Goal: Task Accomplishment & Management: Manage account settings

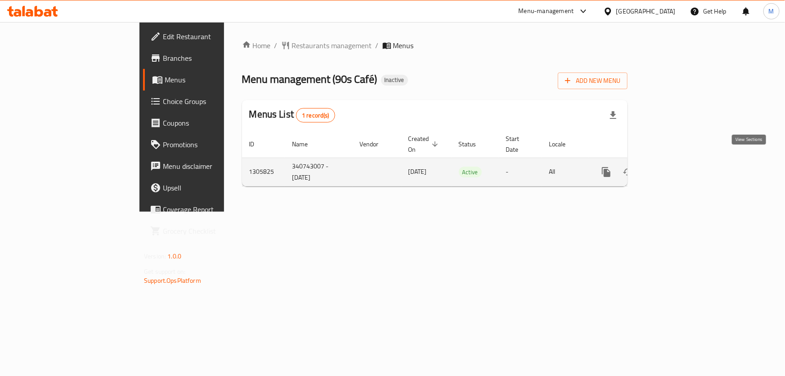
click at [675, 168] on icon "enhanced table" at bounding box center [671, 172] width 8 height 8
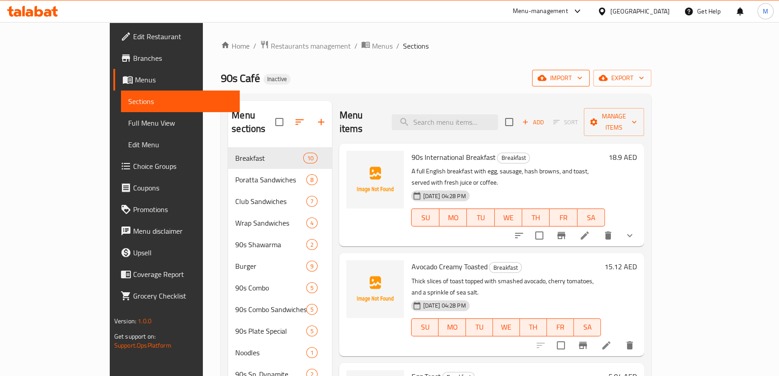
click at [584, 81] on icon "button" at bounding box center [579, 77] width 9 height 9
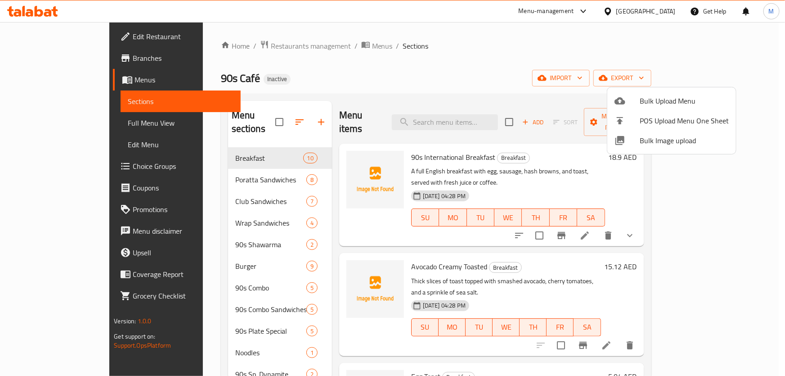
click at [665, 135] on span "Bulk Image upload" at bounding box center [684, 140] width 89 height 11
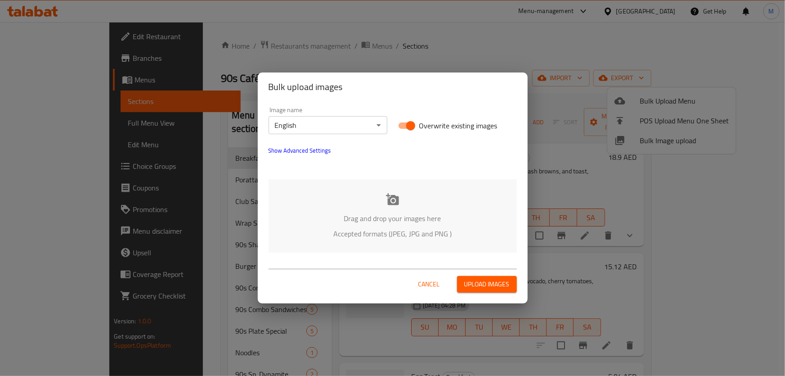
click at [407, 126] on input "Overwrite existing images" at bounding box center [410, 125] width 51 height 17
checkbox input "false"
click at [380, 221] on p "Drag and drop your images here" at bounding box center [392, 218] width 221 height 11
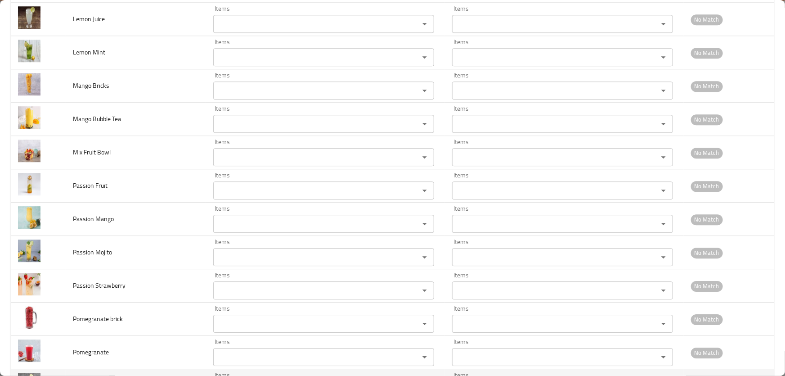
scroll to position [3102, 0]
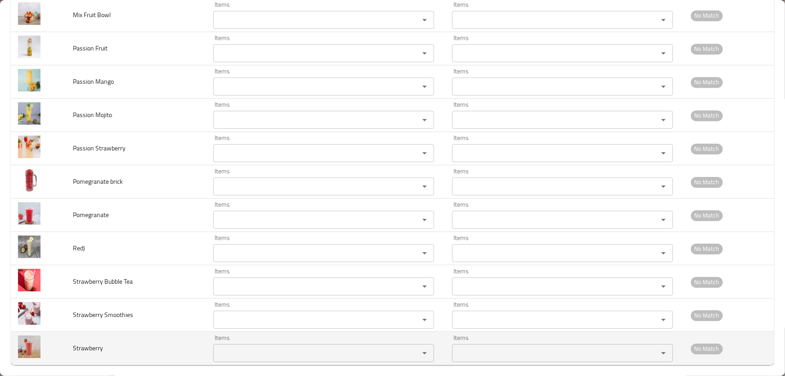
click at [244, 346] on input "Items" at bounding box center [310, 352] width 189 height 13
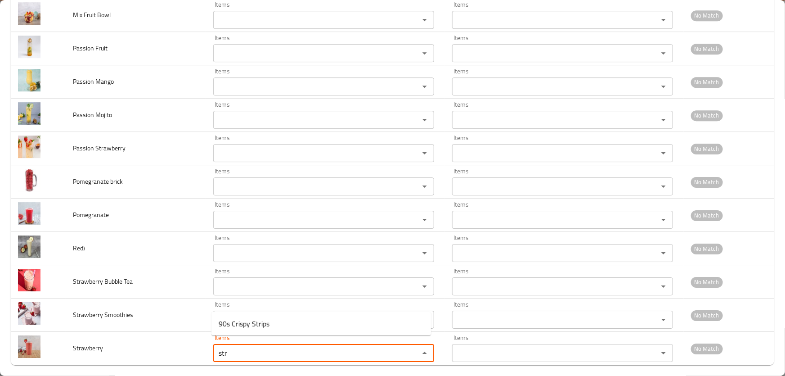
type input "stra"
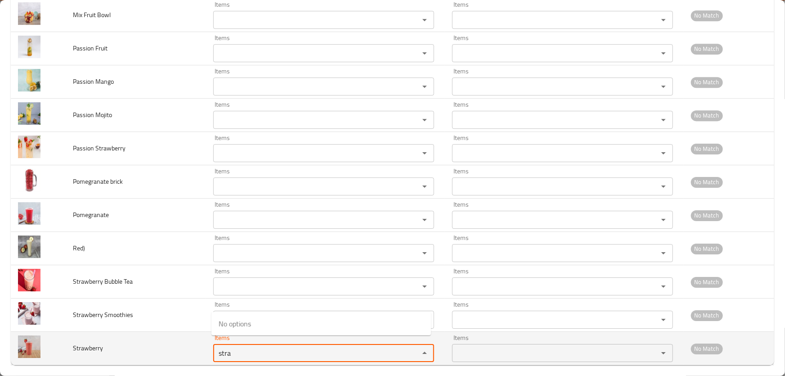
drag, startPoint x: 231, startPoint y: 345, endPoint x: 80, endPoint y: 346, distance: 151.2
click at [81, 346] on tr "Strawberry Items stra Items Items Items No Match" at bounding box center [393, 348] width 764 height 33
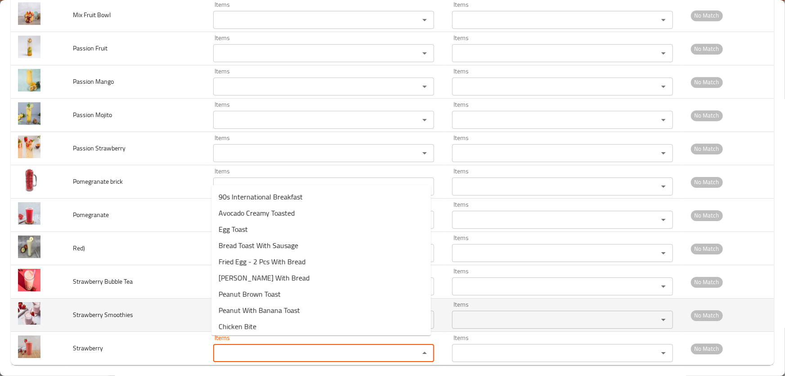
click at [158, 304] on td "Strawberry Smoothies" at bounding box center [136, 314] width 140 height 33
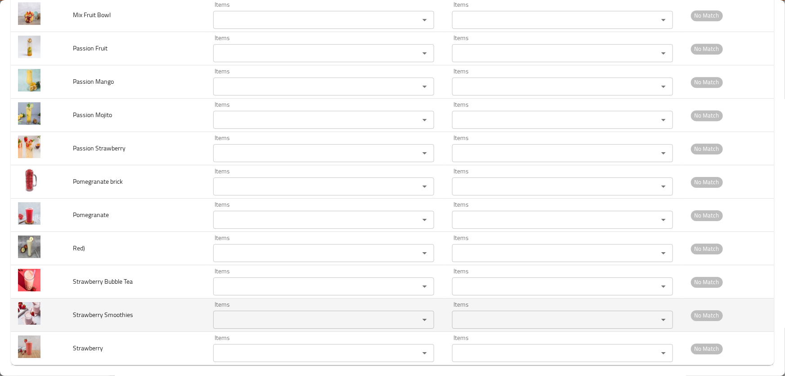
click at [246, 313] on Smoothies "Items" at bounding box center [310, 319] width 189 height 13
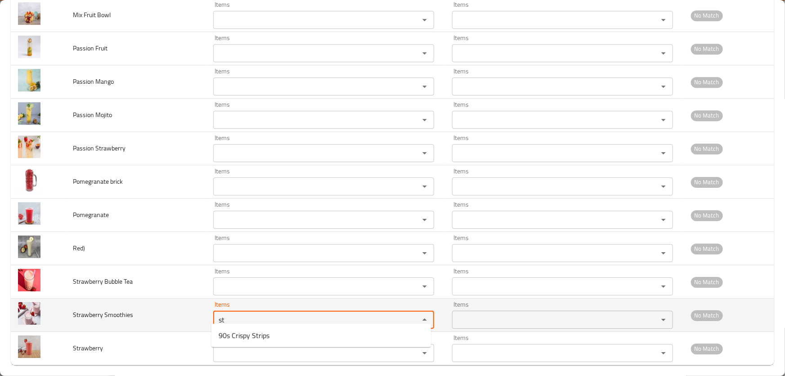
type Smoothies "s"
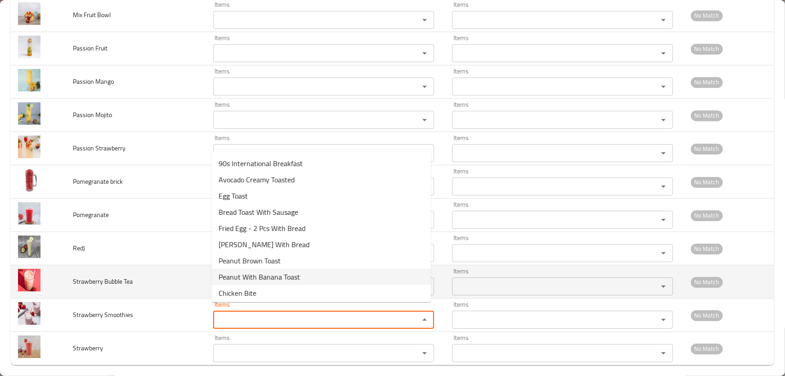
click at [145, 276] on td "Strawberry Bubble Tea" at bounding box center [136, 281] width 140 height 33
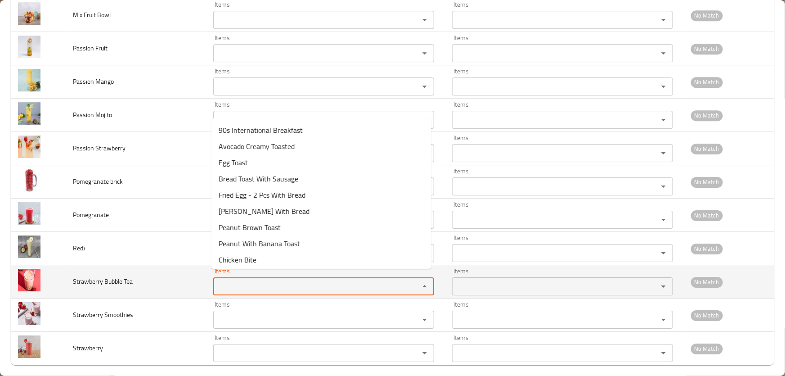
click at [231, 280] on Tea "Items" at bounding box center [310, 286] width 189 height 13
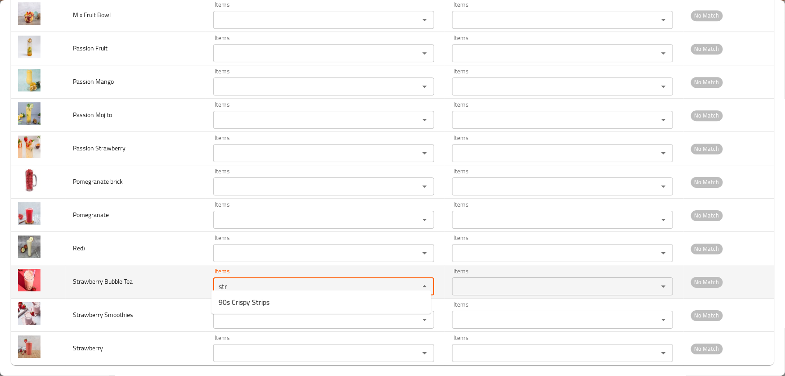
type Tea "str"
click at [140, 274] on td "Strawberry Bubble Tea" at bounding box center [136, 281] width 140 height 33
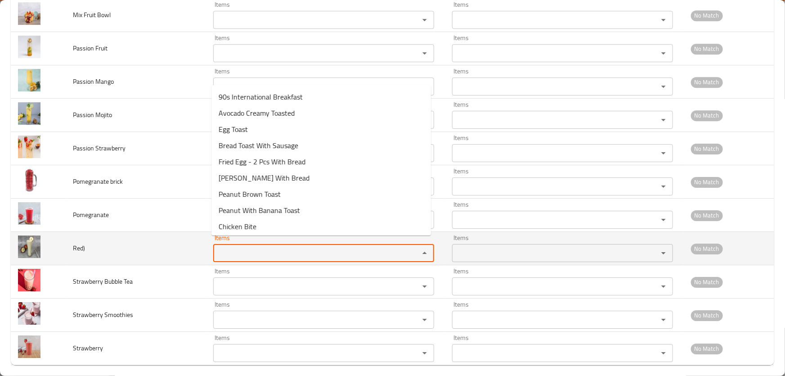
click at [253, 247] on input "Items" at bounding box center [310, 253] width 189 height 13
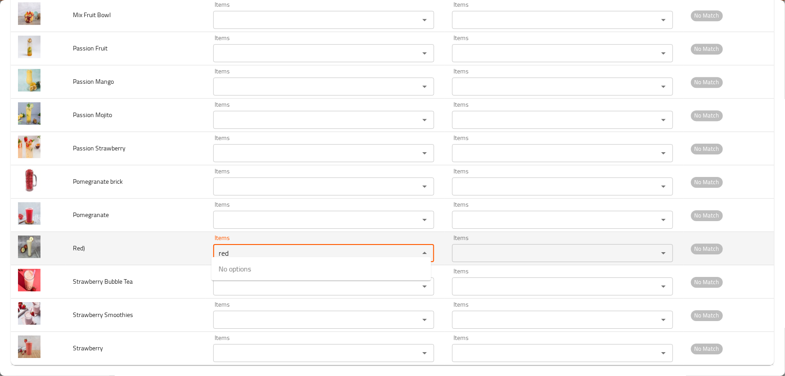
type input "red"
click at [180, 252] on td "Red)" at bounding box center [136, 248] width 140 height 33
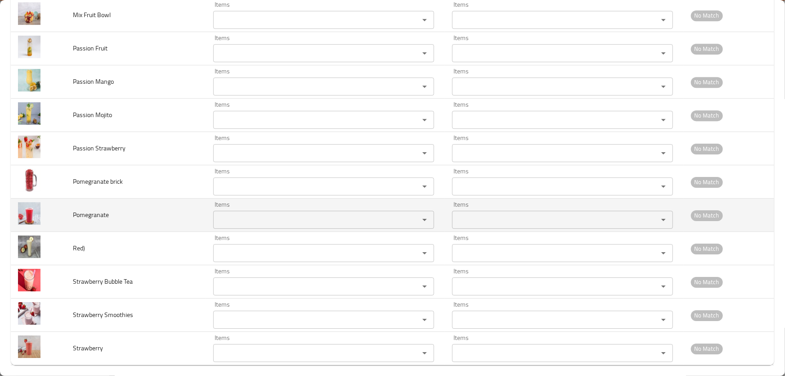
click at [252, 213] on input "Items" at bounding box center [310, 219] width 189 height 13
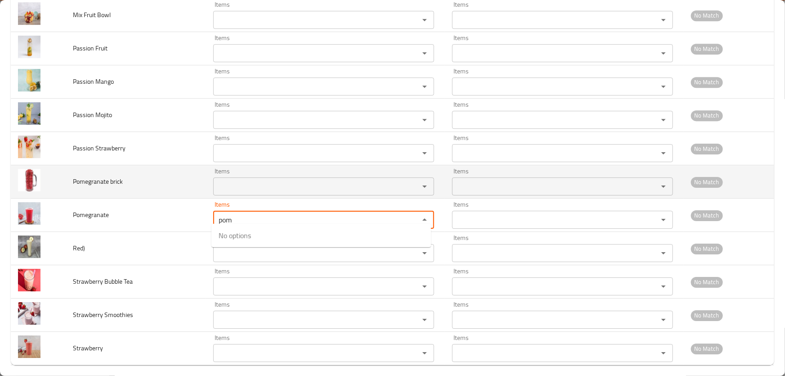
type input "pom"
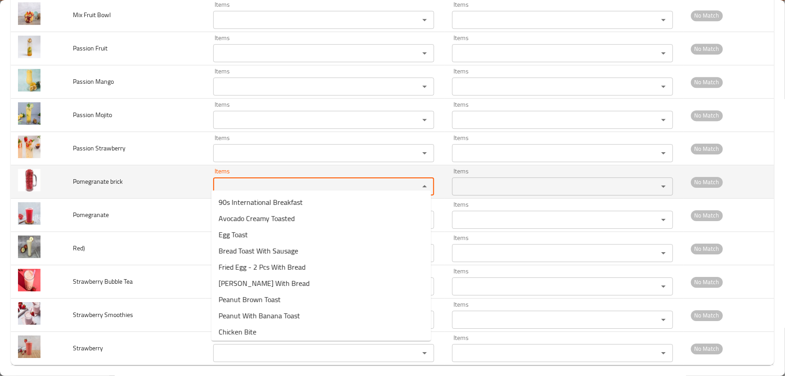
click at [248, 180] on brick "Items" at bounding box center [310, 186] width 189 height 13
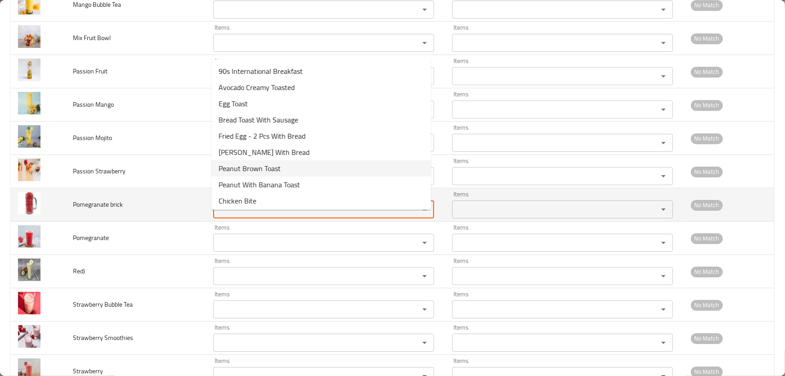
scroll to position [3062, 0]
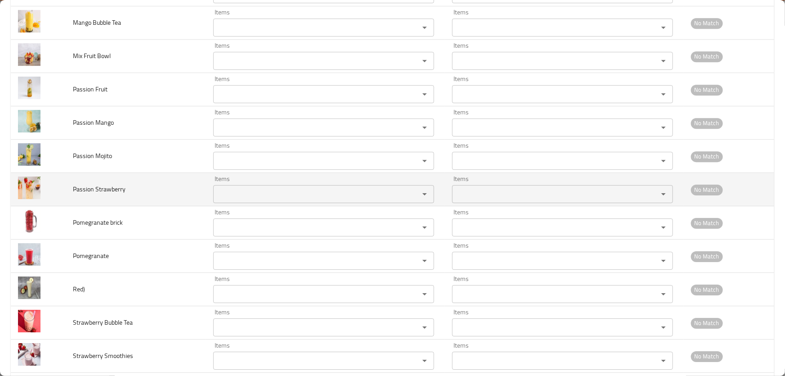
click at [176, 173] on td "Passion Strawberry" at bounding box center [136, 189] width 140 height 33
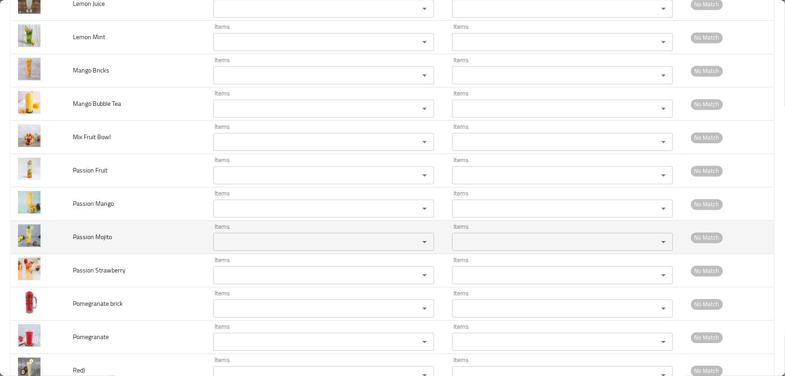
scroll to position [2980, 0]
click at [247, 236] on Mojito "Items" at bounding box center [310, 242] width 189 height 13
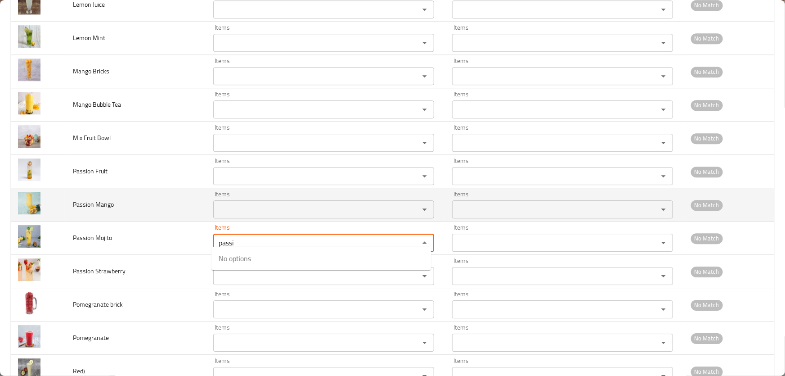
type Mojito "passi"
click at [235, 203] on Mango "Items" at bounding box center [310, 209] width 189 height 13
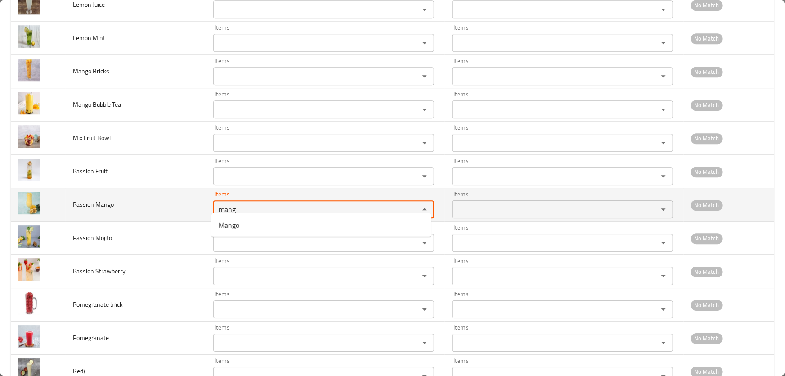
type Mango "mang"
click at [126, 205] on td "Passion Mango" at bounding box center [136, 204] width 140 height 33
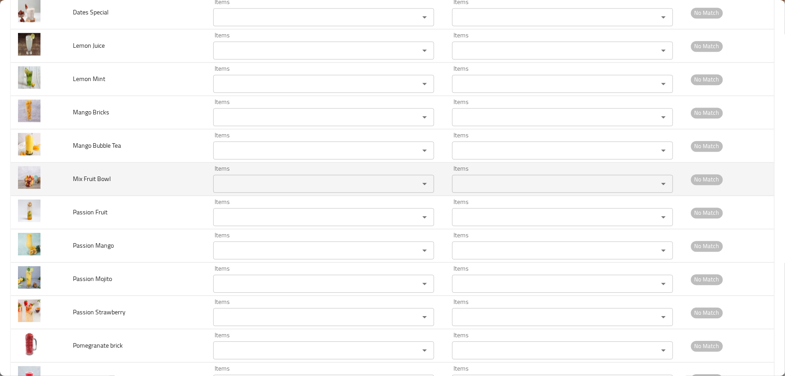
scroll to position [2898, 0]
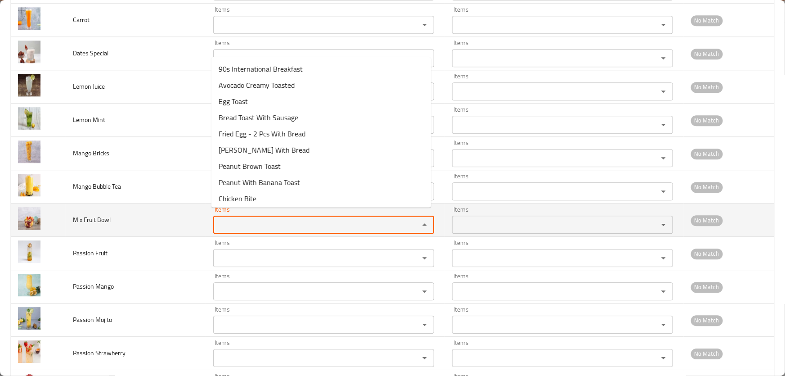
click at [264, 220] on Bowl "Items" at bounding box center [310, 224] width 189 height 13
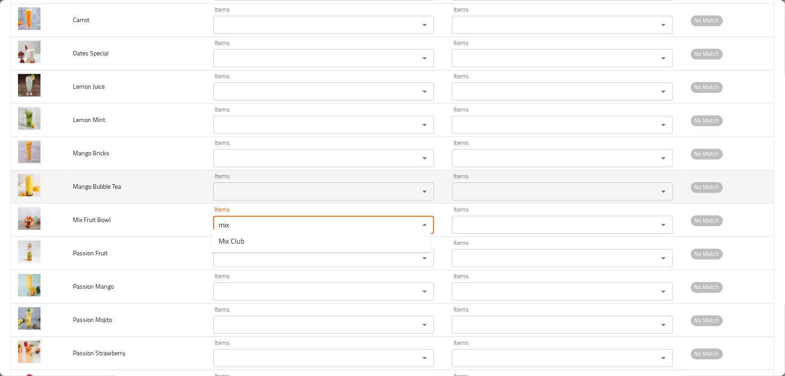
type Bowl "mix"
click at [254, 185] on Tea "Items" at bounding box center [310, 191] width 189 height 13
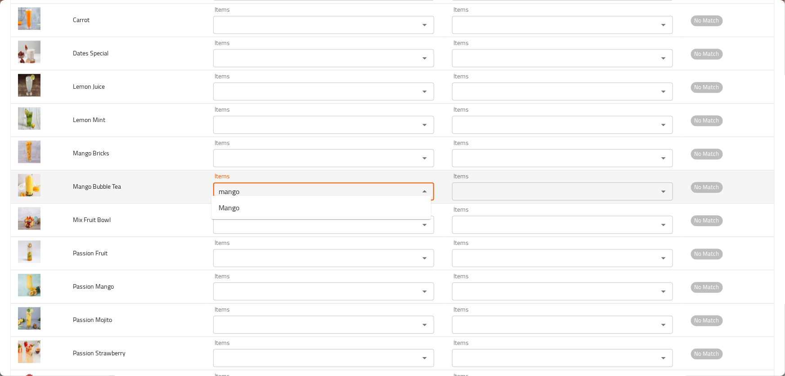
drag, startPoint x: 261, startPoint y: 188, endPoint x: 81, endPoint y: 171, distance: 181.2
click at [81, 171] on tr "Mango Bubble Tea Items mango Items Items Items No Match" at bounding box center [393, 186] width 764 height 33
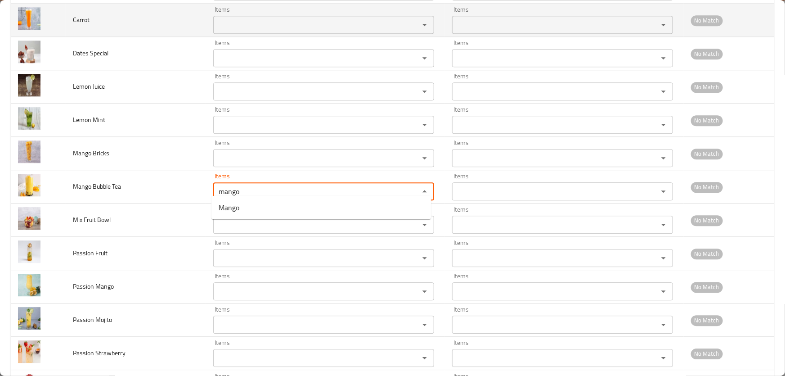
type Tea "mango"
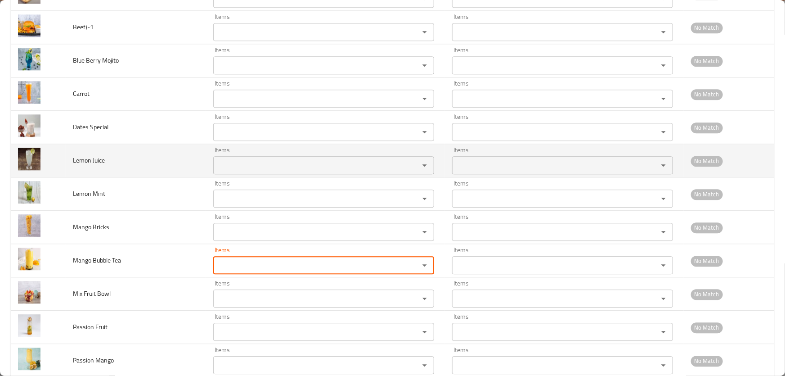
scroll to position [2816, 0]
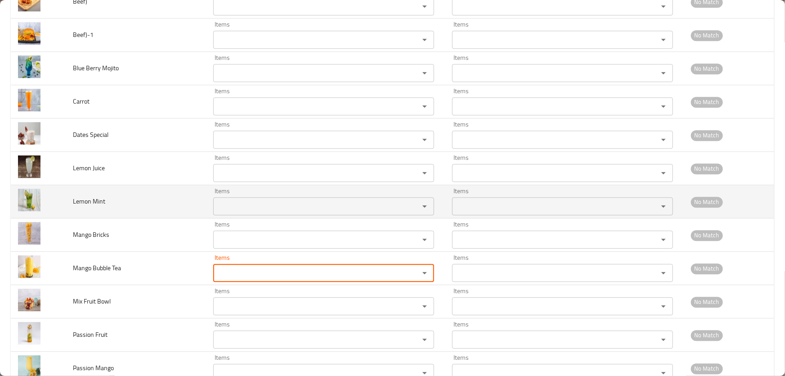
click at [242, 200] on Mint "Items" at bounding box center [310, 206] width 189 height 13
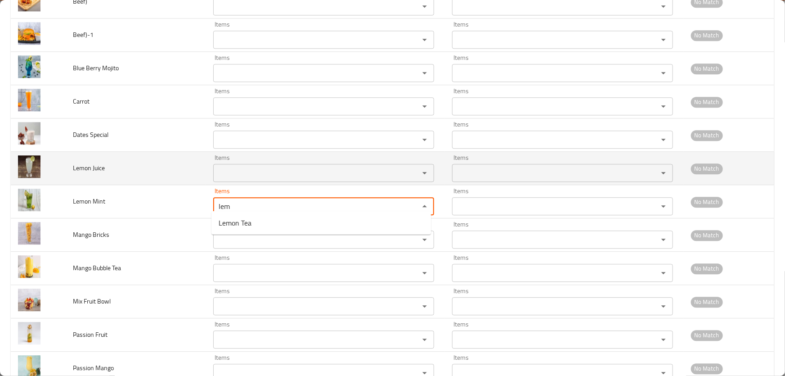
type Mint "lem"
click at [265, 171] on Juice "Items" at bounding box center [310, 172] width 189 height 13
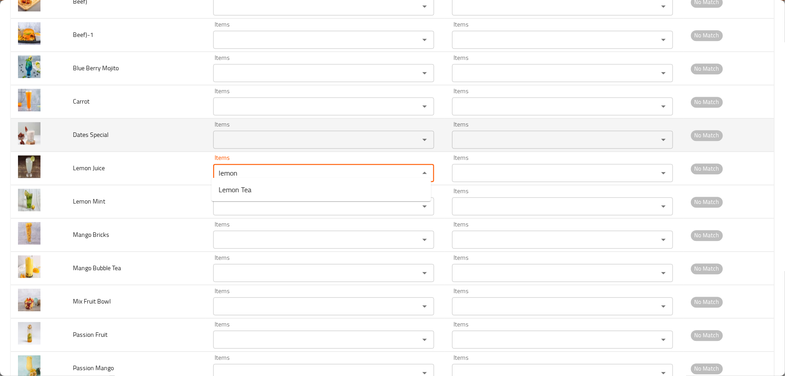
type Juice "lemon"
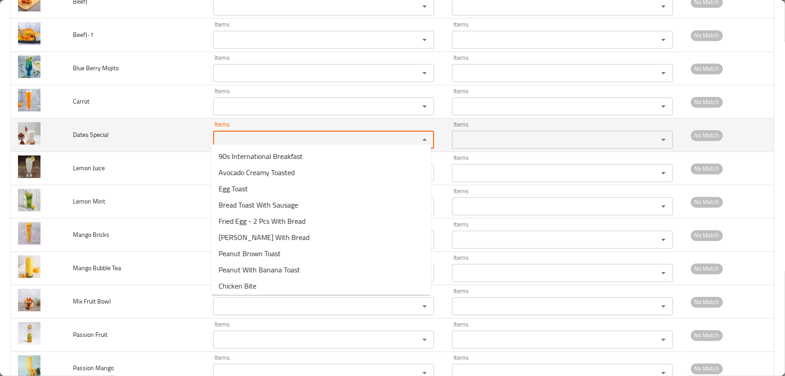
click at [251, 138] on Special "Items" at bounding box center [310, 139] width 189 height 13
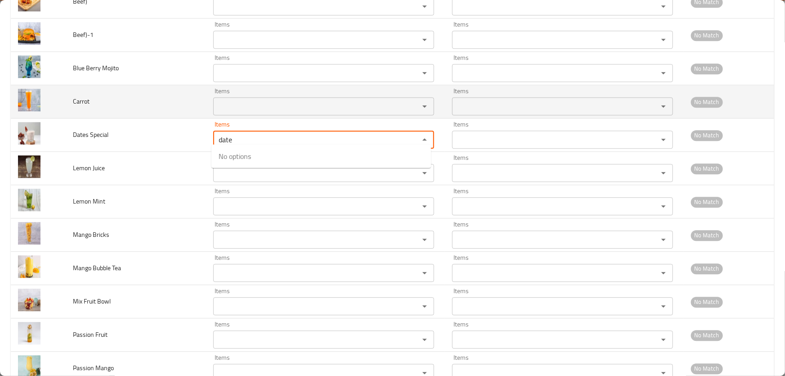
type Special "date"
click at [252, 101] on input "Items" at bounding box center [310, 106] width 189 height 13
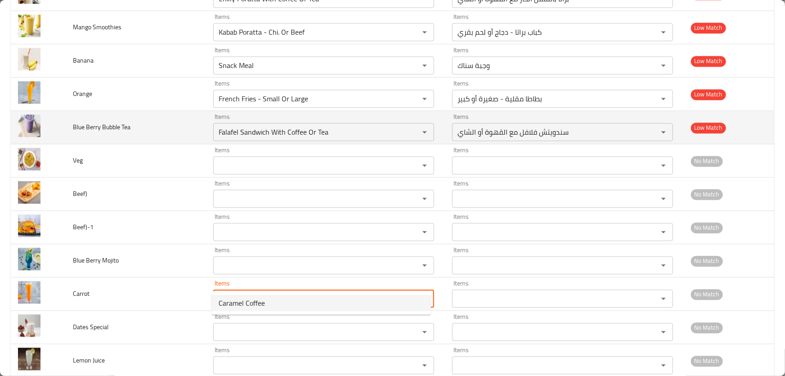
scroll to position [2612, 0]
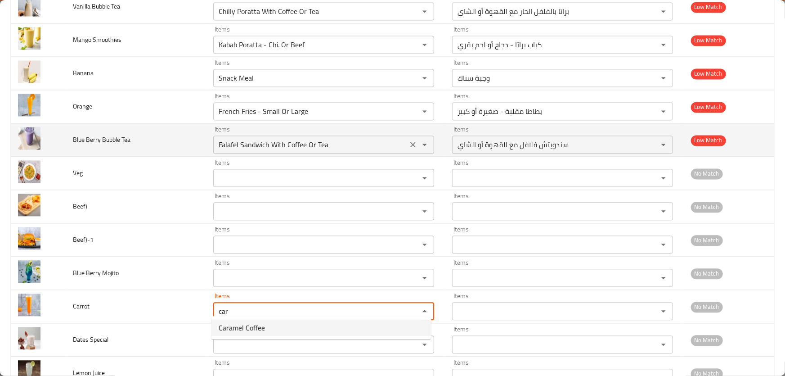
type input "car"
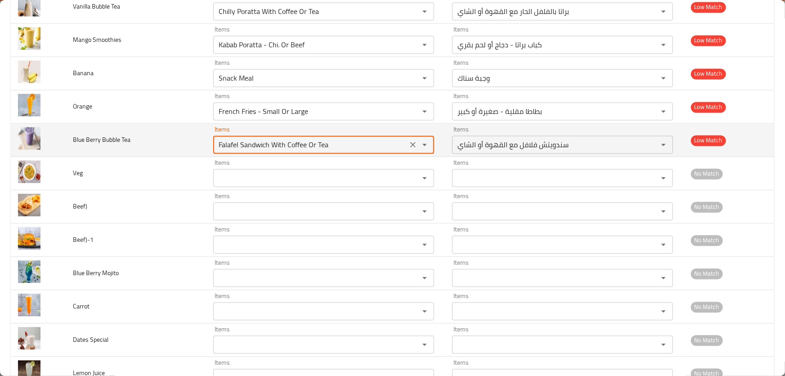
click at [310, 139] on Tea "Falafel Sandwich With Coffee Or Tea" at bounding box center [310, 144] width 189 height 13
type Tea "b"
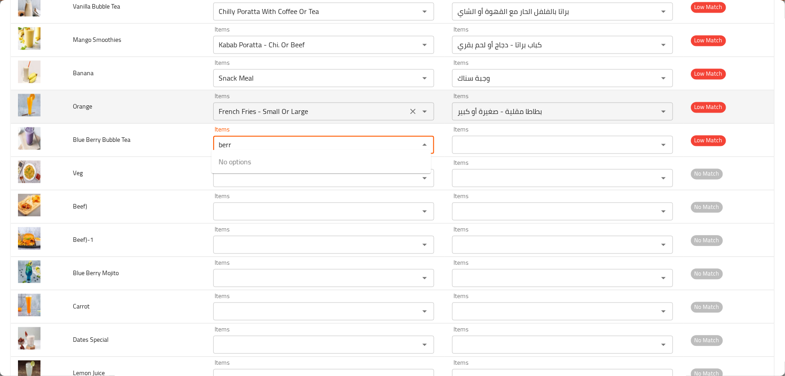
type Tea "berr"
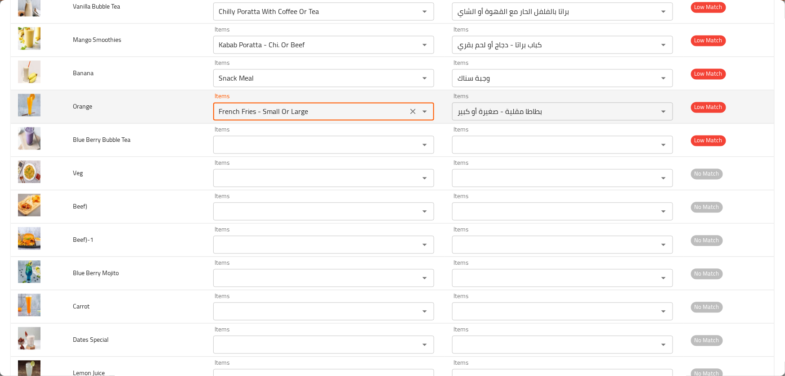
click at [334, 105] on input "French Fries - Small Or Large" at bounding box center [310, 111] width 189 height 13
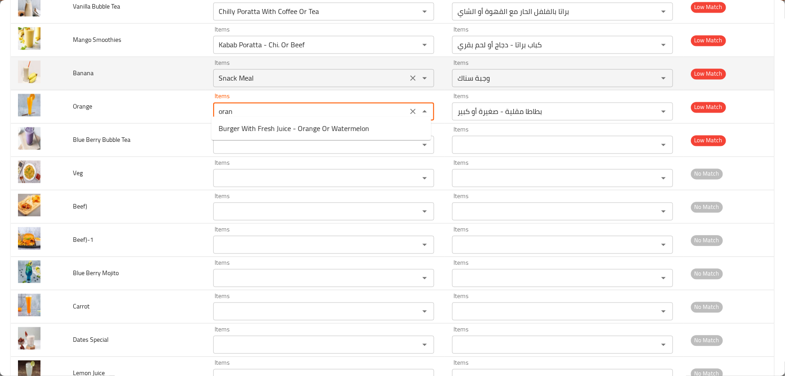
type input "French Fries - Small Or Large"
click at [294, 77] on input "Snack Meal" at bounding box center [310, 78] width 189 height 13
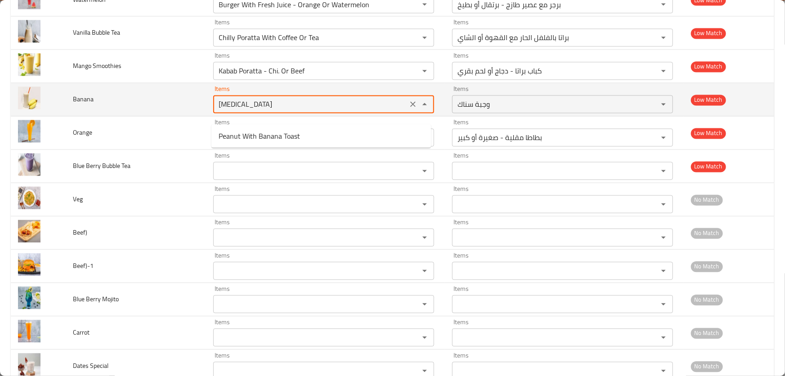
scroll to position [2571, 0]
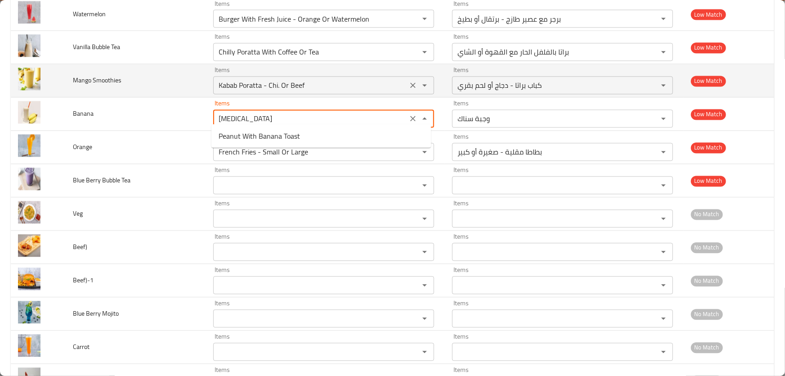
type input "Snack Meal"
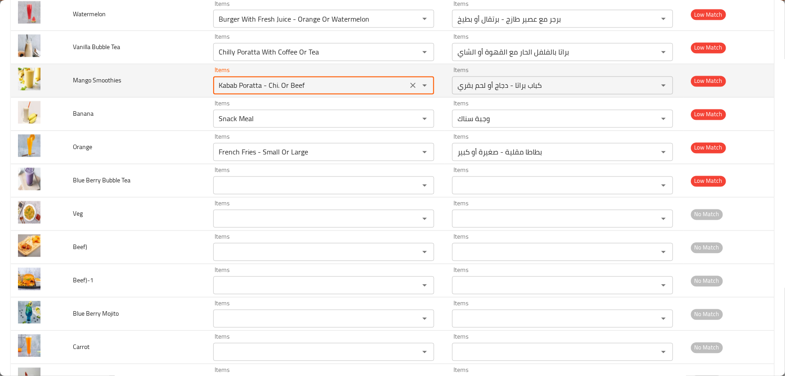
click at [335, 84] on Smoothies "Kabab Poratta - Chi. Or Beef" at bounding box center [310, 85] width 189 height 13
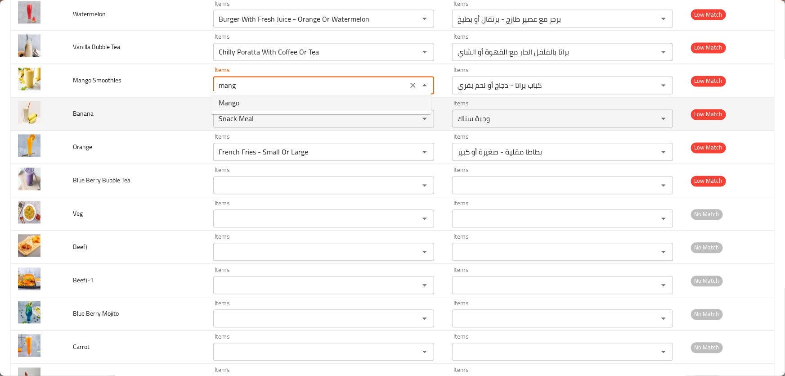
type Smoothies "Kabab Poratta - Chi. Or Beef"
click at [128, 98] on td "Banana" at bounding box center [136, 114] width 140 height 33
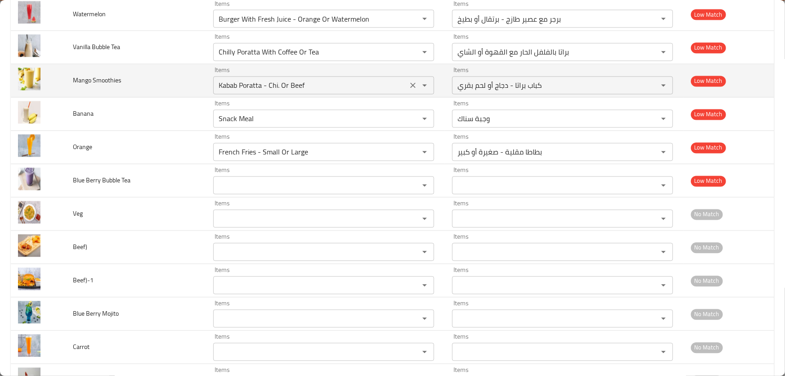
click at [411, 81] on icon "Clear" at bounding box center [413, 85] width 9 height 9
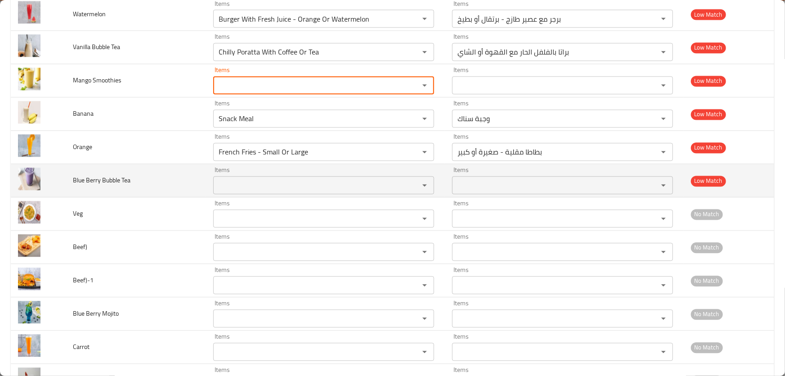
click at [410, 116] on icon "Clear" at bounding box center [412, 118] width 5 height 5
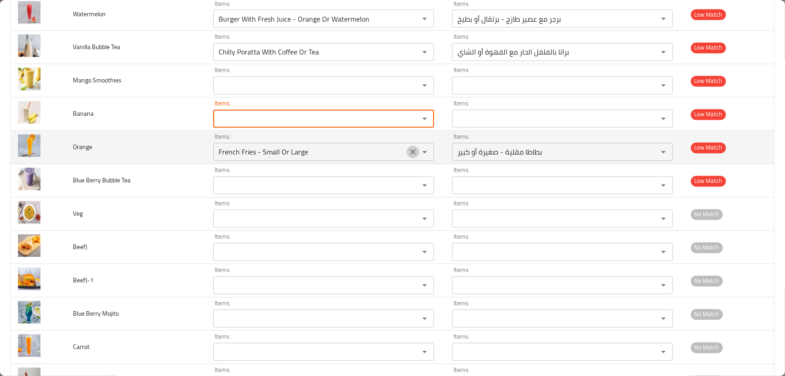
click at [409, 148] on icon "Clear" at bounding box center [413, 152] width 9 height 9
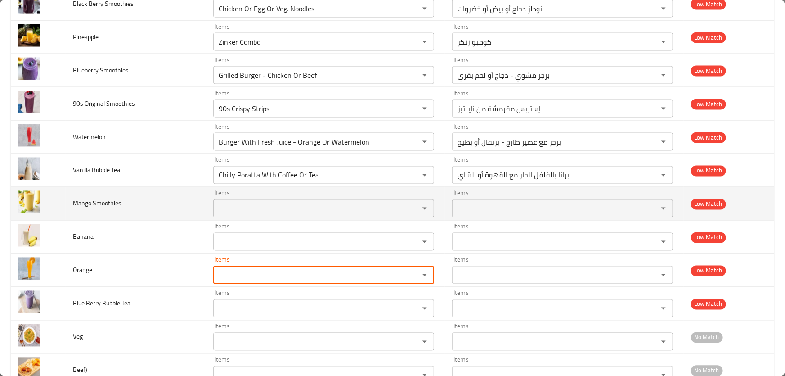
scroll to position [2407, 0]
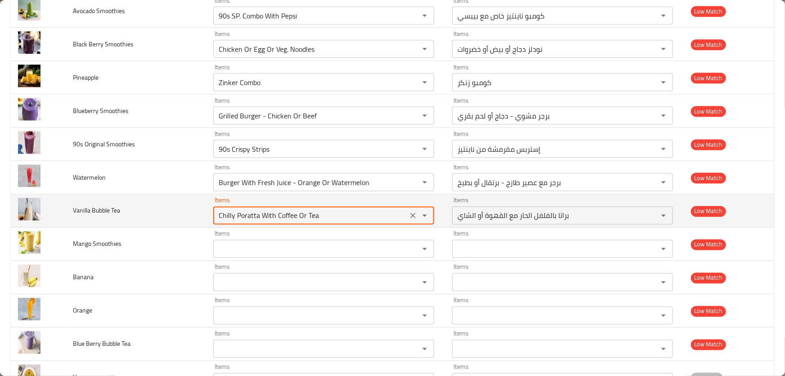
click at [367, 215] on Tea "Chilly Poratta With Coffee Or Tea" at bounding box center [310, 215] width 189 height 13
type Tea "vani"
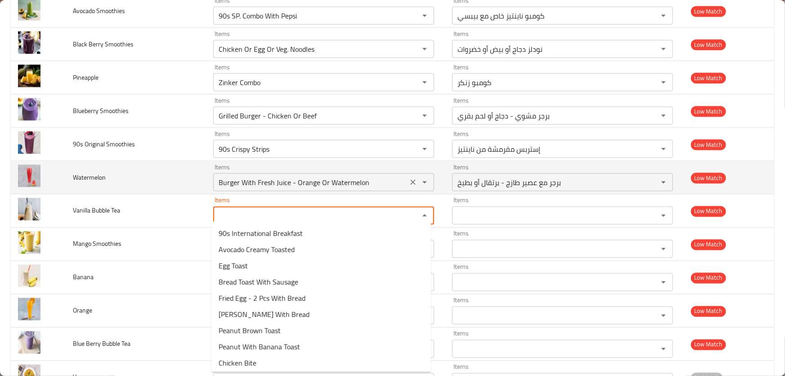
click at [312, 177] on input "Burger With Fresh Juice - Orange Or Watermelon" at bounding box center [310, 182] width 189 height 13
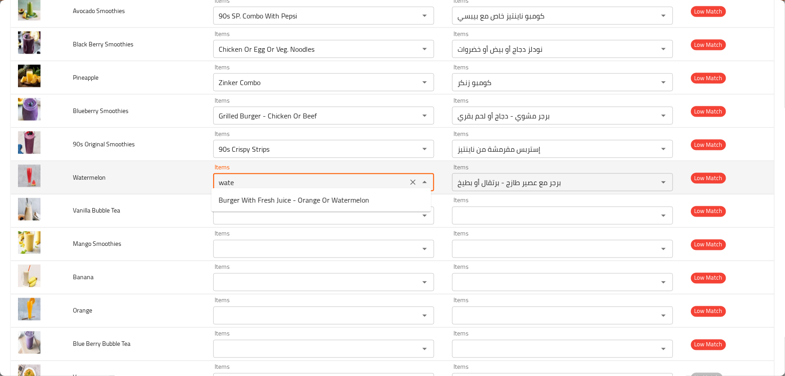
type input "water"
click at [412, 180] on icon "Clear" at bounding box center [412, 182] width 5 height 5
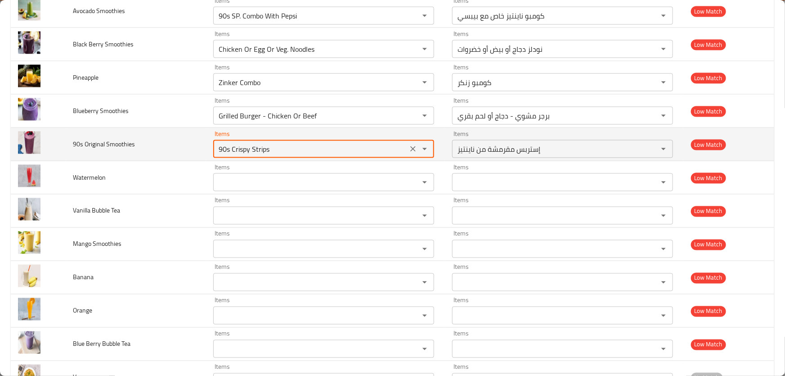
click at [323, 143] on Smoothies "90s Crispy Strips" at bounding box center [310, 149] width 189 height 13
type Smoothies "smoo"
click at [409, 144] on icon "Clear" at bounding box center [413, 148] width 9 height 9
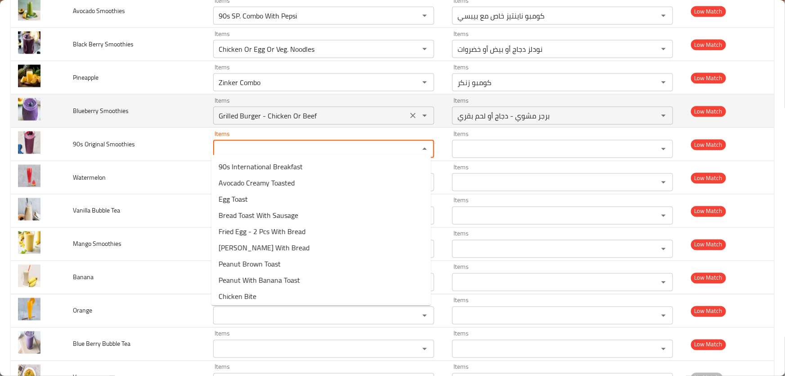
click at [330, 109] on Smoothies "Grilled Burger - Chicken Or Beef" at bounding box center [310, 115] width 189 height 13
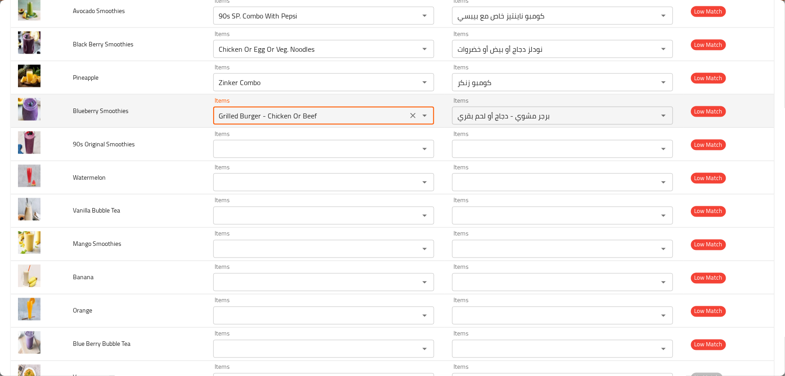
click at [414, 111] on icon "Clear" at bounding box center [413, 115] width 9 height 9
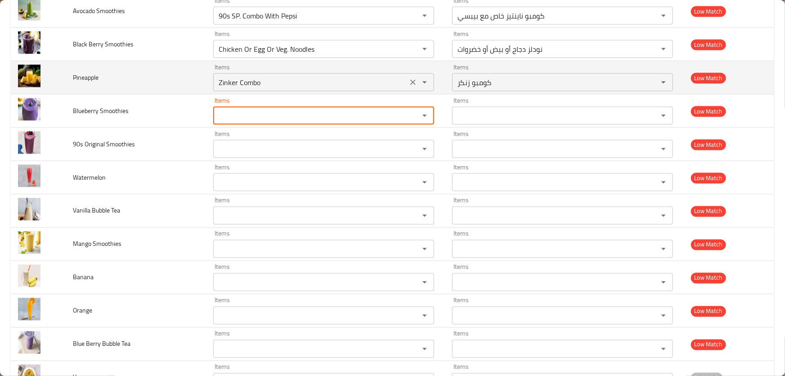
click at [307, 80] on input "Zinker Combo" at bounding box center [310, 82] width 189 height 13
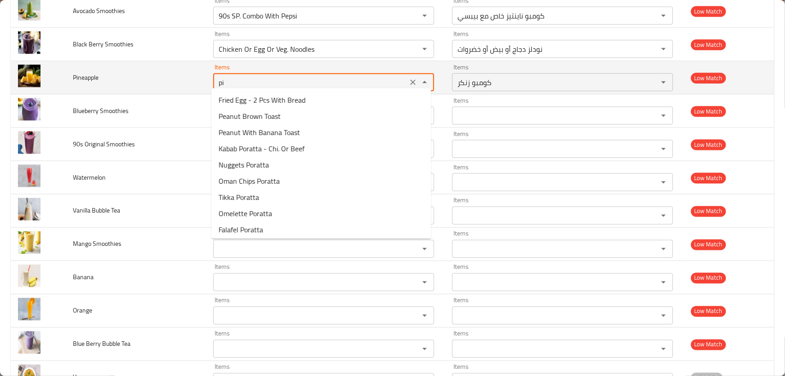
type input "pin"
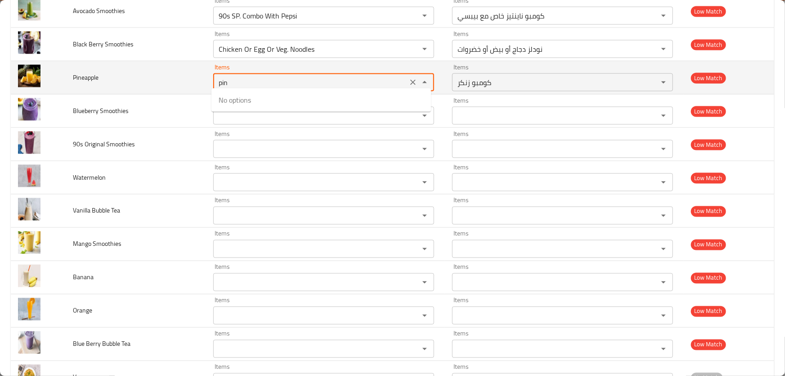
click at [410, 80] on icon "Clear" at bounding box center [412, 82] width 5 height 5
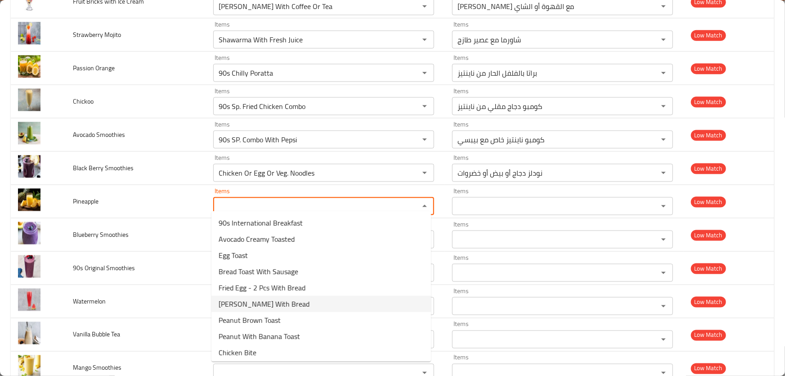
scroll to position [2284, 0]
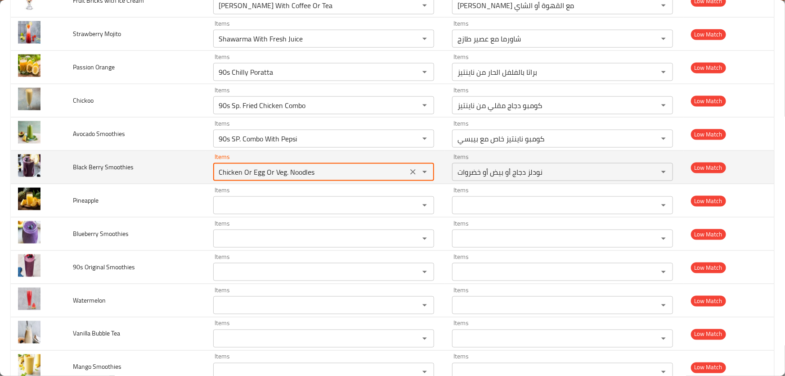
click at [342, 166] on Smoothies "Chicken Or Egg Or Veg. Noodles" at bounding box center [310, 172] width 189 height 13
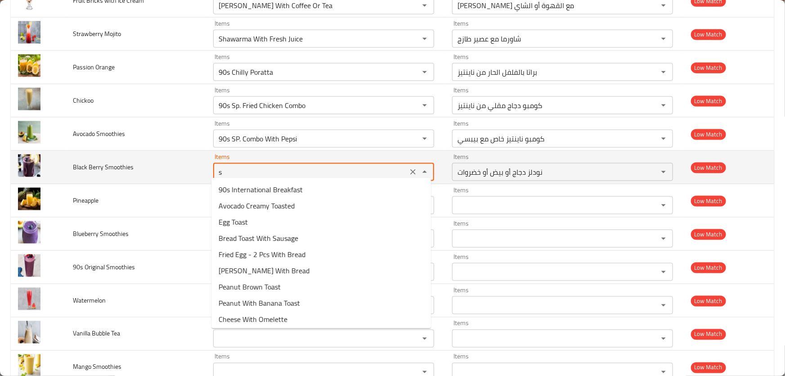
type Smoothies "sm"
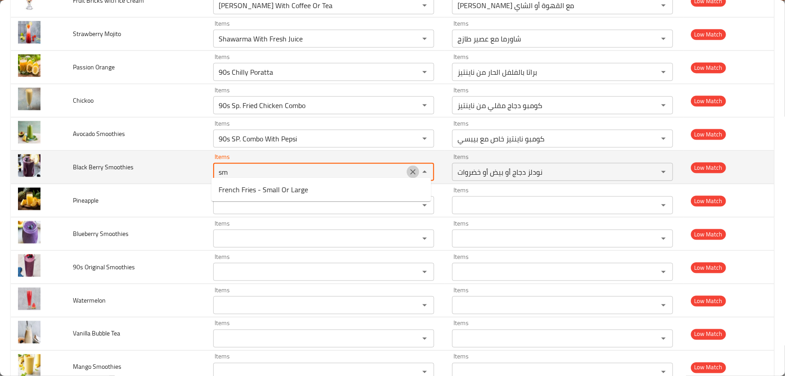
click at [409, 167] on icon "Clear" at bounding box center [413, 171] width 9 height 9
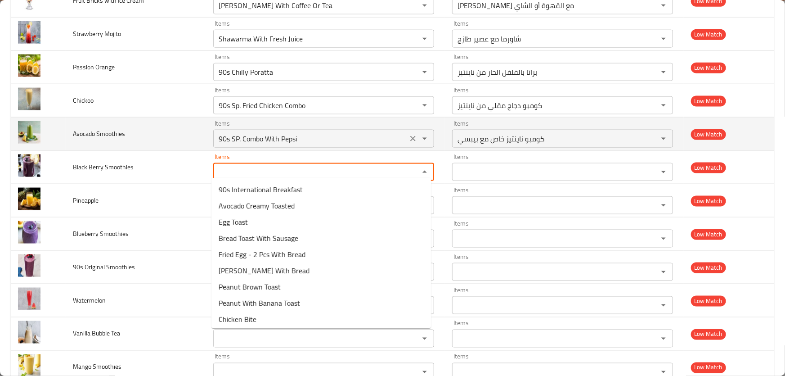
click at [411, 136] on icon "Clear" at bounding box center [412, 138] width 5 height 5
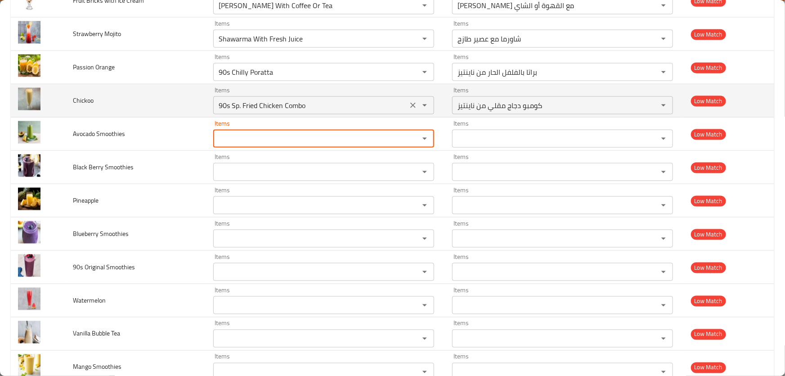
click at [385, 101] on input "90s Sp. Fried Chicken Combo" at bounding box center [310, 105] width 189 height 13
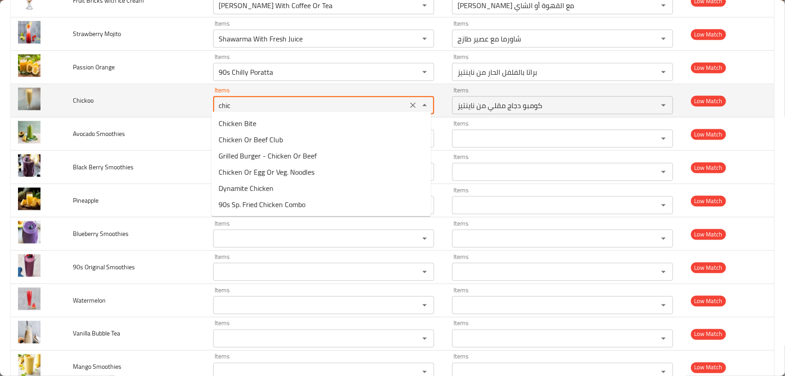
type input "chick"
click at [412, 102] on icon "Clear" at bounding box center [413, 105] width 9 height 9
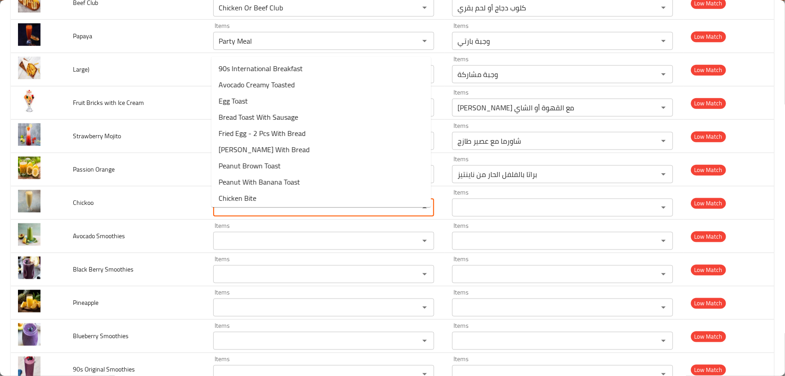
scroll to position [2162, 0]
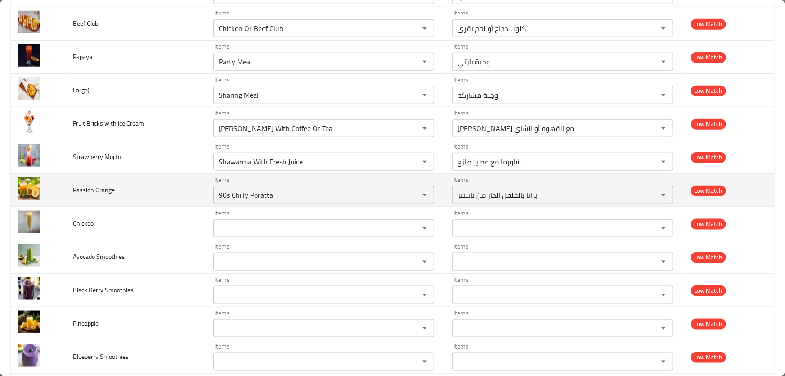
click at [143, 175] on td "Passion Orange" at bounding box center [136, 190] width 140 height 33
click at [412, 190] on icon "Clear" at bounding box center [413, 194] width 9 height 9
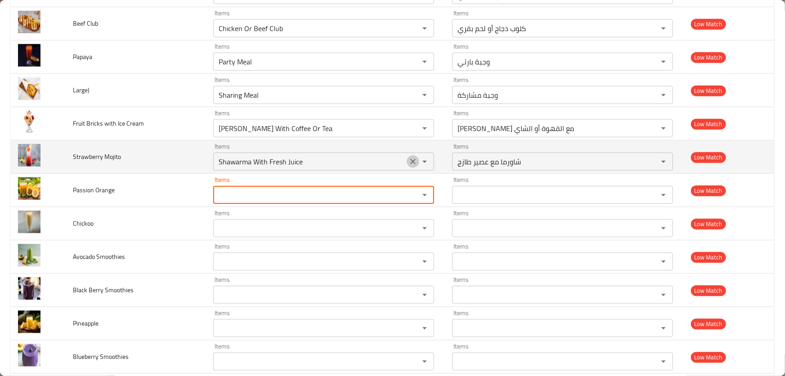
click at [410, 159] on icon "Clear" at bounding box center [412, 161] width 5 height 5
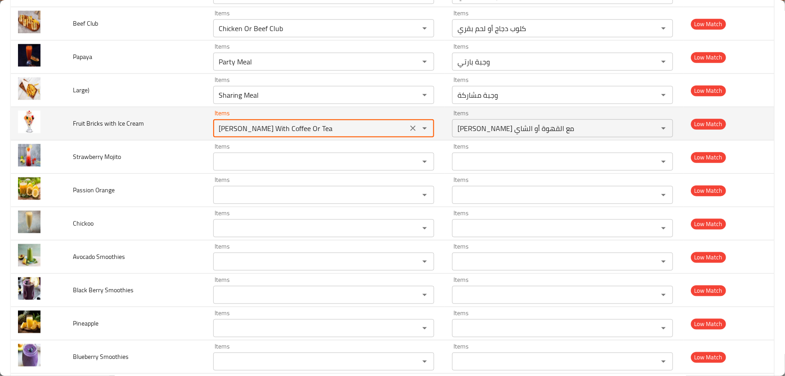
click at [378, 126] on Cream "Francisco Paratha With Coffee Or Tea" at bounding box center [310, 128] width 189 height 13
type Cream "f"
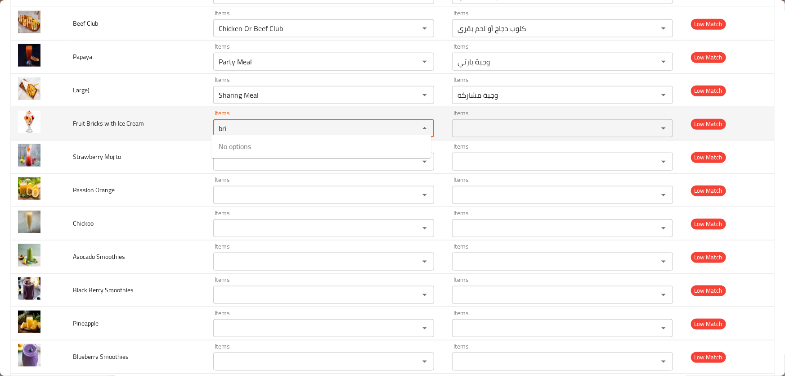
type Cream "bric"
click at [411, 124] on div "enhanced table" at bounding box center [418, 128] width 23 height 13
drag, startPoint x: 252, startPoint y: 119, endPoint x: 103, endPoint y: 111, distance: 149.6
click at [108, 112] on tr "Fruit Bricks with Ice Cream Items bric Items Items Items Low Match" at bounding box center [393, 123] width 764 height 33
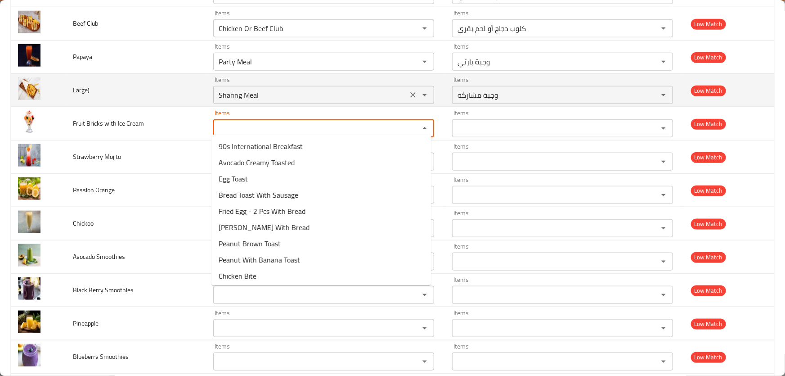
click at [273, 90] on input "Sharing Meal" at bounding box center [310, 95] width 189 height 13
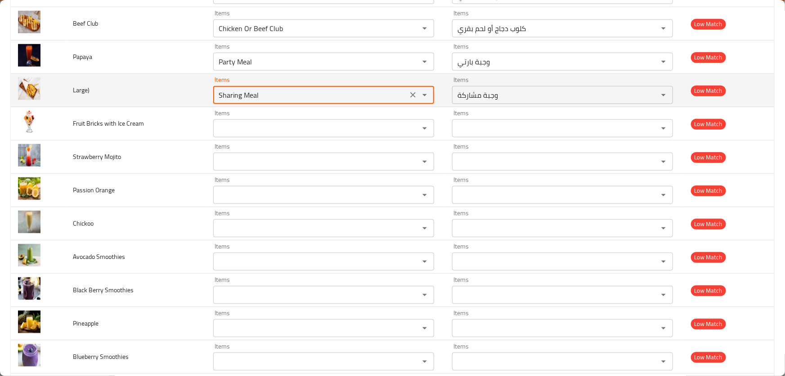
click at [409, 90] on icon "Clear" at bounding box center [413, 94] width 9 height 9
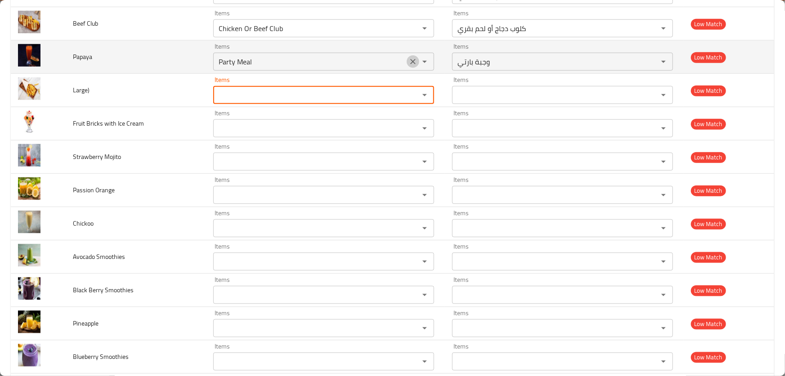
click at [413, 58] on icon "Clear" at bounding box center [413, 61] width 9 height 9
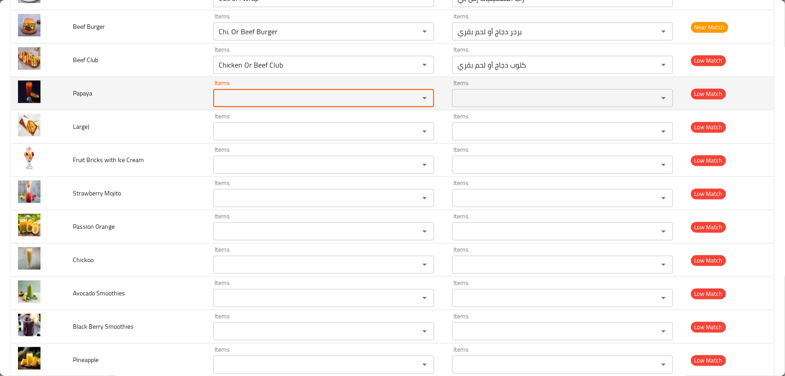
scroll to position [1998, 0]
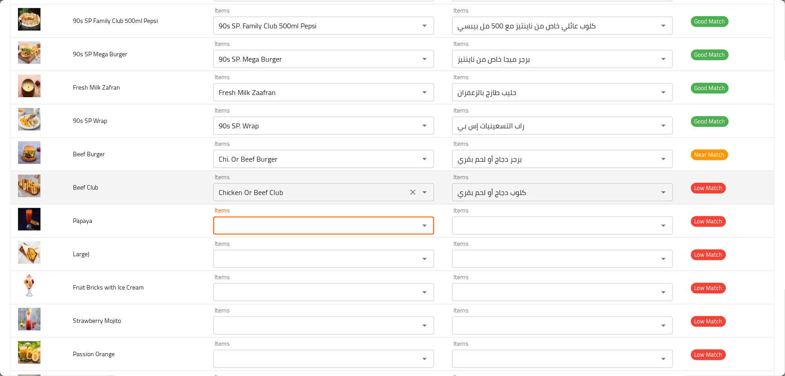
click at [301, 187] on Club "Chicken Or Beef Club" at bounding box center [310, 192] width 189 height 13
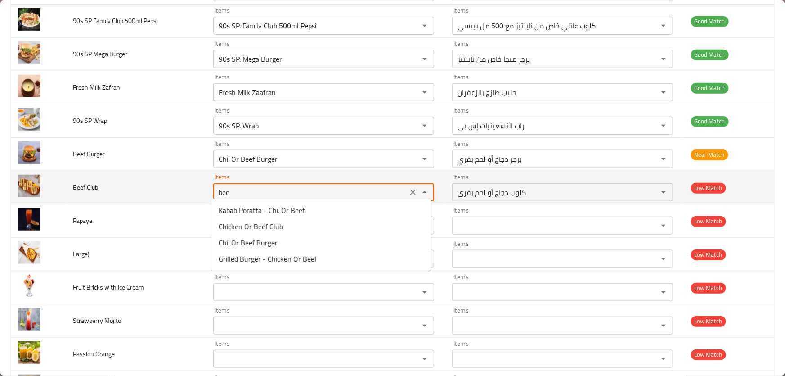
type Club "beef"
click at [410, 188] on icon "Clear" at bounding box center [413, 192] width 9 height 9
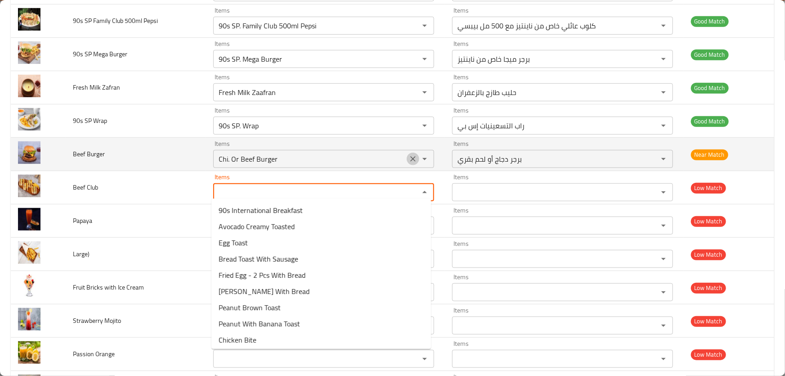
click at [412, 156] on icon "Clear" at bounding box center [412, 158] width 5 height 5
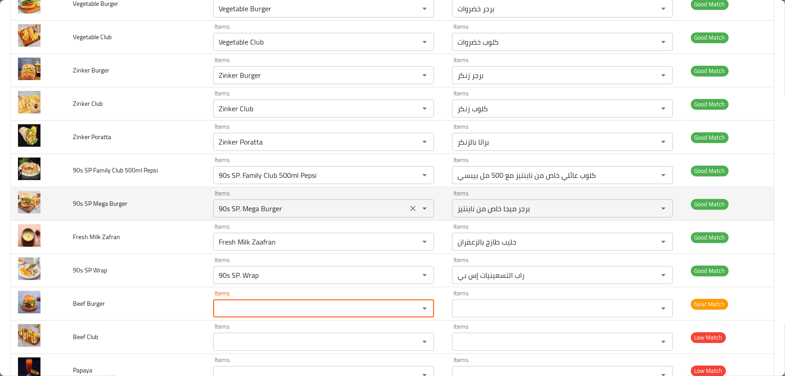
scroll to position [1834, 0]
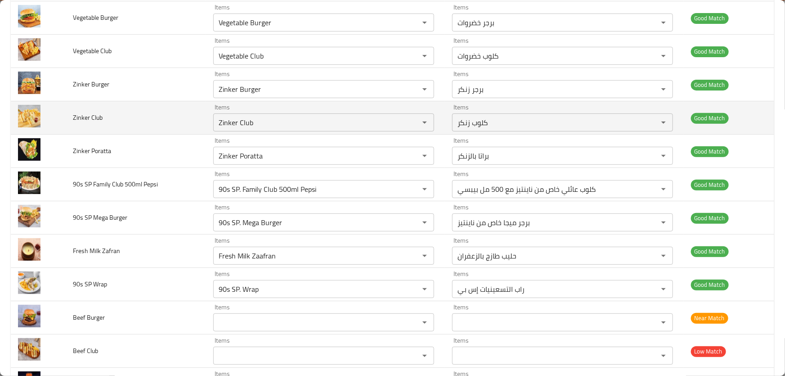
click at [98, 113] on span "Zinker Club" at bounding box center [88, 118] width 30 height 12
copy span "Zinker Club"
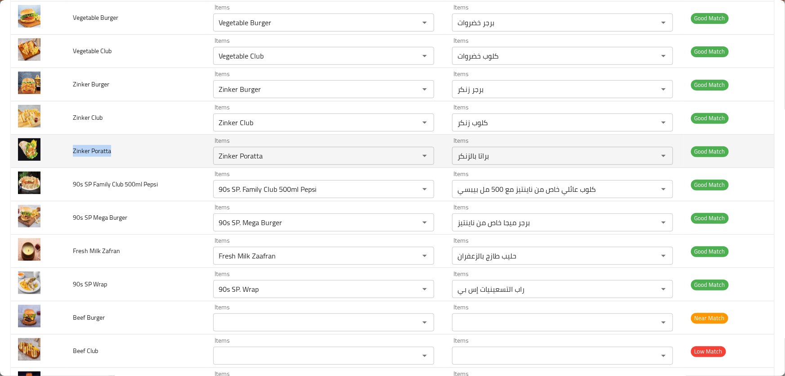
drag, startPoint x: 116, startPoint y: 146, endPoint x: 74, endPoint y: 148, distance: 41.9
click at [74, 148] on td "Zinker Poratta" at bounding box center [136, 151] width 140 height 33
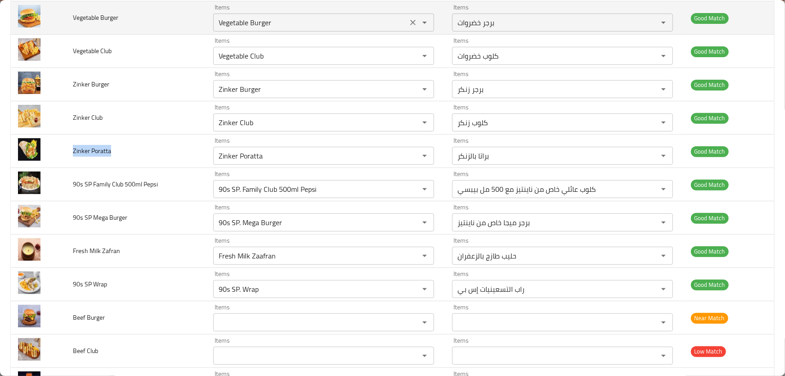
copy span "Zinker Poratta"
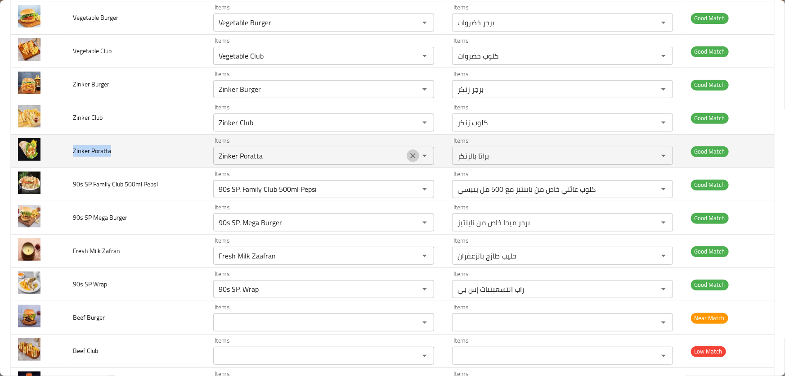
click at [410, 151] on icon "Clear" at bounding box center [413, 155] width 9 height 9
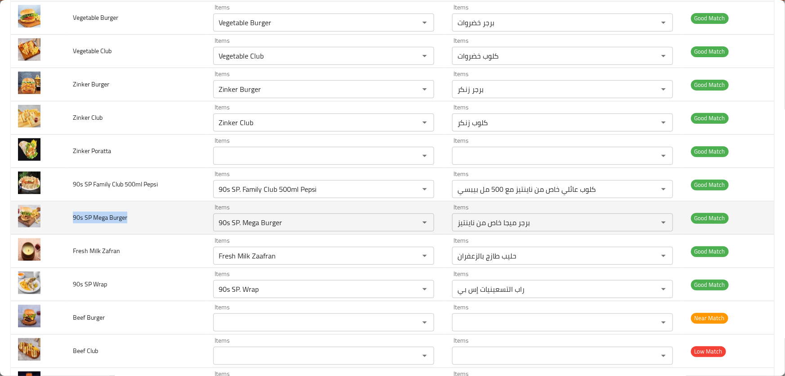
drag, startPoint x: 131, startPoint y: 215, endPoint x: 67, endPoint y: 215, distance: 64.3
click at [67, 215] on td "90s SP Mega Burger" at bounding box center [136, 217] width 140 height 33
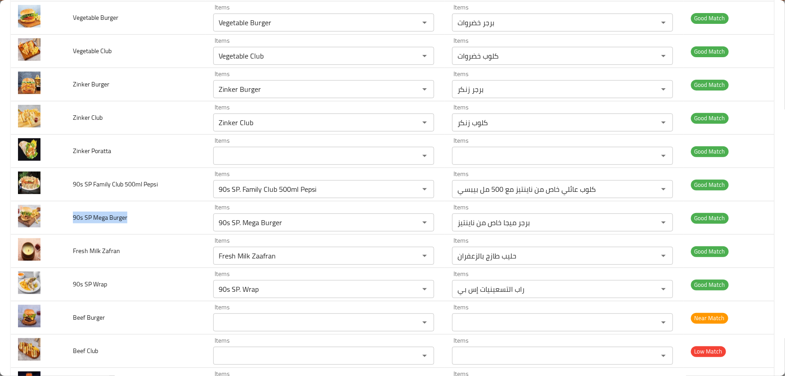
copy span "90s SP Mega Burger"
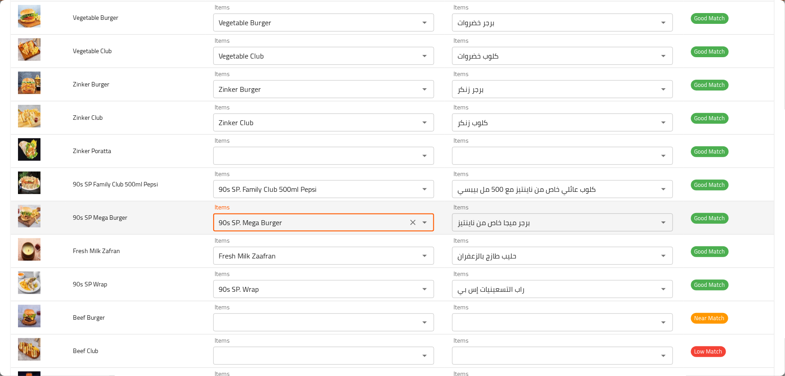
drag, startPoint x: 287, startPoint y: 217, endPoint x: 184, endPoint y: 217, distance: 102.6
click at [184, 217] on tr "90s SP Mega Burger Items 90s SP. Mega Burger Items Items برجر ميجا خاص من ناينت…" at bounding box center [393, 217] width 764 height 33
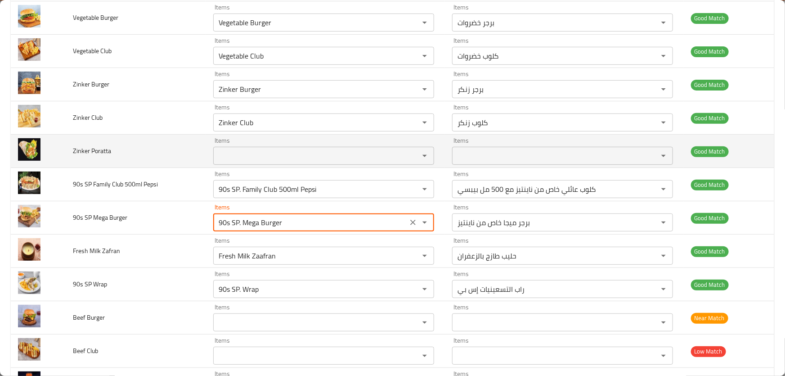
scroll to position [1794, 0]
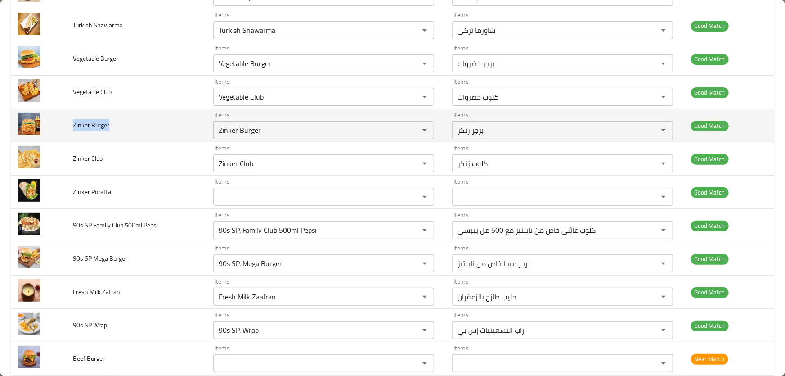
drag, startPoint x: 115, startPoint y: 121, endPoint x: 72, endPoint y: 117, distance: 43.5
click at [72, 117] on td "Zinker Burger" at bounding box center [136, 125] width 140 height 33
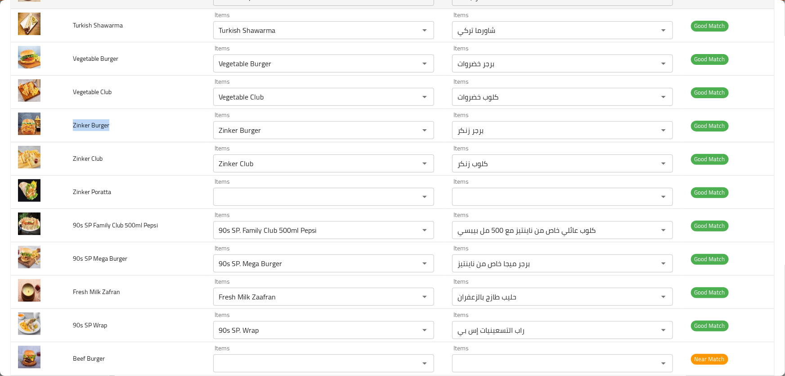
copy span "Zinker Burger"
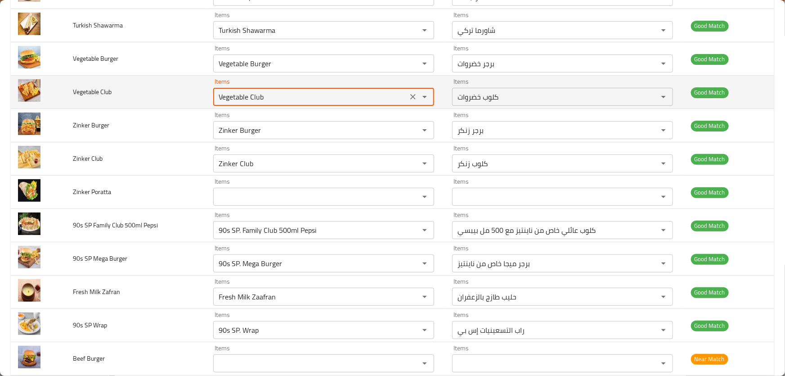
drag, startPoint x: 285, startPoint y: 96, endPoint x: 200, endPoint y: 91, distance: 85.6
click at [200, 91] on tr "Vegetable Club Items Vegetable Club Items Items كلوب خضروات Items Good Match" at bounding box center [393, 92] width 764 height 33
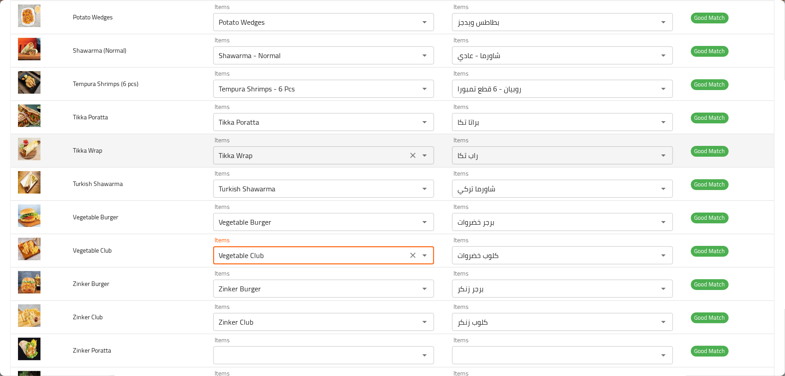
scroll to position [1630, 0]
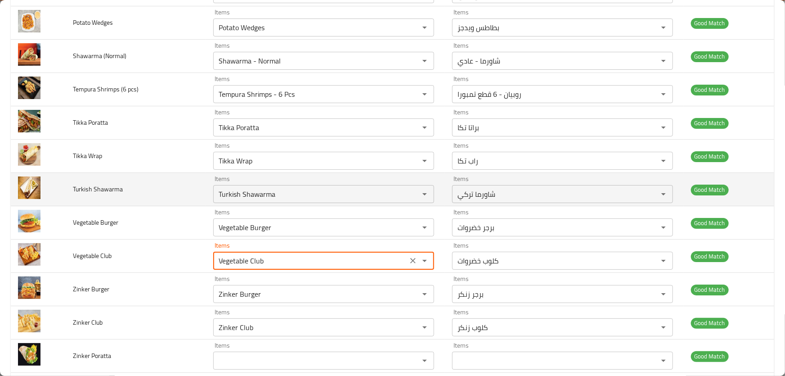
drag, startPoint x: 278, startPoint y: 224, endPoint x: 22, endPoint y: 199, distance: 257.2
click at [29, 200] on tbody "90s Chai Items 90s Chai Items Items شاي ناينتيز Items Good Match 90s Cheezy Fri…" at bounding box center [393, 173] width 764 height 3330
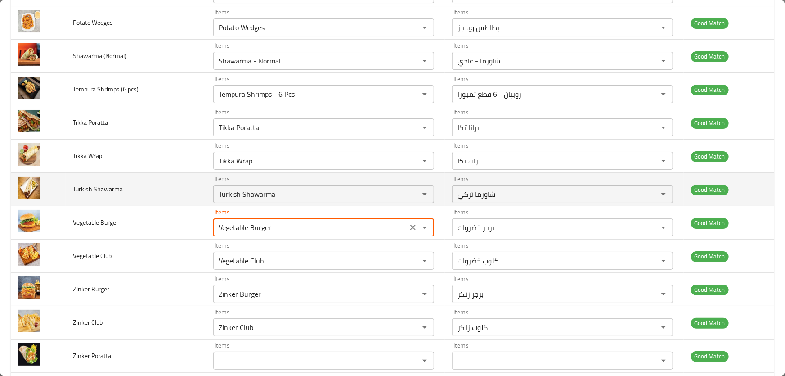
drag, startPoint x: 292, startPoint y: 192, endPoint x: 109, endPoint y: 192, distance: 183.1
click at [109, 192] on tr "Turkish Shawarma Items Turkish Shawarma Items Items شاورما تركي Items Good Match" at bounding box center [393, 189] width 764 height 33
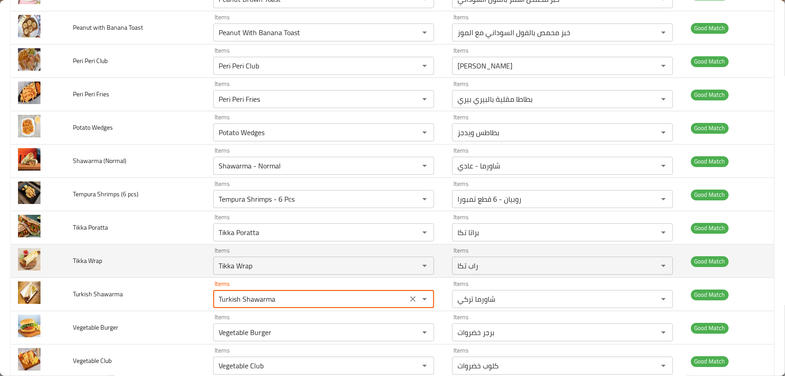
scroll to position [1507, 0]
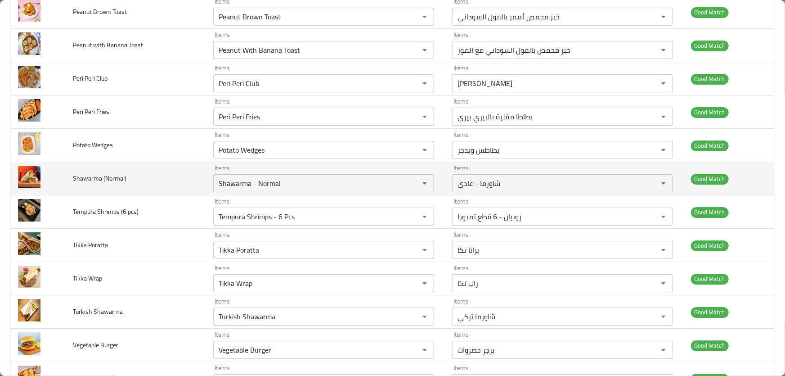
click at [152, 173] on td "Shawarma (Normal)" at bounding box center [136, 178] width 140 height 33
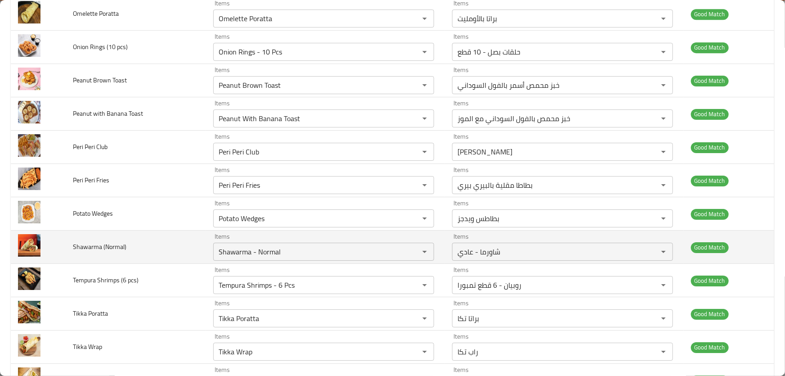
scroll to position [1425, 0]
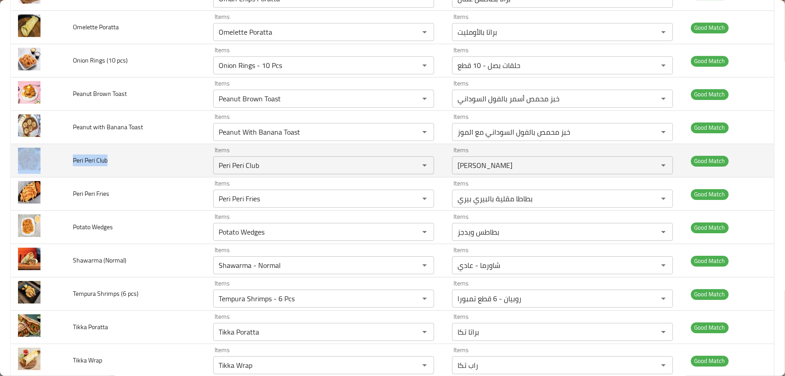
drag, startPoint x: 118, startPoint y: 160, endPoint x: 58, endPoint y: 156, distance: 60.4
click at [58, 156] on tr "Peri Peri Club Items Peri Peri Club Items Items كلوب بيري بيري Items Good Match" at bounding box center [393, 160] width 764 height 33
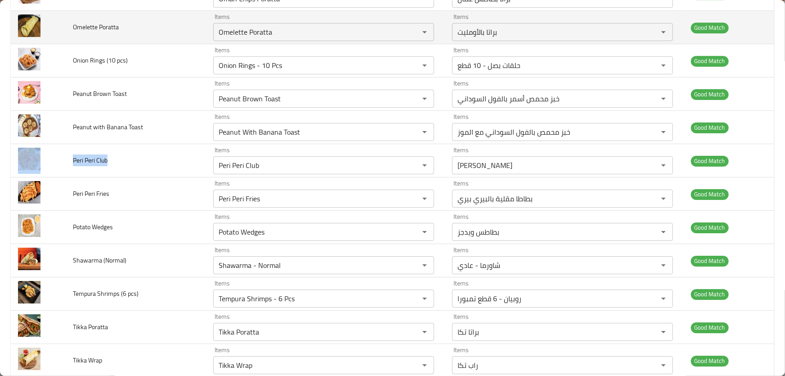
copy tr "Peri Peri Club"
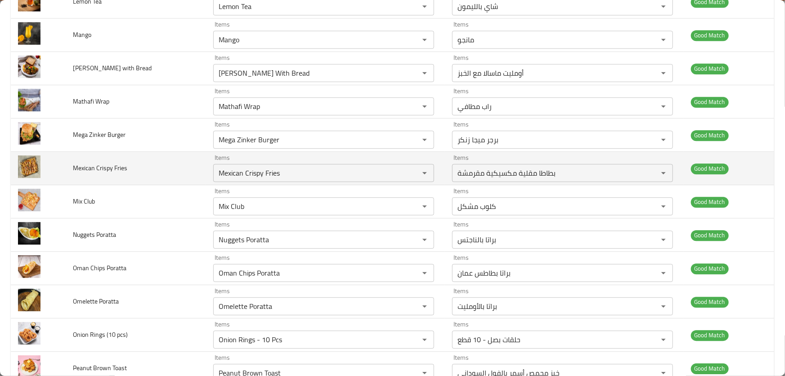
scroll to position [1139, 0]
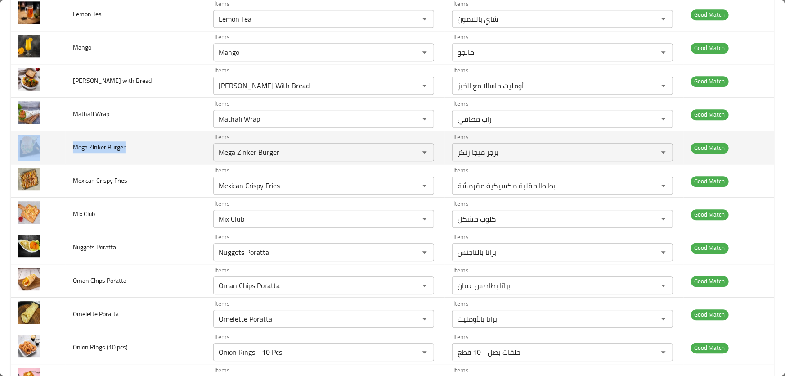
drag, startPoint x: 136, startPoint y: 145, endPoint x: 31, endPoint y: 133, distance: 106.4
click at [31, 133] on tr "Mega Zinker Burger Items Mega Zinker Burger Items Items برجر ميجا زنكر Items Go…" at bounding box center [393, 147] width 764 height 33
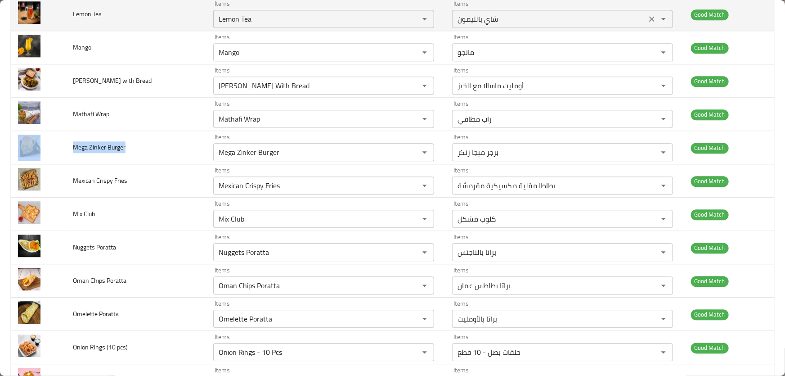
copy tr "Mega Zinker Burger"
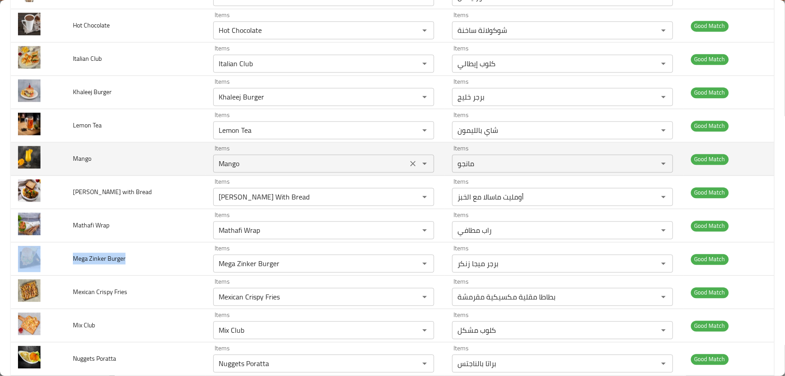
scroll to position [1016, 0]
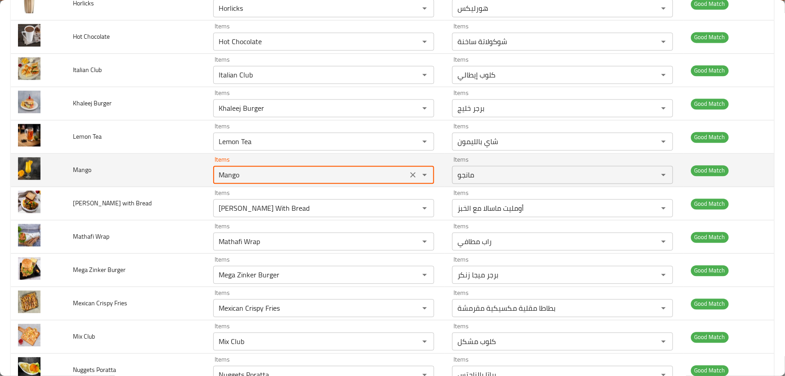
drag, startPoint x: 261, startPoint y: 173, endPoint x: 131, endPoint y: 157, distance: 130.9
click at [133, 158] on tr "Mango Items Mango Items Items مانجو Items Good Match" at bounding box center [393, 169] width 764 height 33
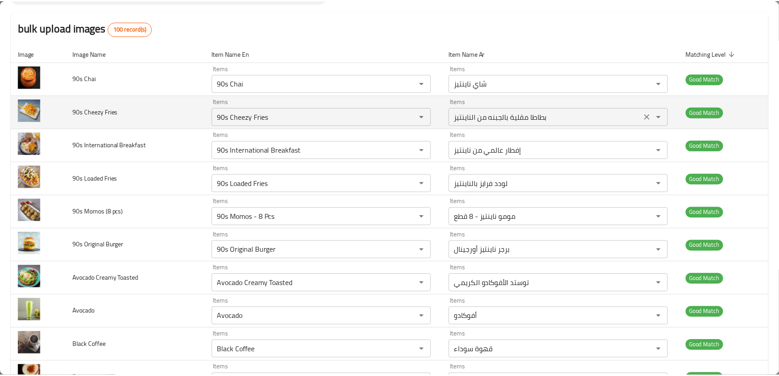
scroll to position [0, 0]
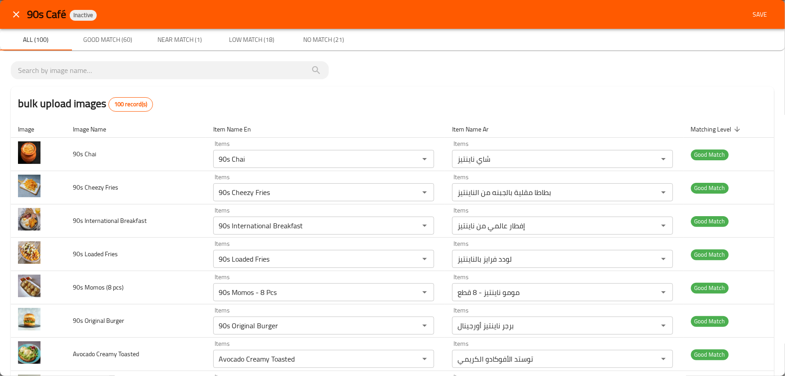
click at [755, 11] on span "Save" at bounding box center [760, 14] width 22 height 11
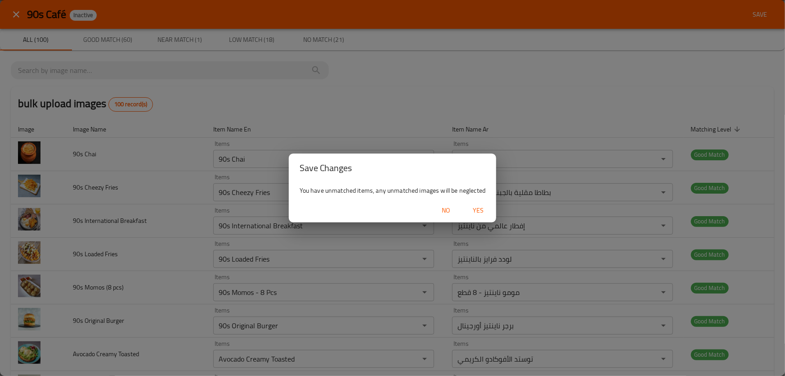
click at [485, 210] on span "Yes" at bounding box center [479, 210] width 22 height 11
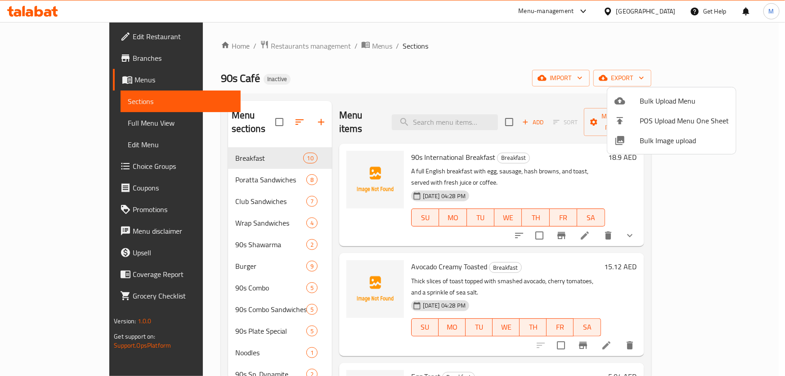
click at [200, 181] on div at bounding box center [392, 188] width 785 height 376
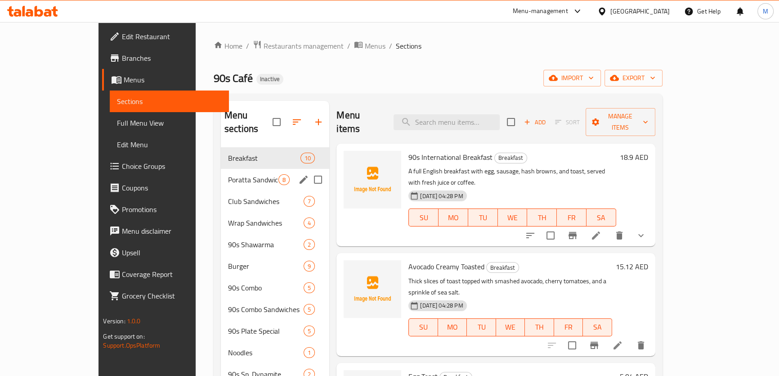
click at [228, 174] on span "Poratta Sandwiches" at bounding box center [253, 179] width 50 height 11
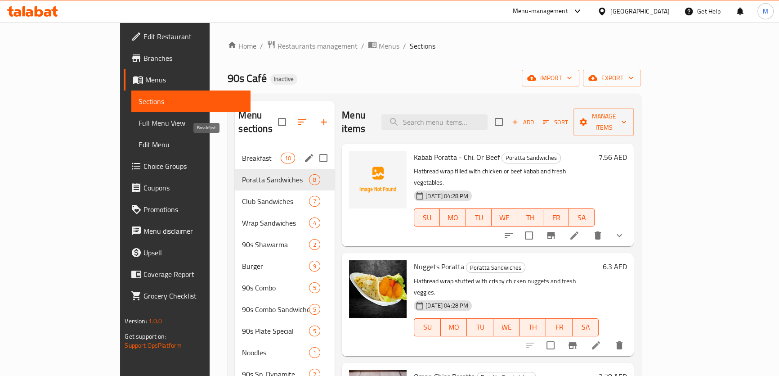
click at [242, 153] on span "Breakfast" at bounding box center [261, 158] width 38 height 11
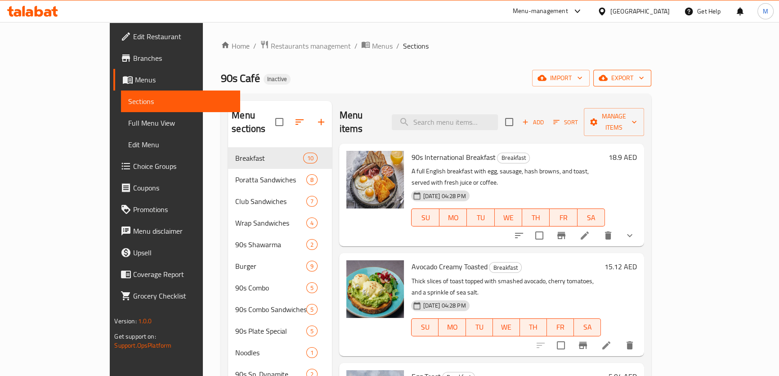
click at [644, 83] on span "export" at bounding box center [623, 77] width 44 height 11
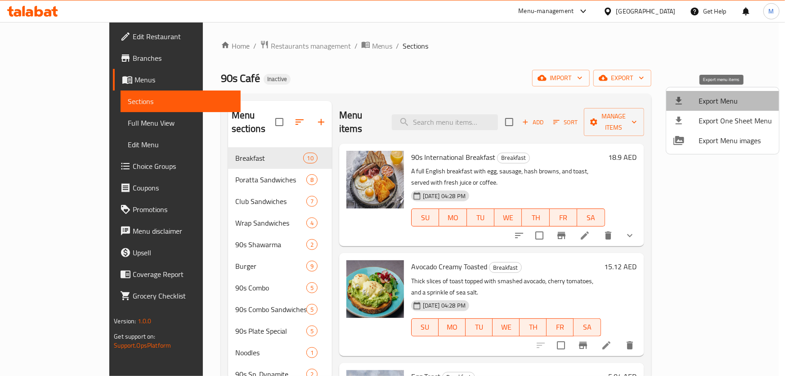
click at [726, 99] on span "Export Menu" at bounding box center [735, 100] width 73 height 11
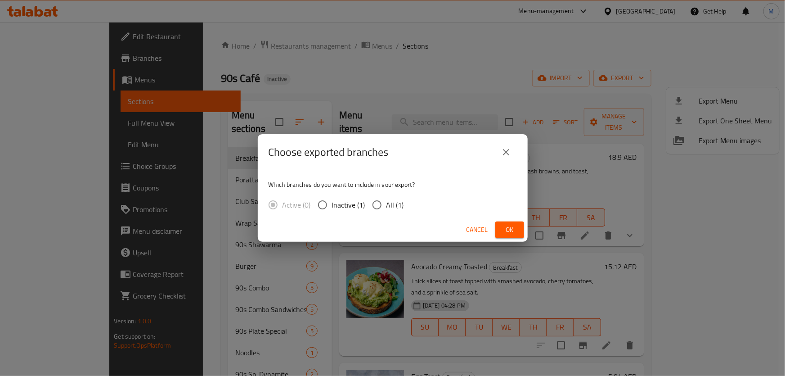
click at [371, 202] on input "All (1)" at bounding box center [377, 204] width 19 height 19
radio input "true"
click at [510, 228] on span "Ok" at bounding box center [510, 229] width 14 height 11
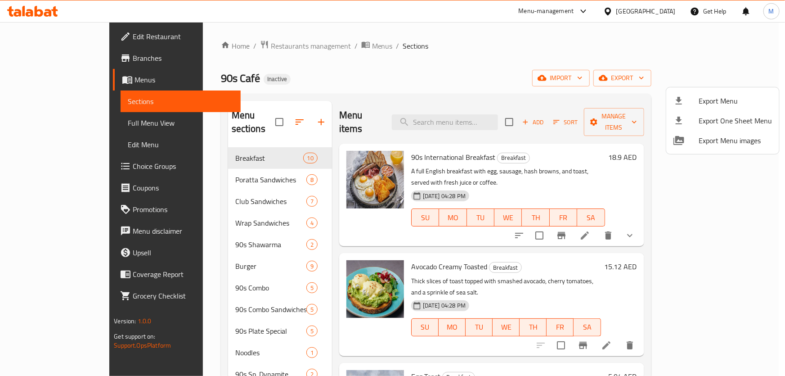
click at [445, 61] on div at bounding box center [392, 188] width 785 height 376
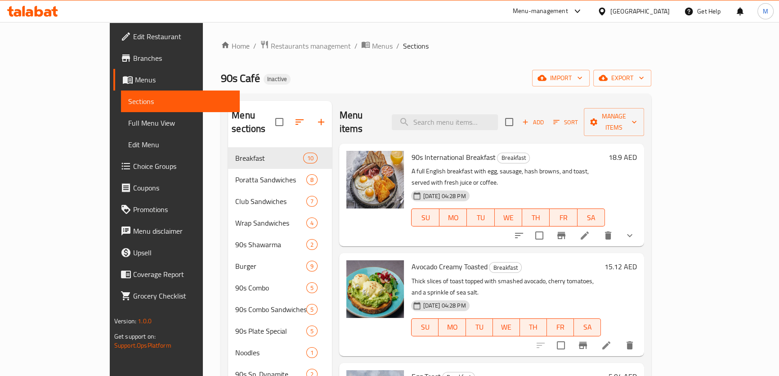
click at [604, 5] on div "United Arab Emirates" at bounding box center [633, 11] width 87 height 22
click at [613, 10] on div "United Arab Emirates" at bounding box center [640, 11] width 59 height 10
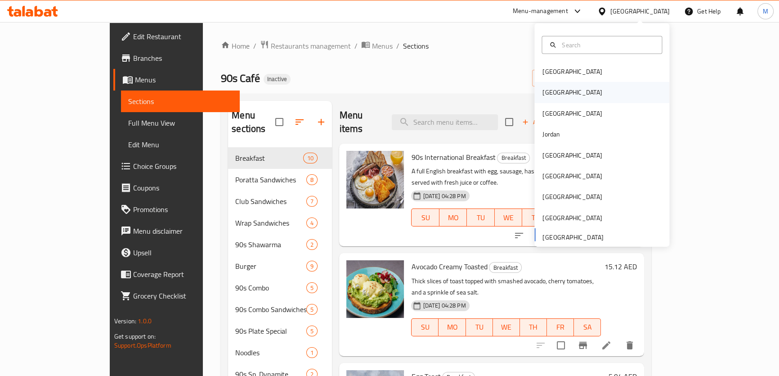
click at [559, 91] on div "[GEOGRAPHIC_DATA]" at bounding box center [572, 92] width 74 height 21
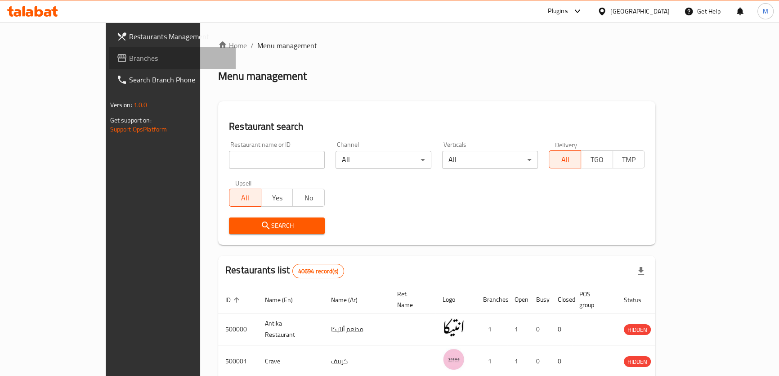
click at [129, 58] on span "Branches" at bounding box center [178, 58] width 99 height 11
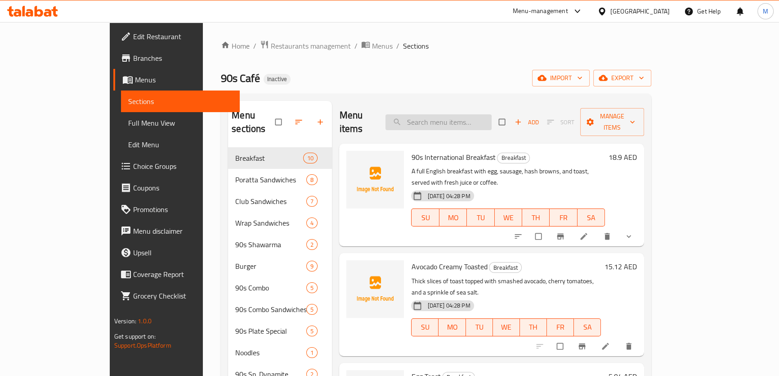
click at [473, 117] on input "search" at bounding box center [439, 122] width 106 height 16
paste input "mango"
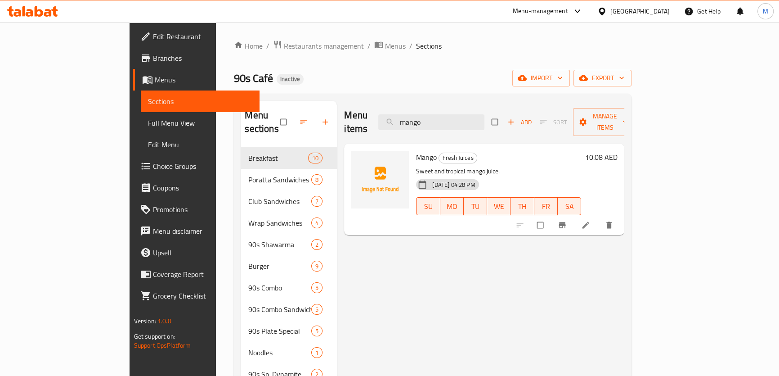
drag, startPoint x: 473, startPoint y: 114, endPoint x: 301, endPoint y: 101, distance: 172.8
click at [301, 101] on div "Menu sections Breakfast 10 Poratta Sandwiches 8 Club Sandwiches 7 Wrap Sandwich…" at bounding box center [432, 309] width 383 height 417
paste input "Zinker Club"
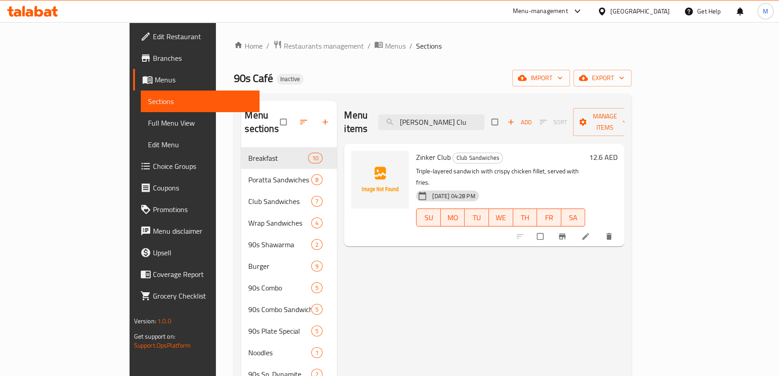
drag, startPoint x: 486, startPoint y: 113, endPoint x: 350, endPoint y: 114, distance: 135.9
click at [359, 114] on div "Menu items Zinker Clu Add Sort Manage items" at bounding box center [484, 122] width 280 height 43
paste input "Poratta"
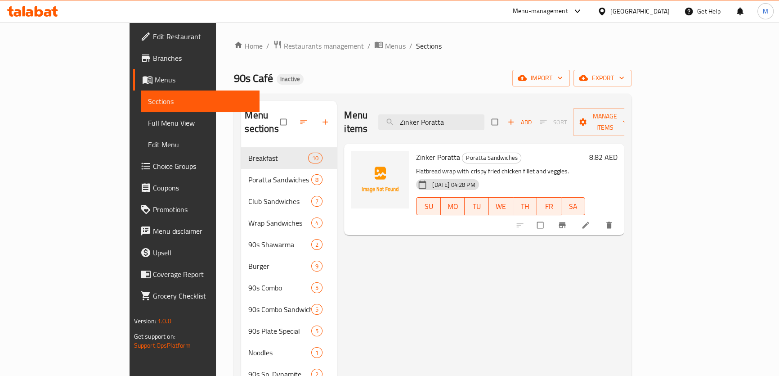
drag, startPoint x: 513, startPoint y: 112, endPoint x: 310, endPoint y: 108, distance: 202.1
click at [344, 108] on div "Menu items Zinker Poratta Add Sort Manage items" at bounding box center [484, 122] width 280 height 43
paste input "90s SP Mega Burger"
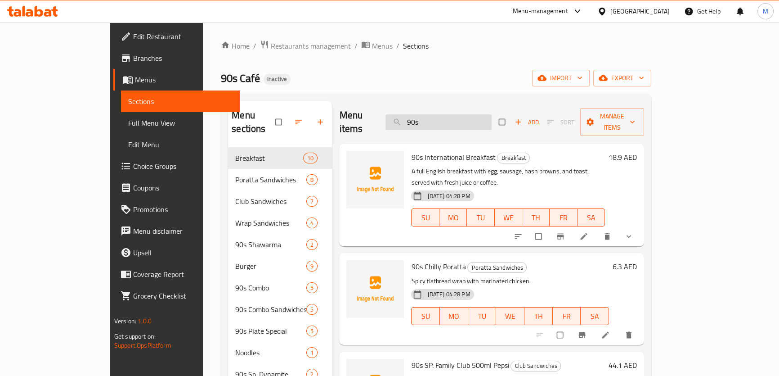
click at [464, 117] on input "90s" at bounding box center [439, 122] width 106 height 16
paste input "SP. Mega Burger"
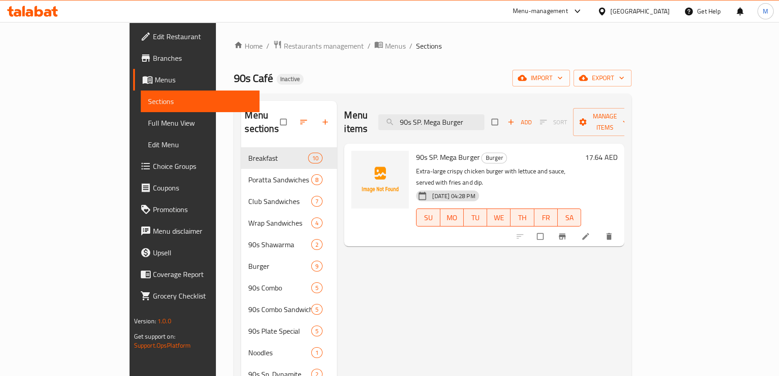
drag, startPoint x: 513, startPoint y: 117, endPoint x: 299, endPoint y: 105, distance: 214.5
click at [337, 105] on div "Menu items 90s SP. Mega Burger Add Sort Manage items 90s SP. Mega Burger Burger…" at bounding box center [481, 309] width 288 height 417
paste input "Zinker"
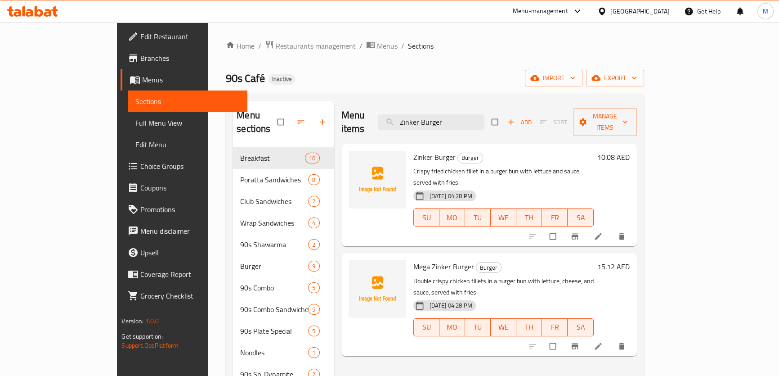
drag, startPoint x: 511, startPoint y: 117, endPoint x: 342, endPoint y: 106, distance: 169.6
click at [343, 106] on div "Menu items Zinker Burger Add Sort Manage items" at bounding box center [490, 122] width 296 height 43
paste input "Vegetable Club"
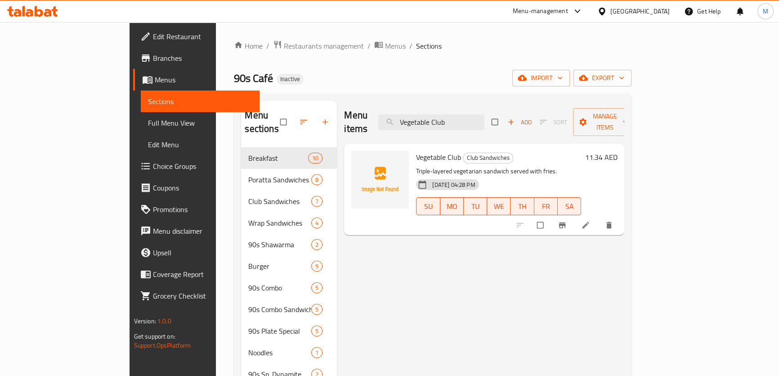
drag, startPoint x: 267, startPoint y: 90, endPoint x: 232, endPoint y: 88, distance: 35.6
click at [234, 88] on div "Home / Restaurants management / Menus / Sections 90s Café Inactive import expor…" at bounding box center [433, 282] width 398 height 485
paste input "Burger"
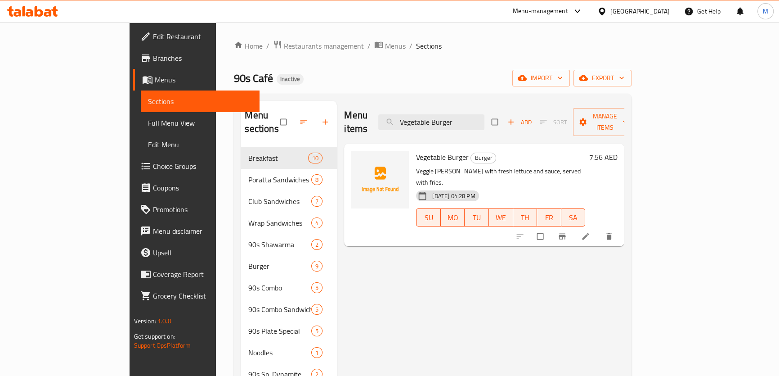
drag, startPoint x: 507, startPoint y: 116, endPoint x: 325, endPoint y: 95, distance: 183.0
click at [335, 98] on div "Menu sections Breakfast 10 Poratta Sandwiches 8 Club Sandwiches 7 Wrap Sandwich…" at bounding box center [433, 310] width 398 height 432
paste input "Turkish Shawarma"
drag, startPoint x: 508, startPoint y: 111, endPoint x: 326, endPoint y: 99, distance: 182.7
click at [364, 102] on div "Menu items Turkish Shawarma Add Sort Manage items" at bounding box center [484, 122] width 280 height 43
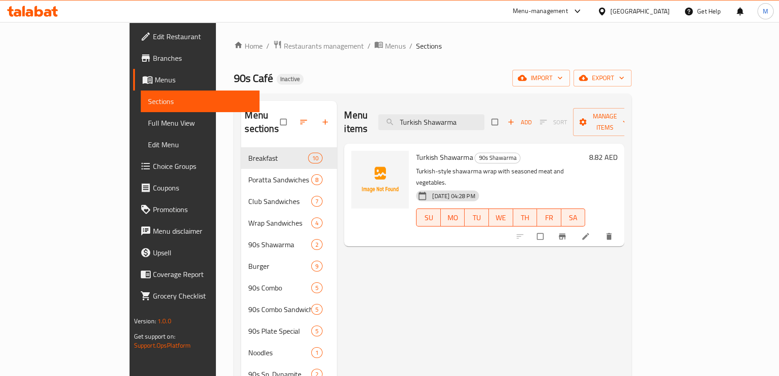
paste input "Peri Peri Club"
drag, startPoint x: 498, startPoint y: 115, endPoint x: 317, endPoint y: 104, distance: 181.2
click at [344, 104] on div "Menu items Peri Peri Club Add Sort Manage items" at bounding box center [484, 122] width 280 height 43
paste input "Mega Zinker Burger"
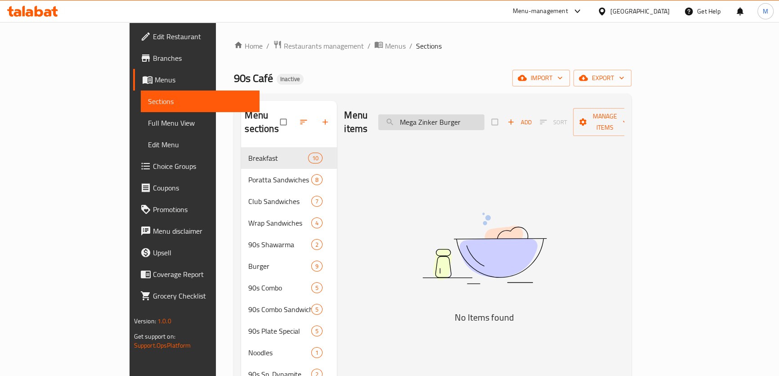
click at [459, 114] on input "Mega Zinker Burger" at bounding box center [431, 122] width 106 height 16
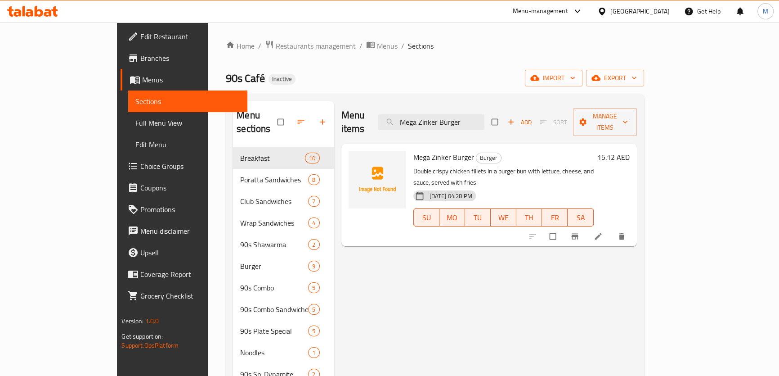
drag, startPoint x: 509, startPoint y: 117, endPoint x: 256, endPoint y: 89, distance: 254.9
click at [256, 89] on div "Home / Restaurants management / Menus / Sections 90s Café Inactive import expor…" at bounding box center [435, 282] width 418 height 485
paste input "ango"
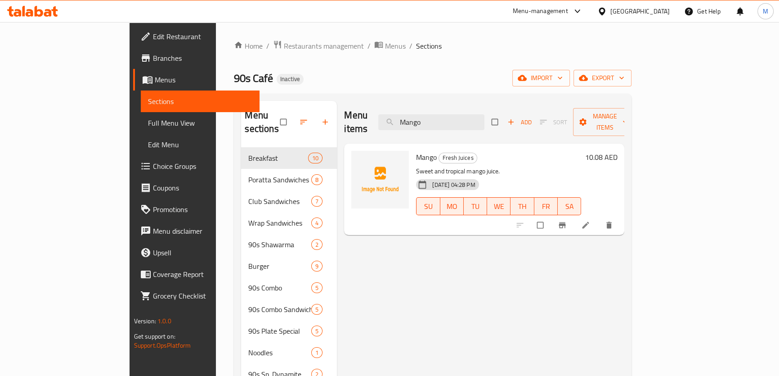
type input "Mango"
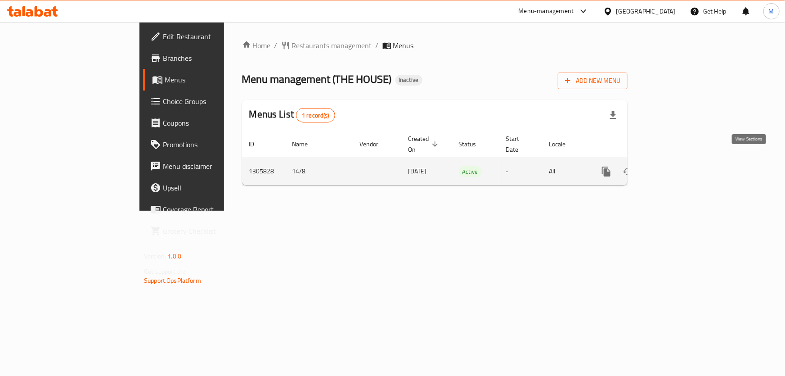
click at [677, 166] on icon "enhanced table" at bounding box center [671, 171] width 11 height 11
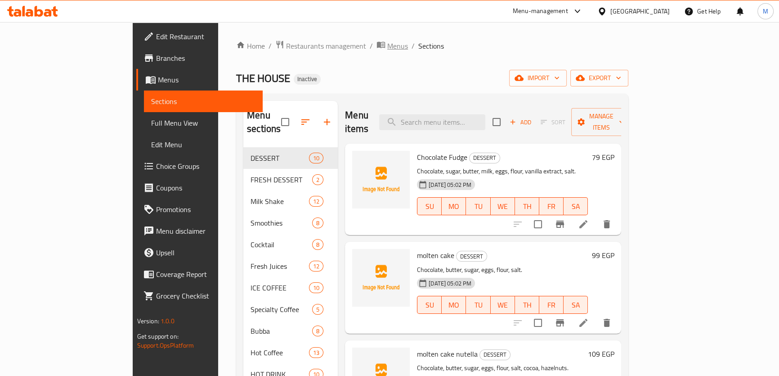
click at [387, 45] on span "Menus" at bounding box center [397, 45] width 21 height 11
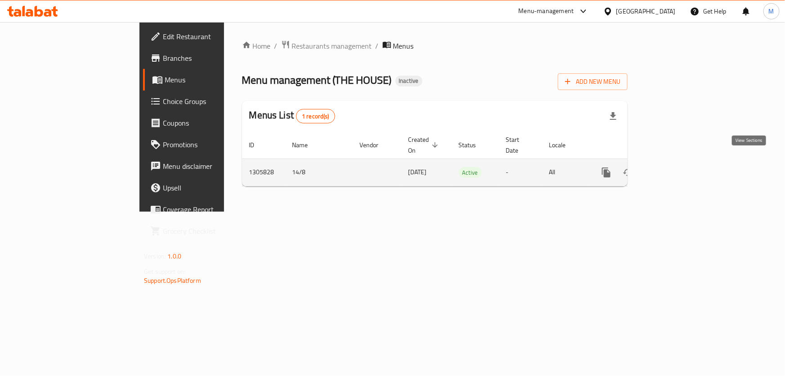
click at [677, 167] on icon "enhanced table" at bounding box center [671, 172] width 11 height 11
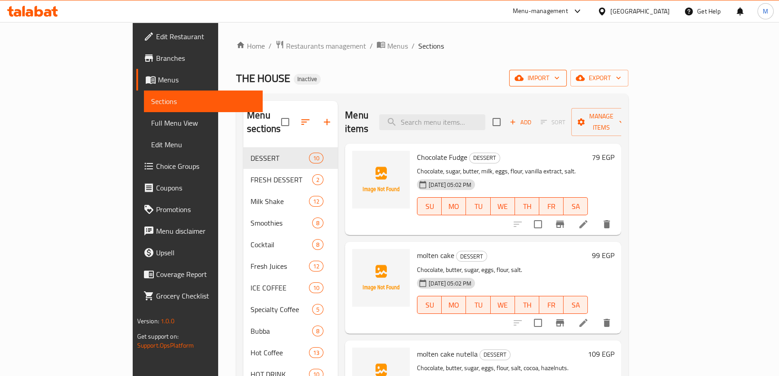
click at [560, 73] on span "import" at bounding box center [538, 77] width 43 height 11
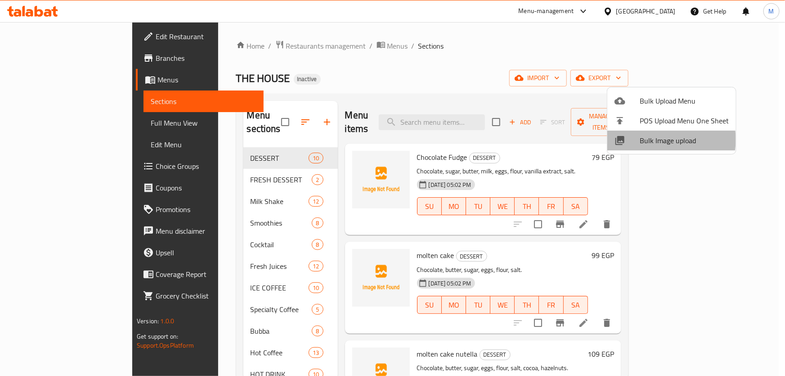
click at [654, 139] on span "Bulk Image upload" at bounding box center [684, 140] width 89 height 11
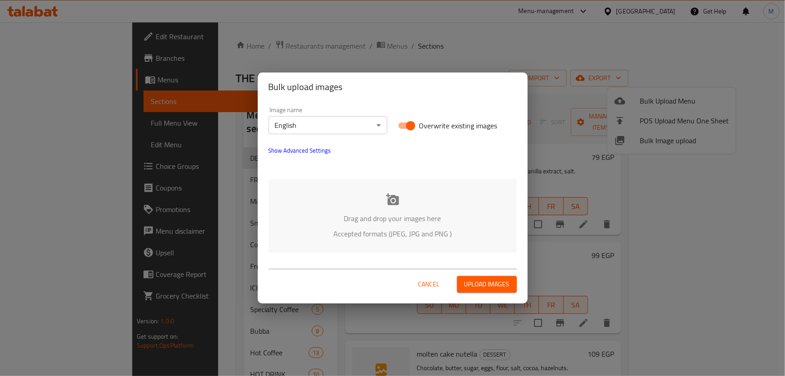
click at [414, 124] on input "Overwrite existing images" at bounding box center [410, 125] width 51 height 17
checkbox input "false"
click at [392, 224] on p "Drag and drop your images here" at bounding box center [392, 218] width 221 height 11
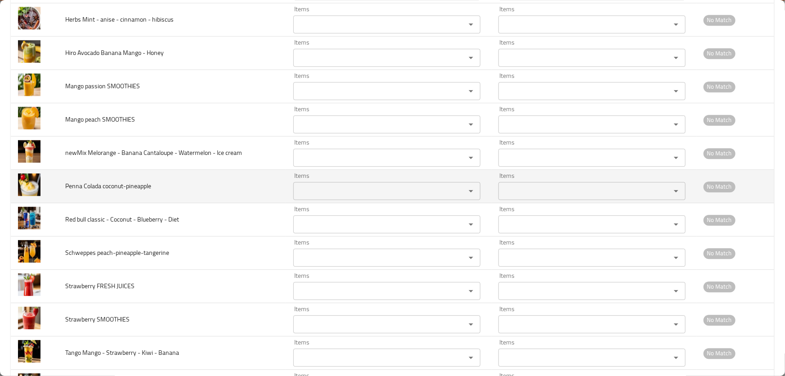
scroll to position [4337, 0]
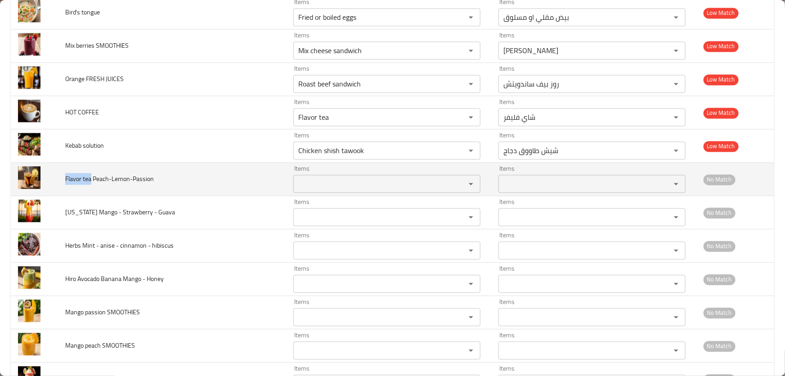
drag, startPoint x: 61, startPoint y: 169, endPoint x: 88, endPoint y: 172, distance: 26.7
click at [90, 172] on td "Flavor tea Peach-Lemon-Passion" at bounding box center [172, 178] width 228 height 33
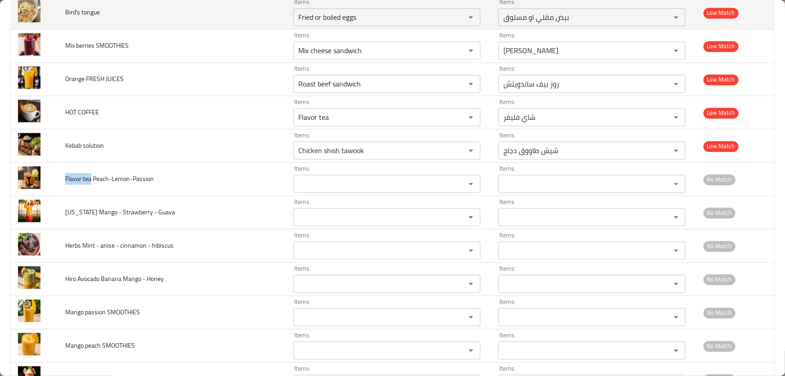
copy span "Flavor tea"
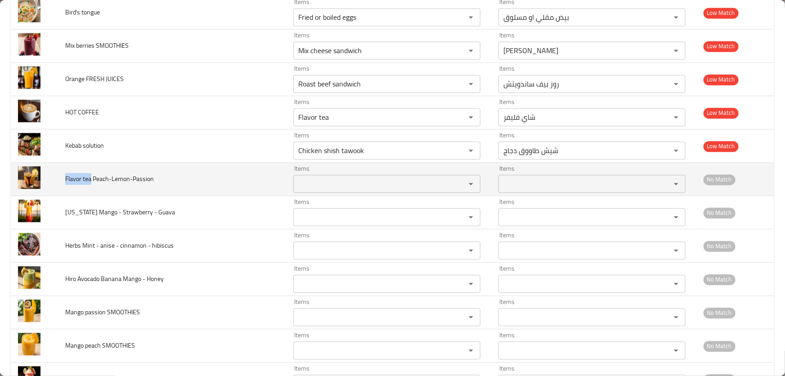
click at [324, 177] on Peach-Lemon-Passion "Items" at bounding box center [373, 183] width 155 height 13
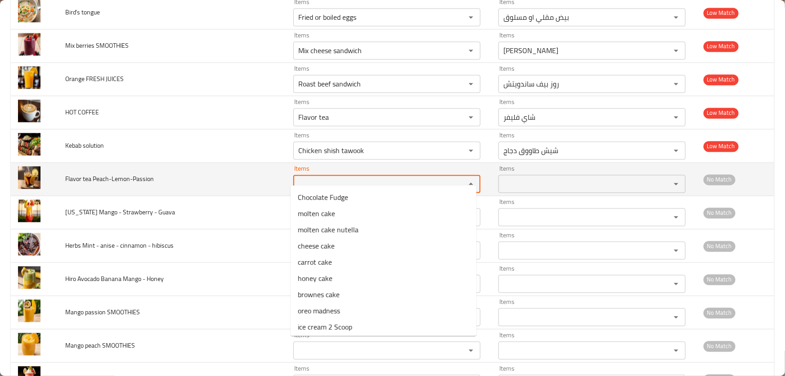
paste Peach-Lemon-Passion "Flavor tea"
type Peach-Lemon-Passion "Flavor tea"
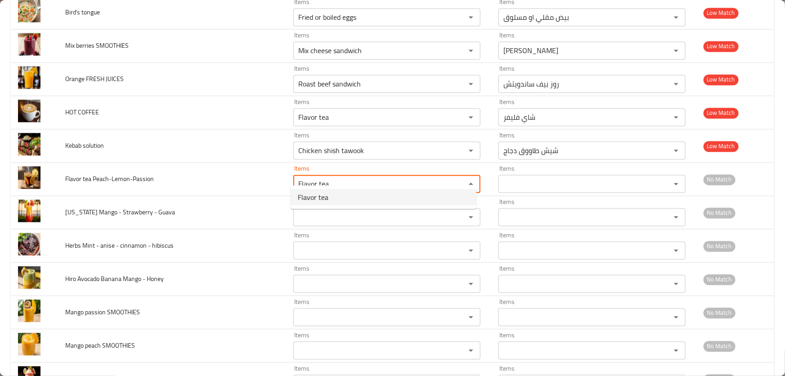
click at [324, 197] on span "Flavor tea" at bounding box center [313, 197] width 31 height 11
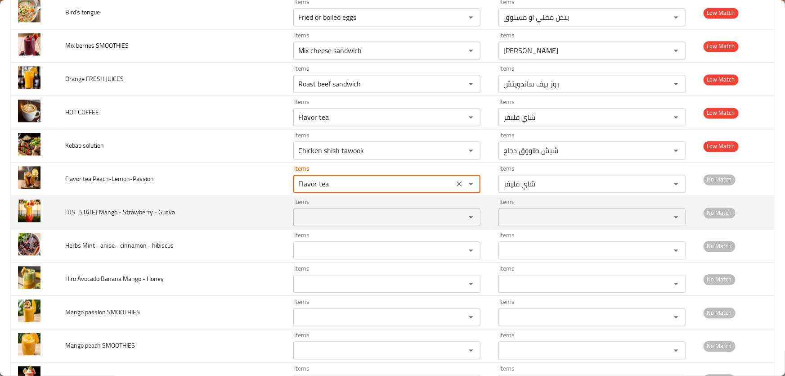
type Peach-Lemon-Passion-ar "شاي فليفر"
type Peach-Lemon-Passion "Flavor tea"
drag, startPoint x: 100, startPoint y: 204, endPoint x: 84, endPoint y: 208, distance: 16.6
click at [84, 208] on td "Florida Mango - Strawberry - Guava" at bounding box center [172, 212] width 228 height 33
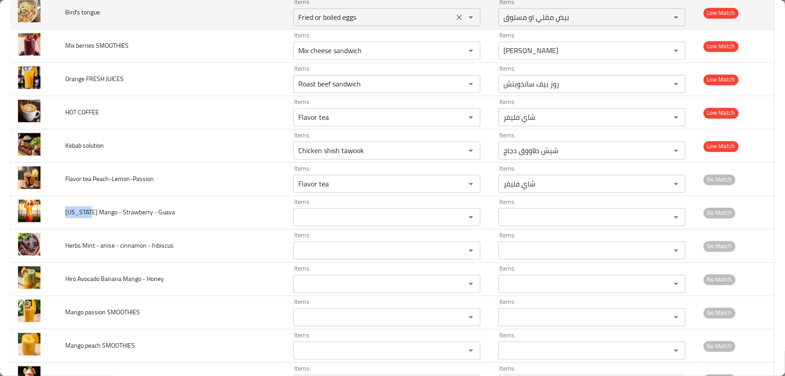
copy span "[US_STATE]"
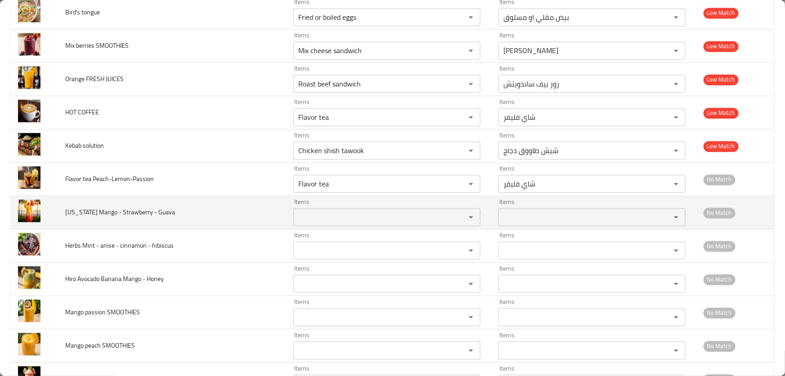
click at [255, 207] on td "Florida Mango - Strawberry - Guava" at bounding box center [172, 212] width 228 height 33
click at [316, 211] on Guava "Items" at bounding box center [373, 217] width 155 height 13
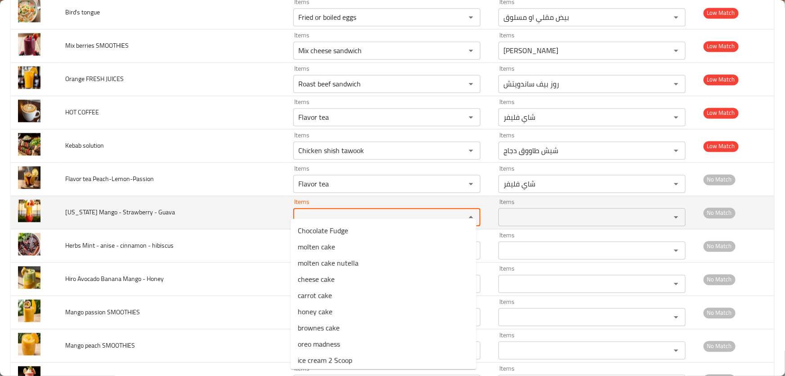
paste Guava "[US_STATE]"
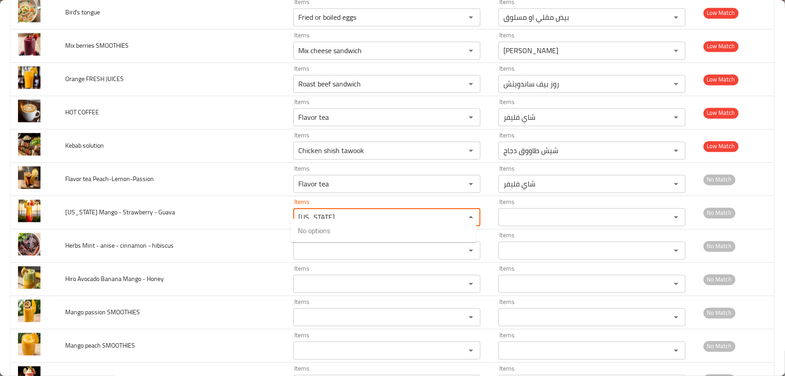
type Guava "[US_STATE]"
click at [329, 227] on Guava-option-0 "[US_STATE]" at bounding box center [384, 230] width 186 height 16
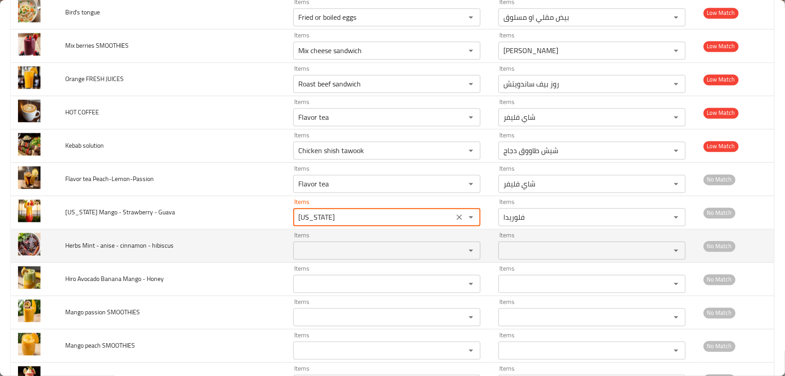
type Guava-ar "فلوريدا"
type Guava "[US_STATE]"
drag, startPoint x: 63, startPoint y: 238, endPoint x: 94, endPoint y: 240, distance: 32.0
click at [94, 240] on td "Herbs Mint - anise - cinnamon - hibiscus" at bounding box center [172, 245] width 228 height 33
copy span "Herbs Mint"
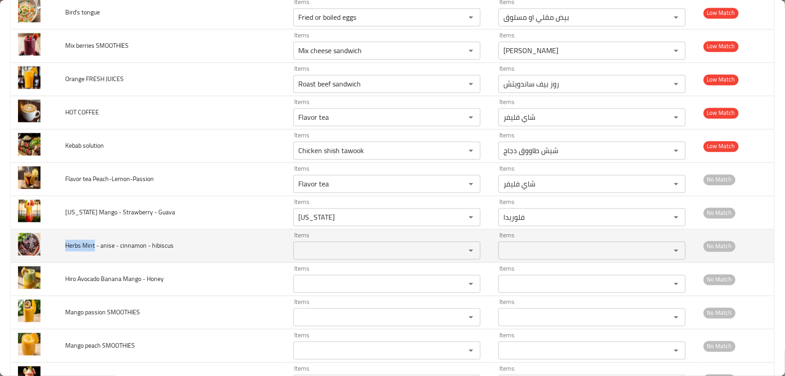
click at [328, 244] on hibiscus "Items" at bounding box center [373, 250] width 155 height 13
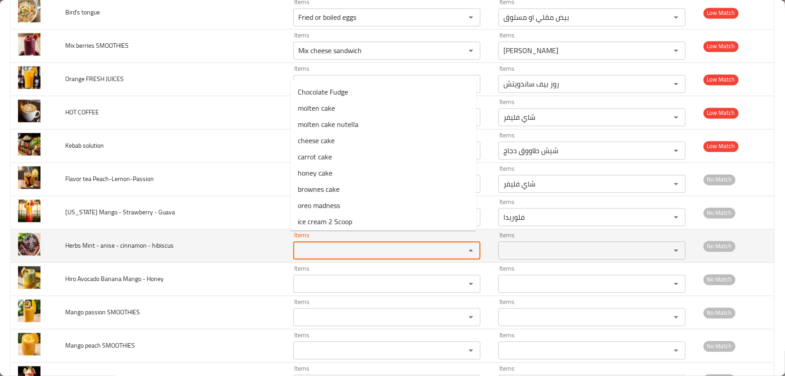
paste hibiscus "Herbs"
type hibiscus "Herbs"
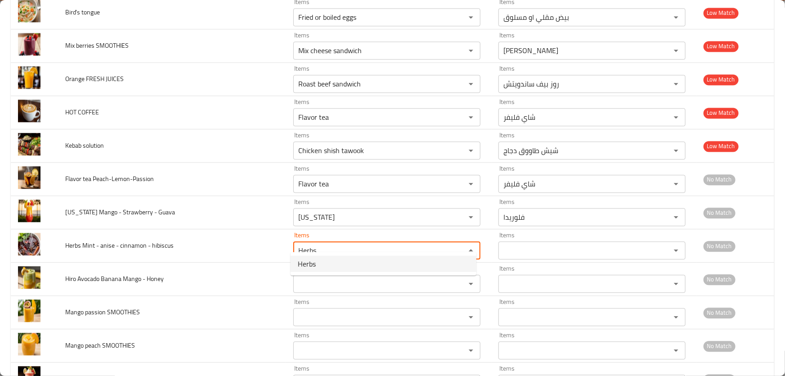
click at [321, 262] on hibiscus-option-0 "Herbs" at bounding box center [384, 264] width 186 height 16
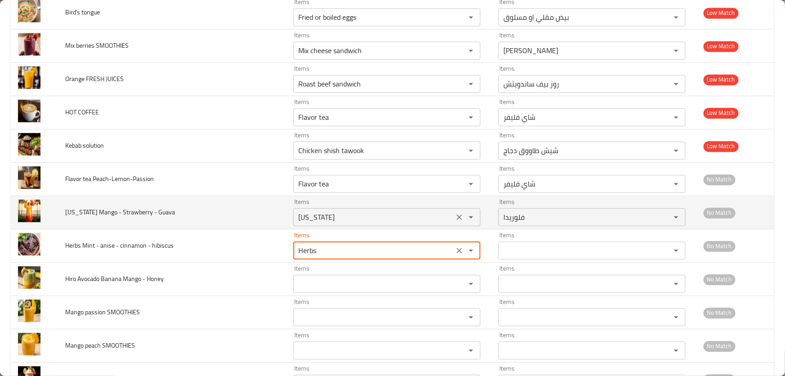
type hibiscus-ar "اعشاب"
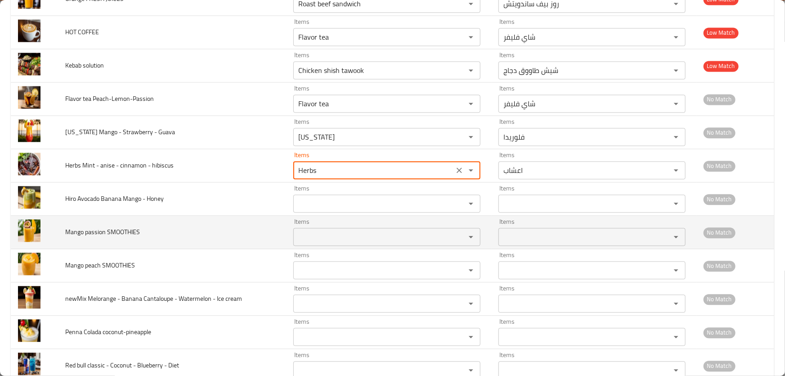
scroll to position [4419, 0]
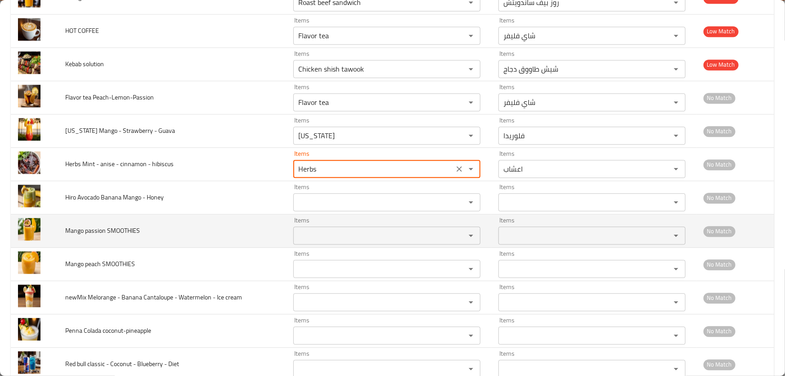
type hibiscus "Herbs"
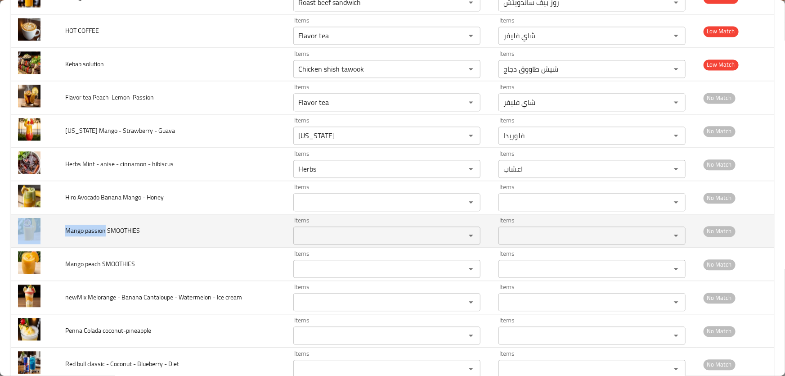
drag, startPoint x: 55, startPoint y: 219, endPoint x: 104, endPoint y: 226, distance: 49.1
click at [104, 226] on tr "Mango passion SMOOTHIES Items Items Items Items No Match" at bounding box center [393, 230] width 764 height 33
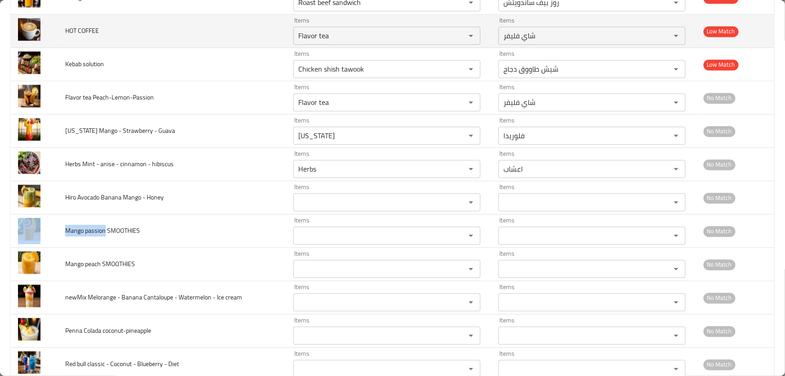
copy tr "Mango passion"
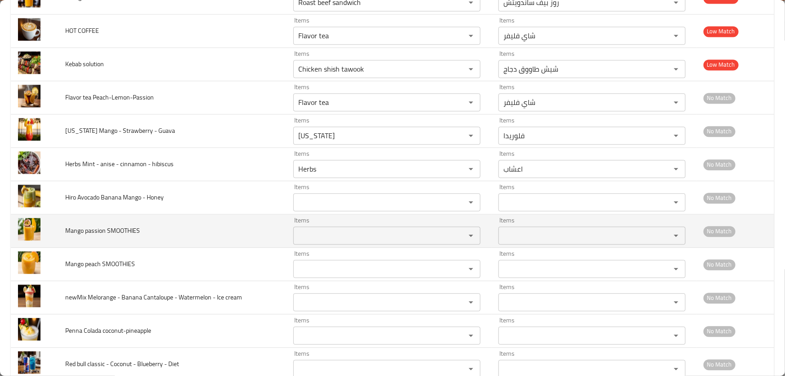
click at [190, 223] on td "Mango passion SMOOTHIES" at bounding box center [172, 230] width 228 height 33
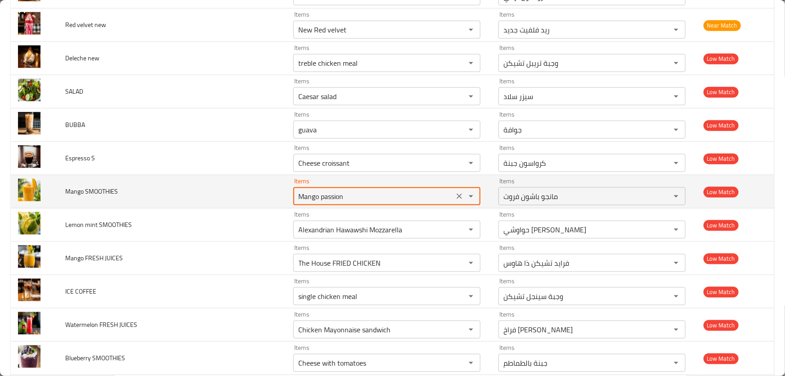
click at [373, 190] on SMOOTHIES "Mango passion" at bounding box center [373, 196] width 155 height 13
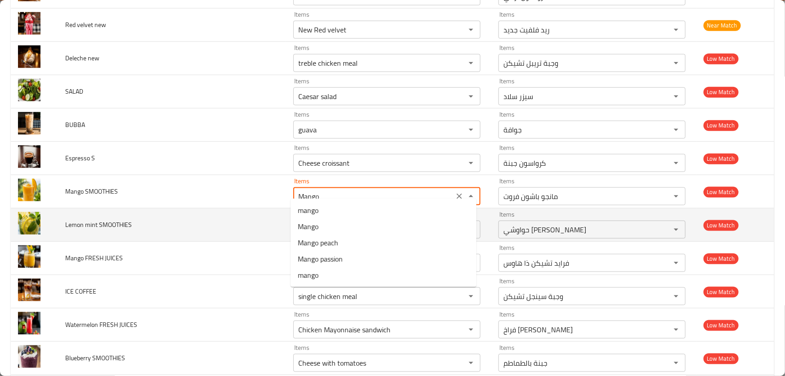
type SMOOTHIES "Mango passion"
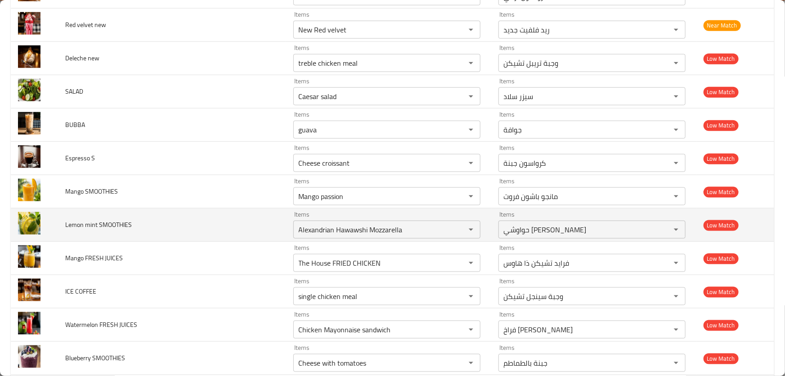
click at [180, 213] on td "Lemon mint SMOOTHIES" at bounding box center [172, 224] width 228 height 33
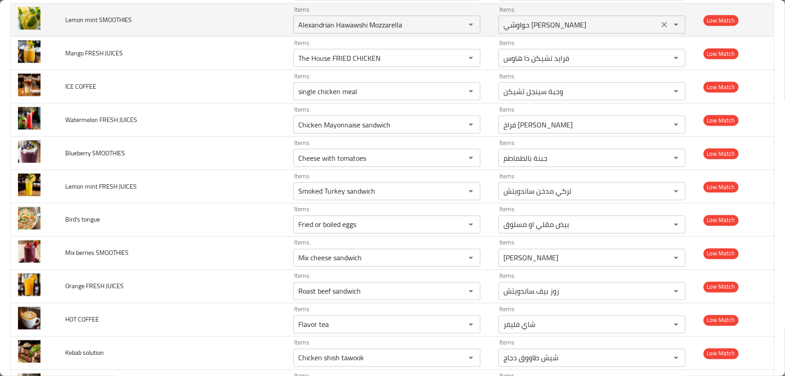
scroll to position [4452, 0]
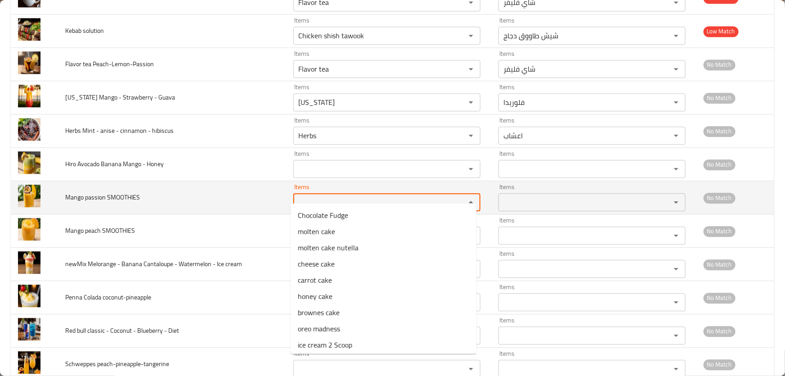
click at [312, 196] on SMOOTHIES "Items" at bounding box center [373, 202] width 155 height 13
paste SMOOTHIES "Mango passion"
click at [308, 196] on SMOOTHIES "Mango passion" at bounding box center [373, 202] width 155 height 13
type SMOOTHIES "Mango passion"
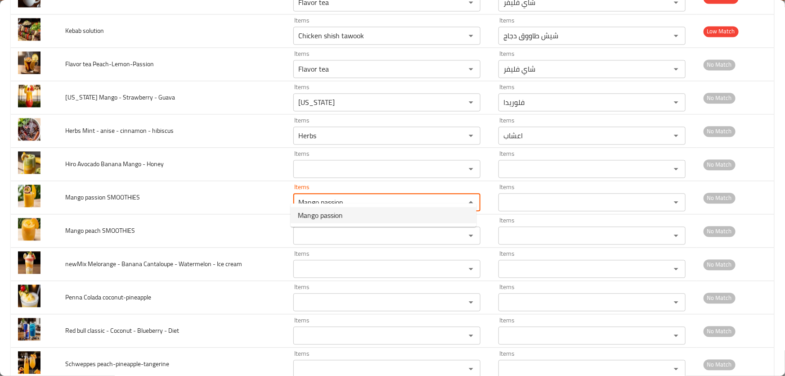
click at [353, 209] on SMOOTHIES-option-0 "Mango passion" at bounding box center [384, 215] width 186 height 16
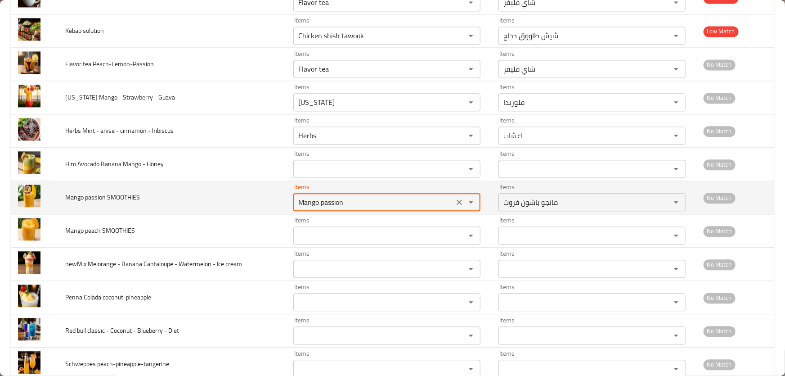
type SMOOTHIES-ar "مانجو باشون فروت"
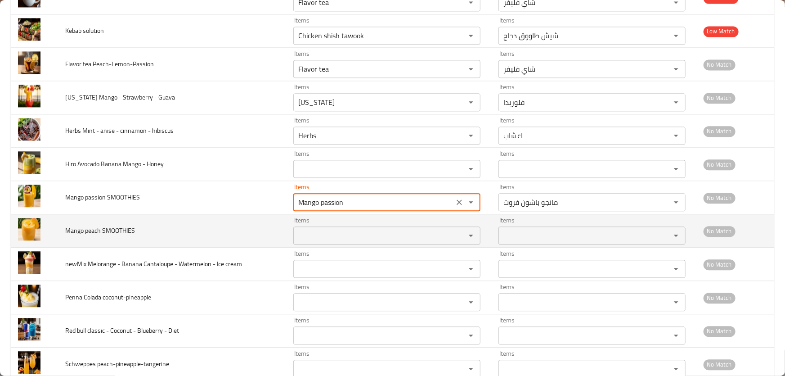
type SMOOTHIES "Mango passion"
click at [126, 225] on span "Mango peach SMOOTHIES" at bounding box center [100, 231] width 70 height 12
click at [347, 229] on SMOOTHIES "Items" at bounding box center [373, 235] width 155 height 13
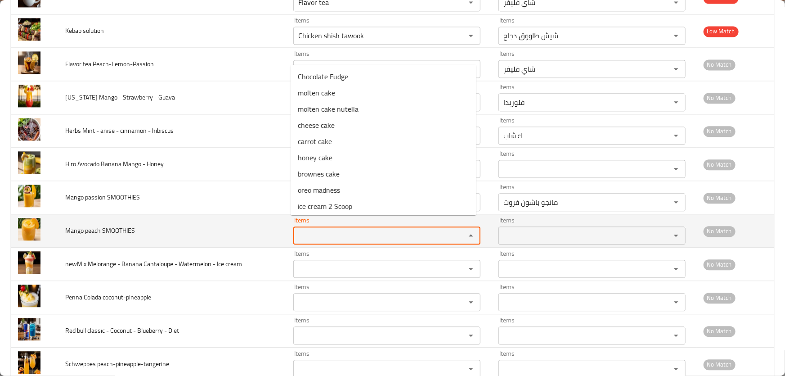
paste SMOOTHIES "Mango passion"
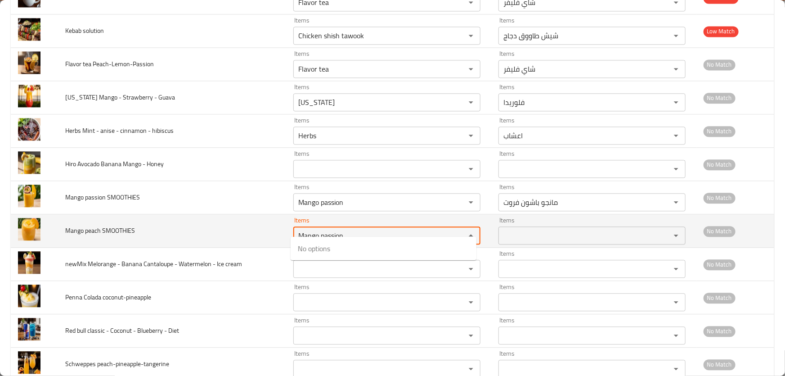
click at [344, 229] on SMOOTHIES "Mango passion" at bounding box center [373, 235] width 155 height 13
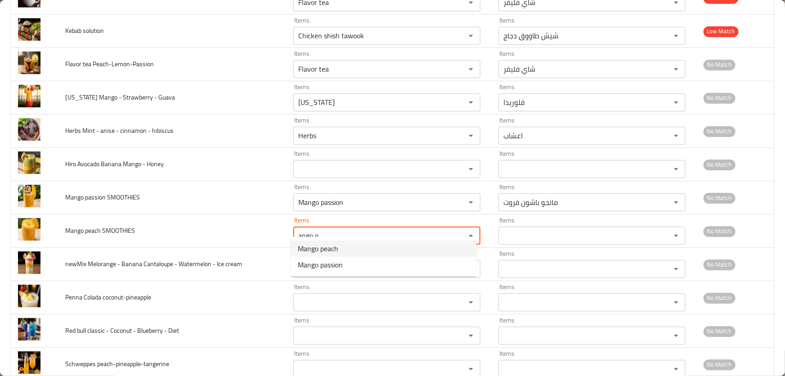
click at [328, 248] on span "Mango peach" at bounding box center [318, 248] width 40 height 11
type SMOOTHIES "Mango peach"
type SMOOTHIES-ar "مانجو خوخ"
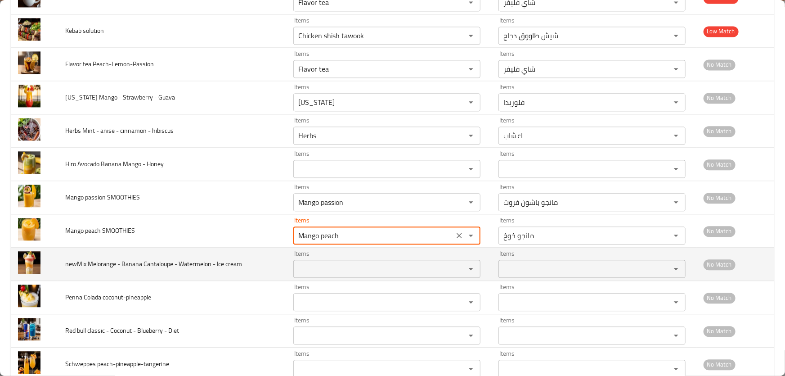
type SMOOTHIES "Mango peach"
click at [129, 261] on td "newMix Melorange - Banana Cantaloupe - Watermelon - Ice cream" at bounding box center [172, 263] width 228 height 33
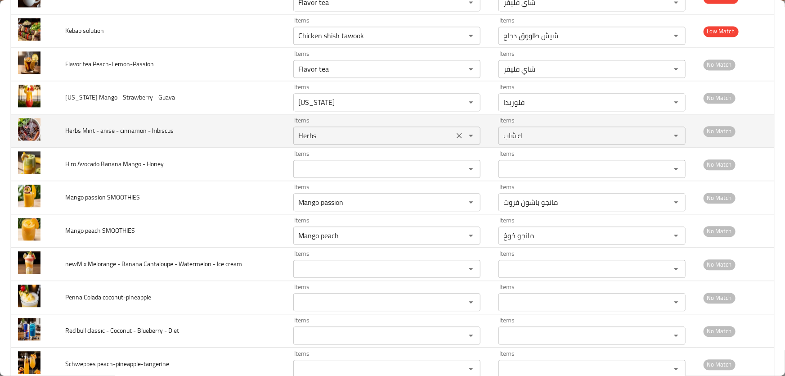
click at [455, 131] on icon "Clear" at bounding box center [459, 135] width 9 height 9
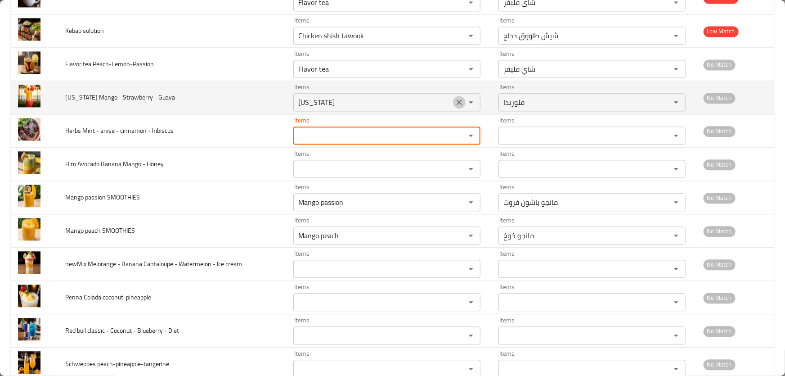
click at [457, 99] on icon "Clear" at bounding box center [459, 101] width 5 height 5
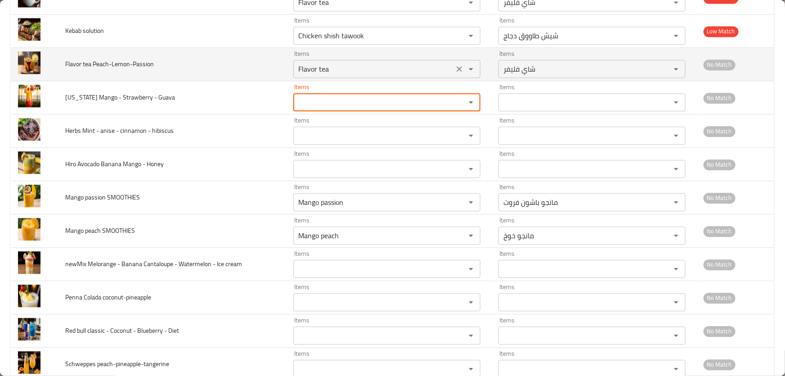
click at [455, 64] on icon "Clear" at bounding box center [459, 68] width 9 height 9
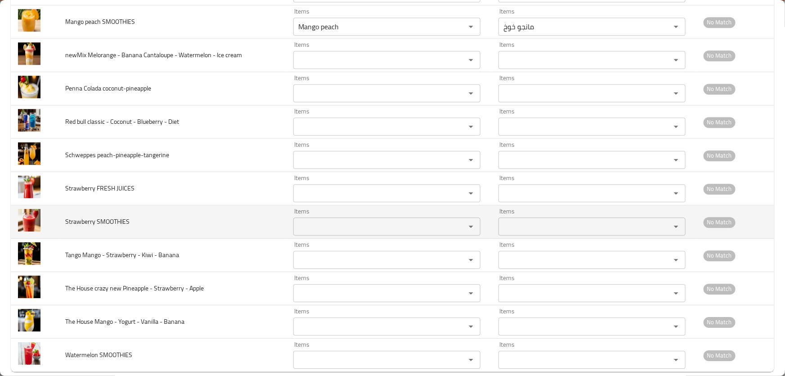
scroll to position [4664, 0]
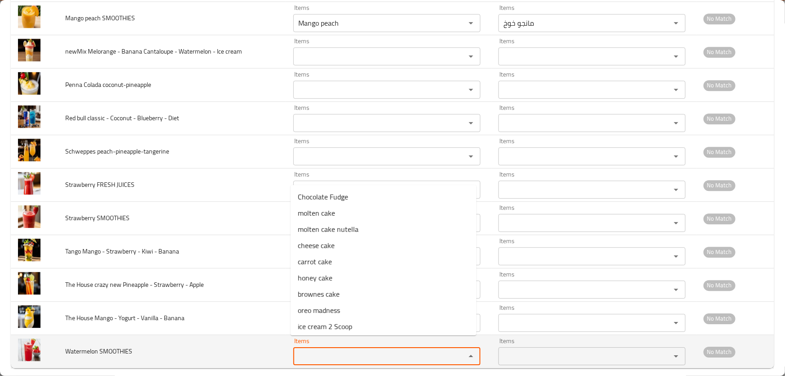
click at [338, 350] on SMOOTHIES "Items" at bounding box center [373, 356] width 155 height 13
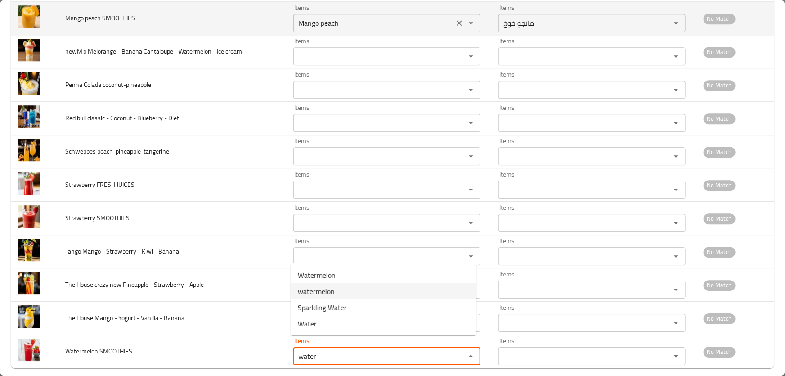
type SMOOTHIES "water"
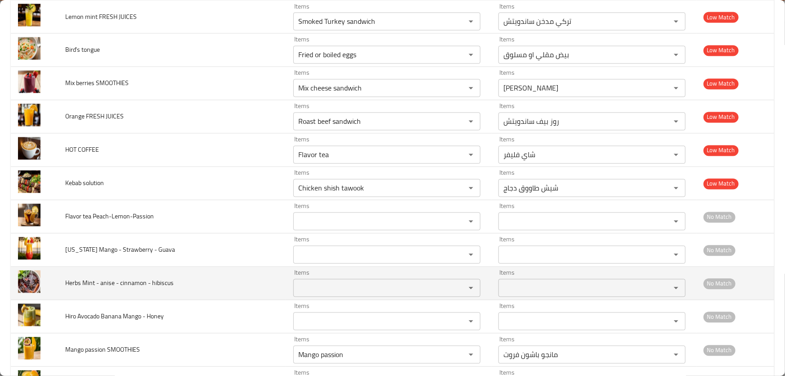
scroll to position [4296, 0]
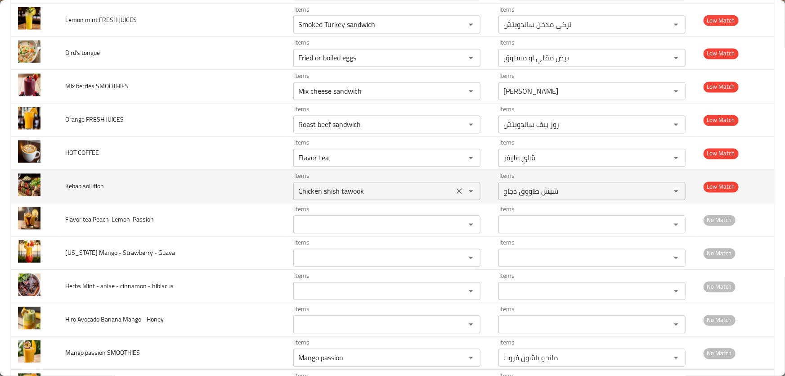
click at [384, 187] on solution "Chicken shish tawook" at bounding box center [373, 191] width 155 height 13
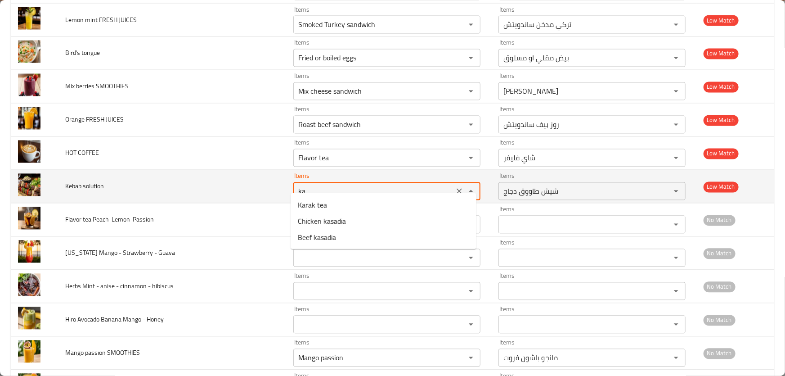
type solution "k"
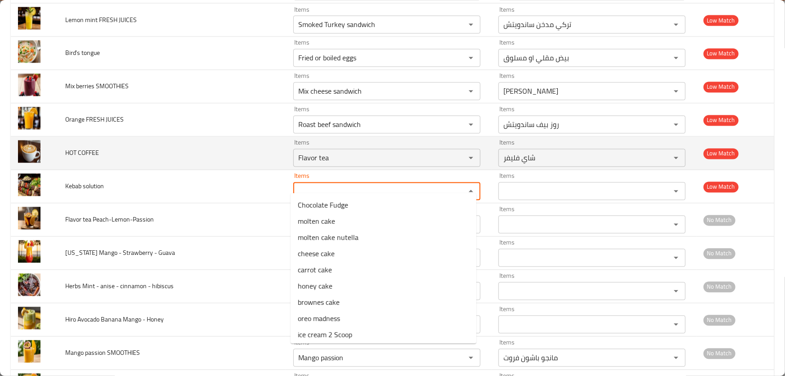
click at [221, 153] on td "HOT COFFEE" at bounding box center [172, 153] width 228 height 33
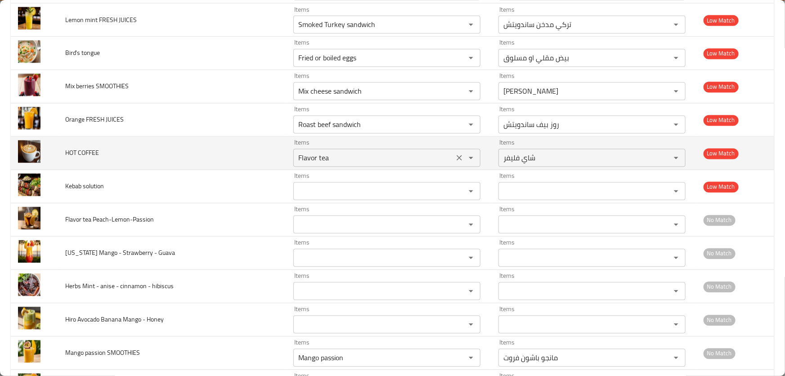
click at [337, 155] on COFFEE "Flavor tea" at bounding box center [373, 158] width 155 height 13
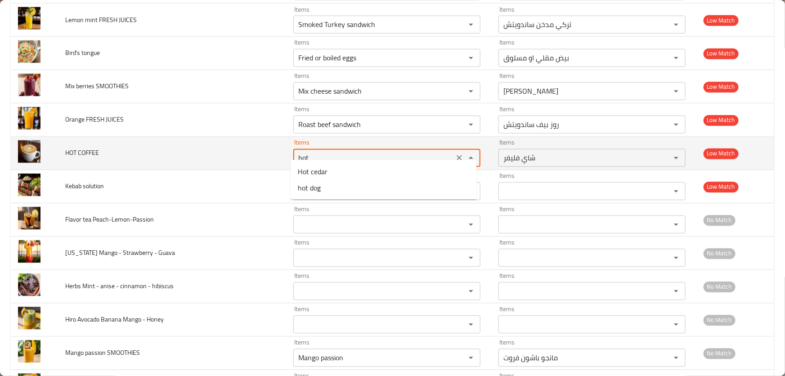
type COFFEE "hot c"
click at [455, 153] on icon "Clear" at bounding box center [459, 157] width 9 height 9
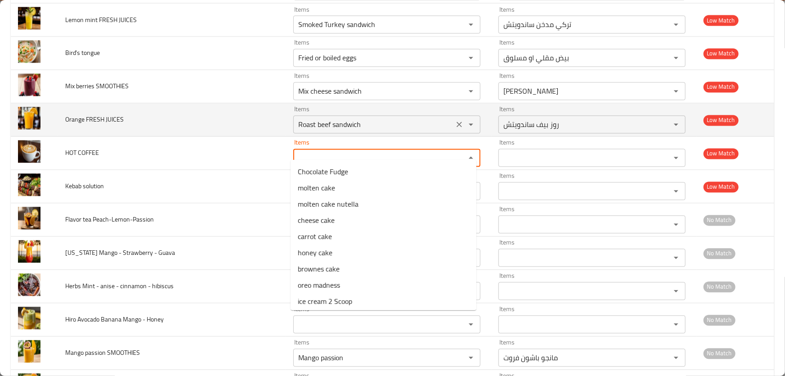
click at [378, 118] on JUICES "Roast beef sandwich" at bounding box center [373, 124] width 155 height 13
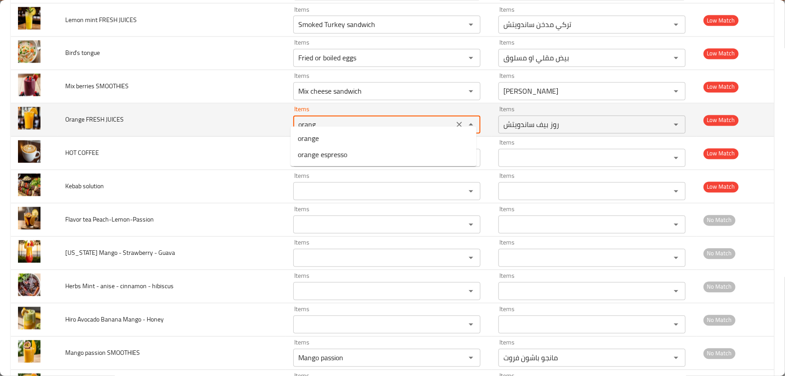
type JUICES "orange"
click at [458, 120] on icon "Clear" at bounding box center [459, 124] width 9 height 9
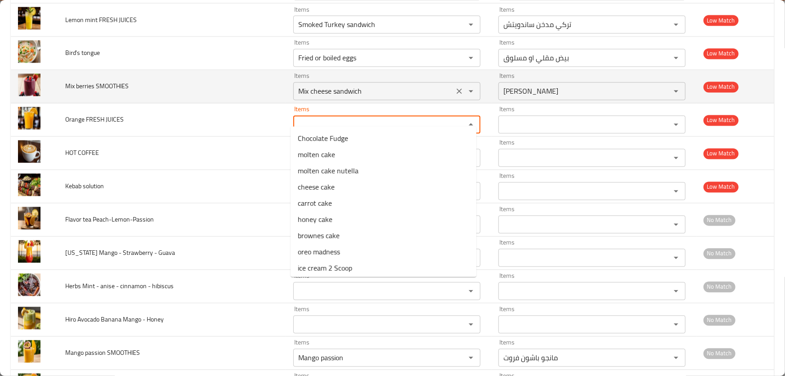
click at [405, 85] on SMOOTHIES "Mix cheese sandwich" at bounding box center [373, 91] width 155 height 13
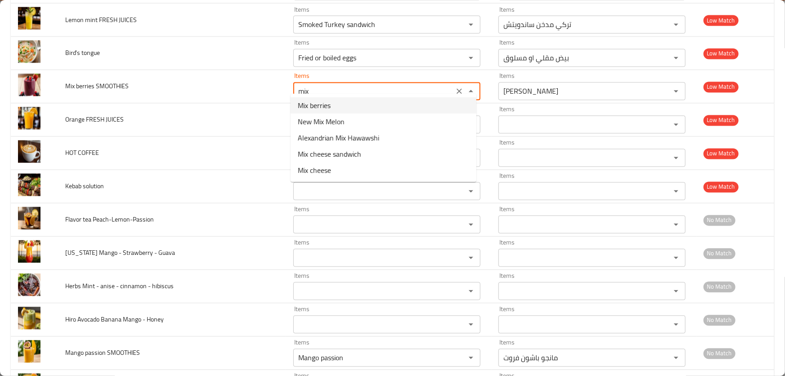
click at [347, 101] on SMOOTHIES-option-0 "Mix berries" at bounding box center [384, 105] width 186 height 16
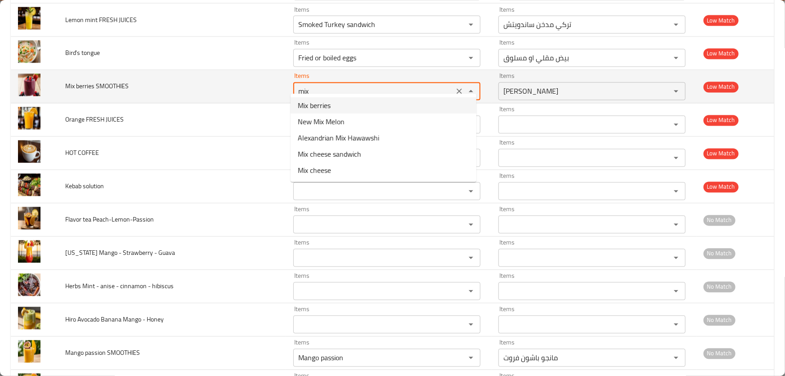
type SMOOTHIES "Mix berries"
type SMOOTHIES-ar "ميكس بيري"
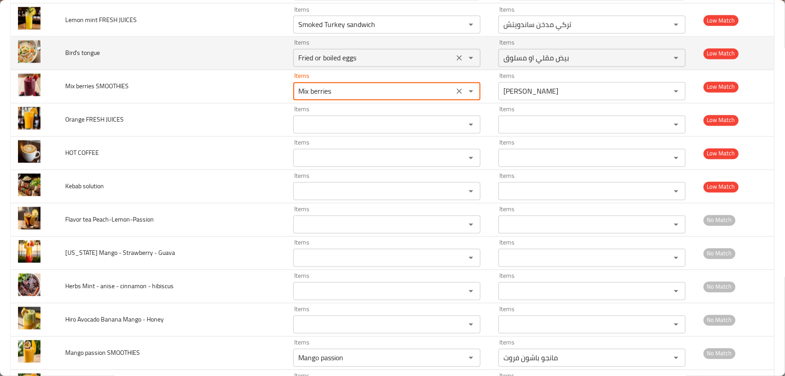
type SMOOTHIES "Mix berries"
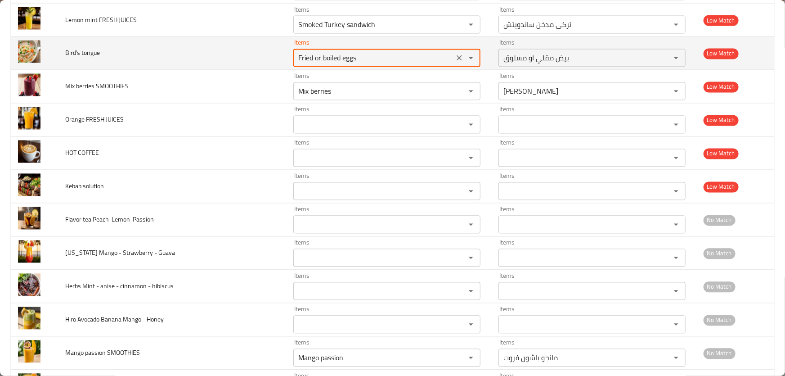
click at [373, 52] on tongue "Fried or boiled eggs" at bounding box center [373, 58] width 155 height 13
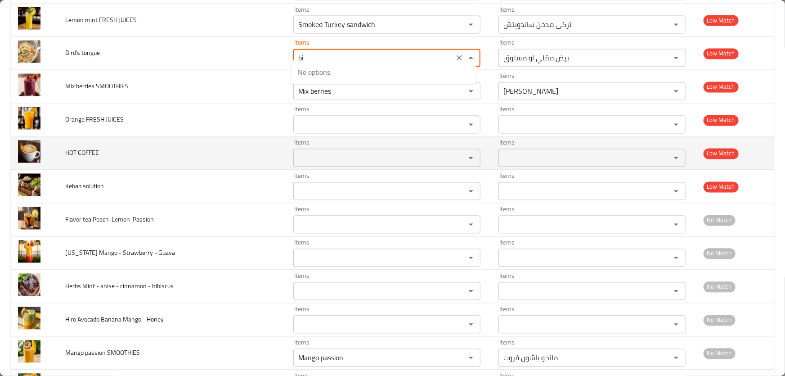
type tongue "b"
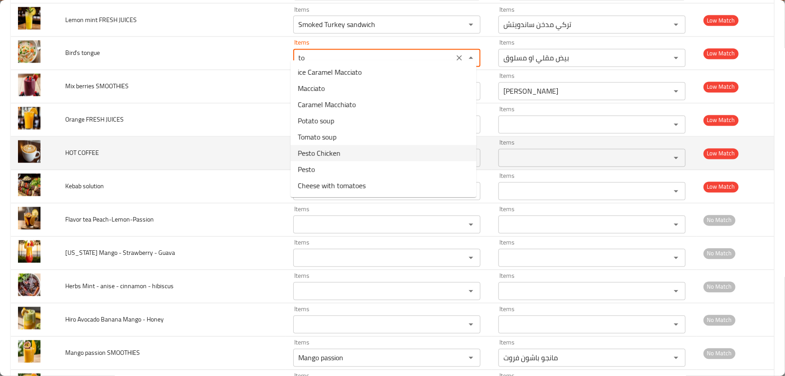
type tongue "t"
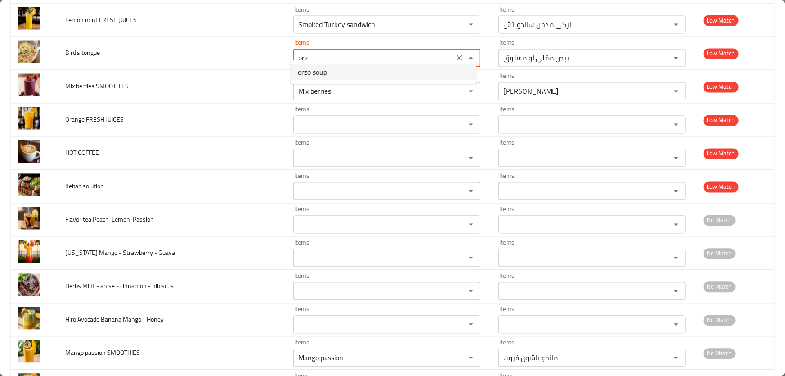
click at [324, 73] on span "orzo soup" at bounding box center [312, 72] width 29 height 11
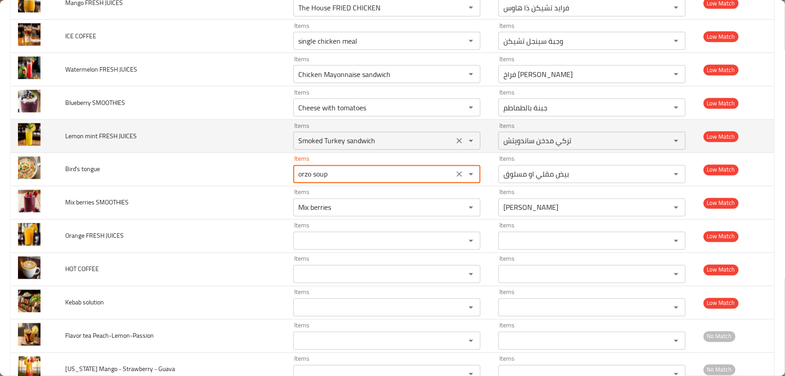
scroll to position [4173, 0]
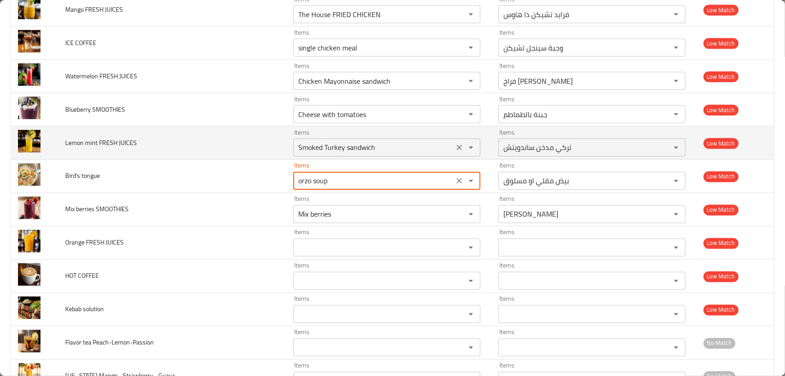
type tongue "Fried or boiled eggs"
click at [396, 141] on JUICES "Smoked Turkey sandwich" at bounding box center [373, 147] width 155 height 13
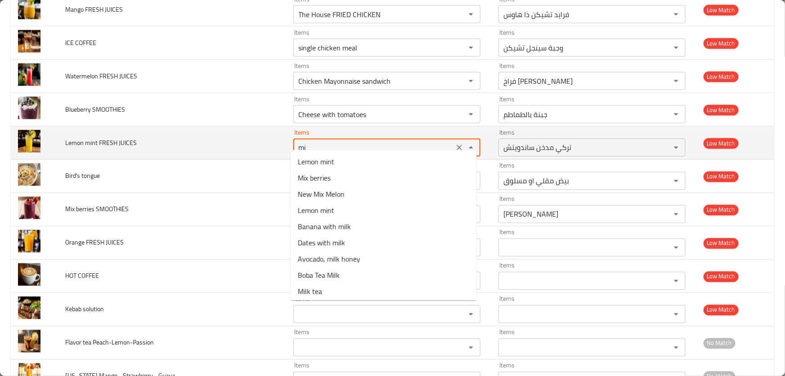
type JUICES "min"
click at [457, 145] on icon "Clear" at bounding box center [459, 147] width 5 height 5
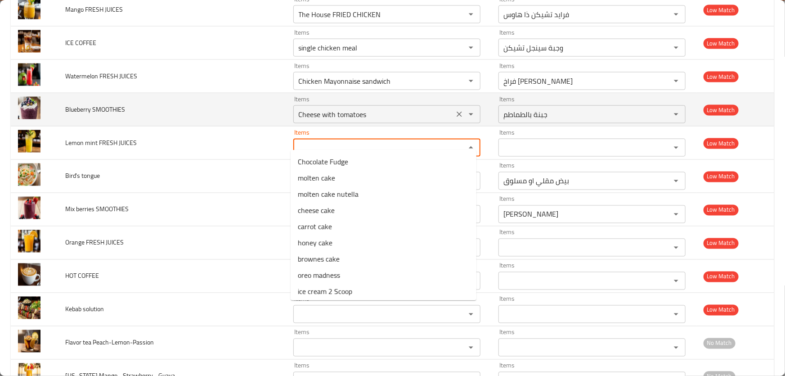
click at [387, 108] on SMOOTHIES "Cheese with tomatoes" at bounding box center [373, 114] width 155 height 13
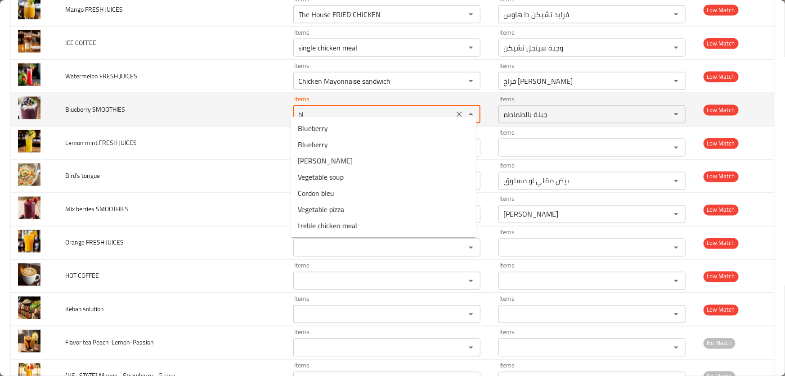
type SMOOTHIES "blu"
click at [457, 110] on icon "Clear" at bounding box center [459, 114] width 9 height 9
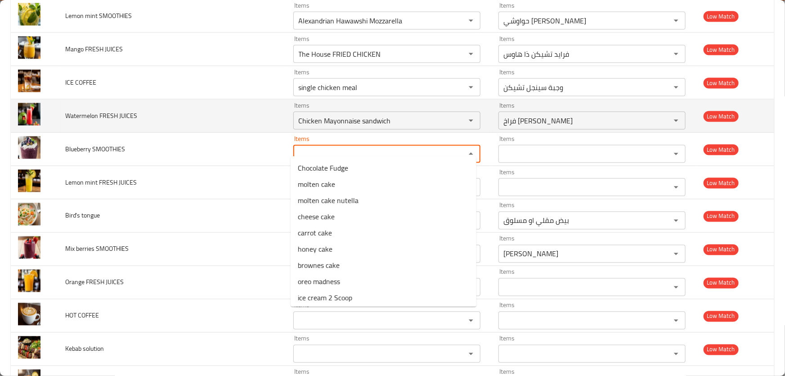
scroll to position [4091, 0]
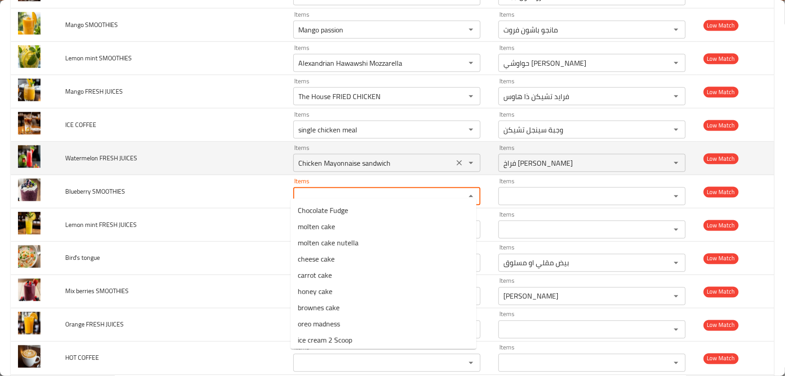
click at [456, 158] on icon "Clear" at bounding box center [459, 162] width 9 height 9
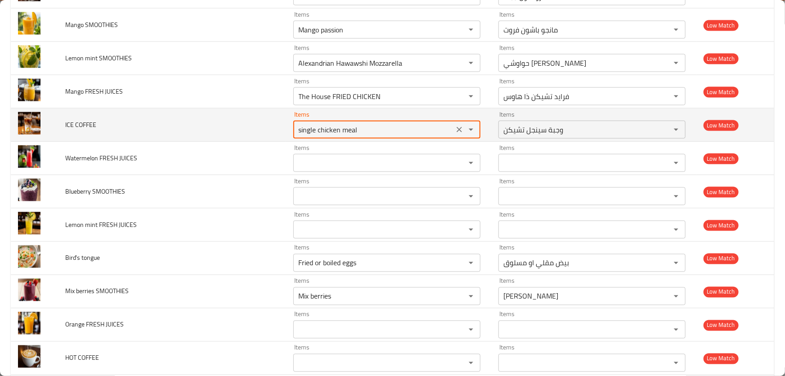
click at [427, 123] on COFFEE "single chicken meal" at bounding box center [373, 129] width 155 height 13
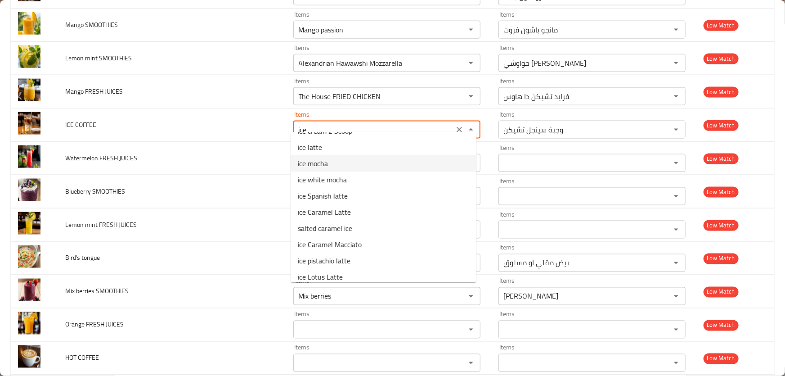
scroll to position [18, 0]
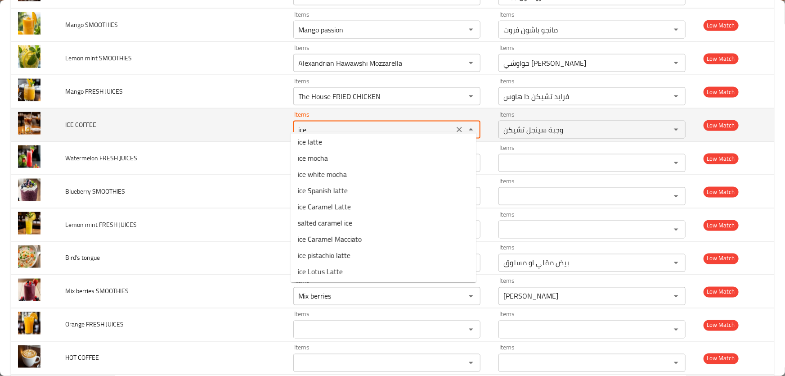
drag, startPoint x: 358, startPoint y: 122, endPoint x: 279, endPoint y: 122, distance: 79.2
click at [279, 122] on tr "ICE COFFEE Items ice Items Items وجبة سينجل تشيكن Items Low Match" at bounding box center [393, 124] width 764 height 33
type COFFEE "cof"
click at [455, 125] on icon "Clear" at bounding box center [459, 129] width 9 height 9
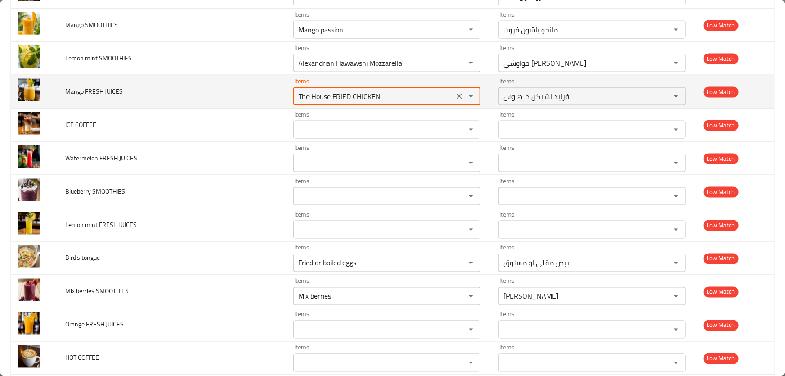
click at [397, 90] on JUICES "The House FRIED CHICKEN" at bounding box center [373, 96] width 155 height 13
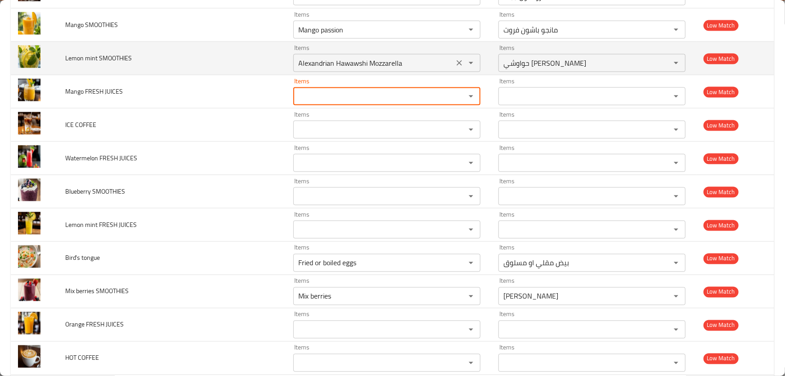
click at [456, 58] on icon "Clear" at bounding box center [459, 62] width 9 height 9
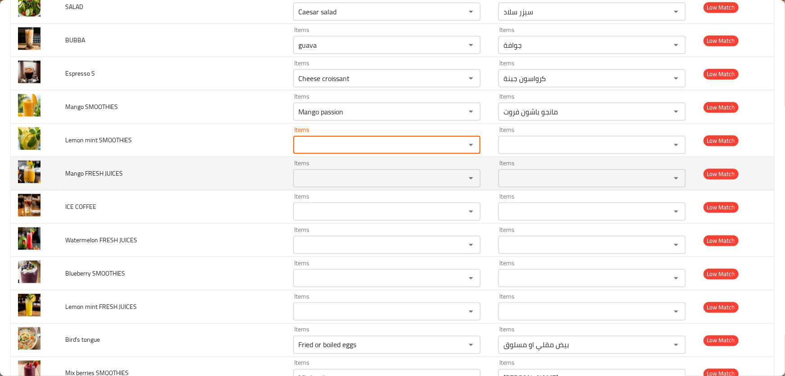
scroll to position [3969, 0]
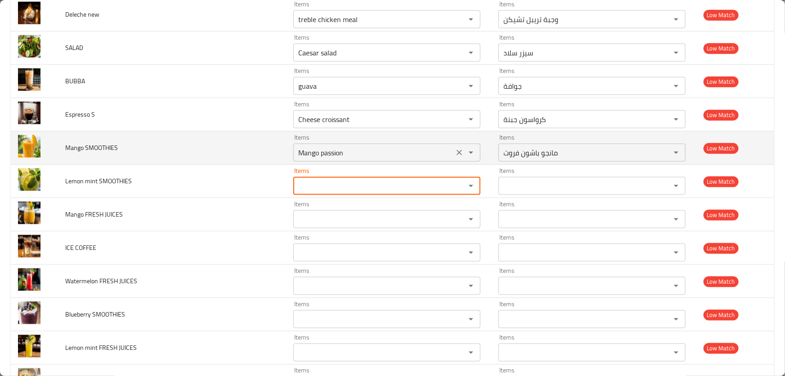
click at [455, 148] on icon "Clear" at bounding box center [459, 152] width 9 height 9
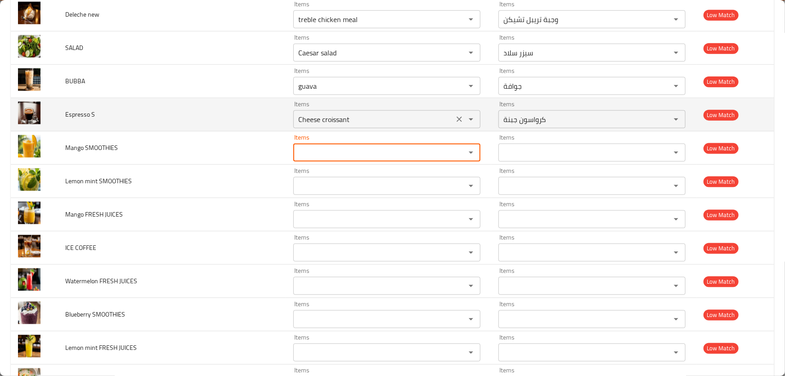
click at [409, 113] on S "Cheese croissant" at bounding box center [373, 119] width 155 height 13
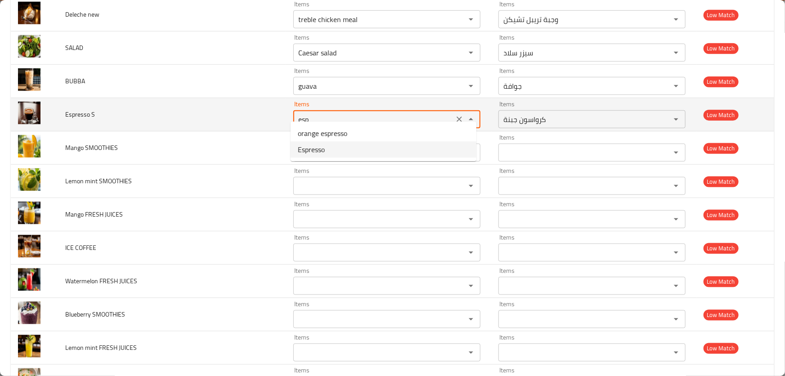
drag, startPoint x: 335, startPoint y: 150, endPoint x: 351, endPoint y: 109, distance: 44.0
click at [334, 150] on S-option-1 "Espresso" at bounding box center [384, 149] width 186 height 16
type S "Espresso"
type S-ar "اسبرسو"
drag, startPoint x: 339, startPoint y: 108, endPoint x: 237, endPoint y: 108, distance: 102.1
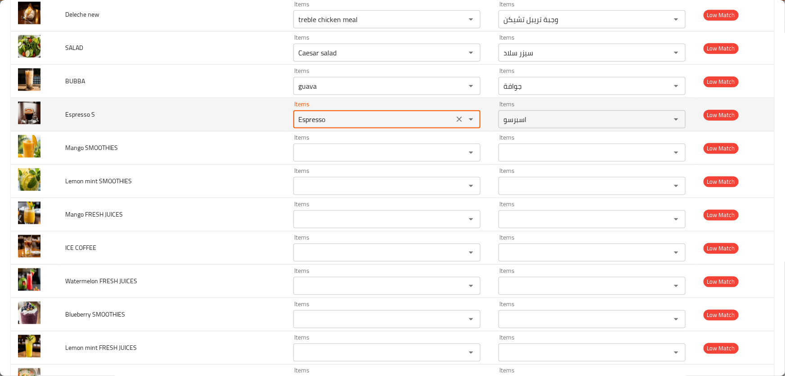
click at [237, 108] on tr "Espresso S Items Espresso Items Items اسبرسو Items Low Match" at bounding box center [393, 114] width 764 height 33
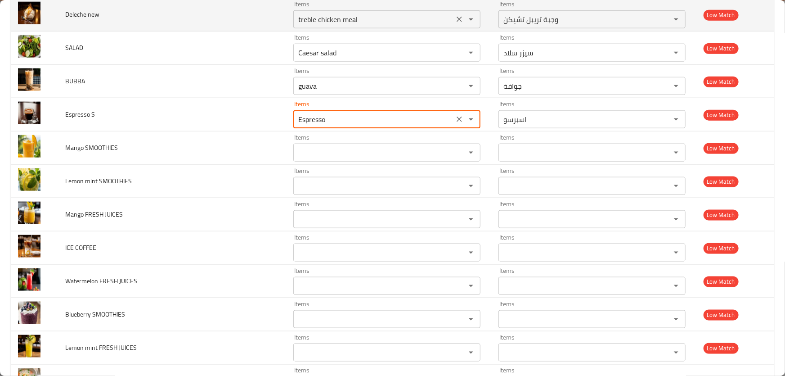
type S "Espresso"
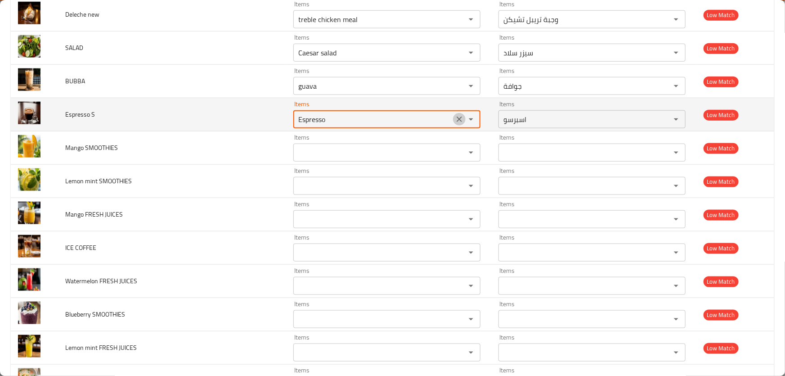
click at [458, 115] on icon "Clear" at bounding box center [459, 119] width 9 height 9
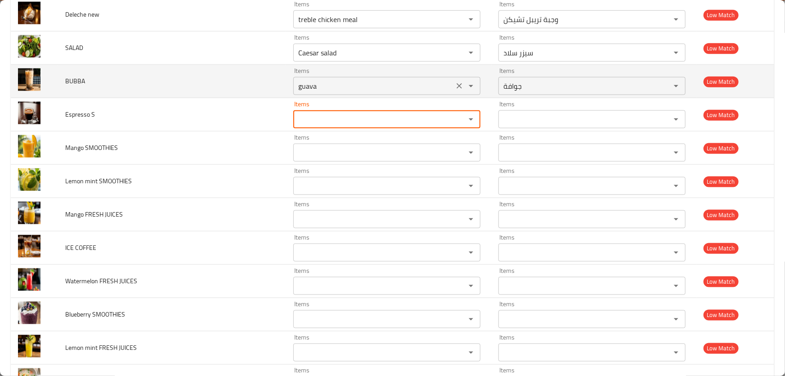
click at [336, 80] on input "guava" at bounding box center [373, 86] width 155 height 13
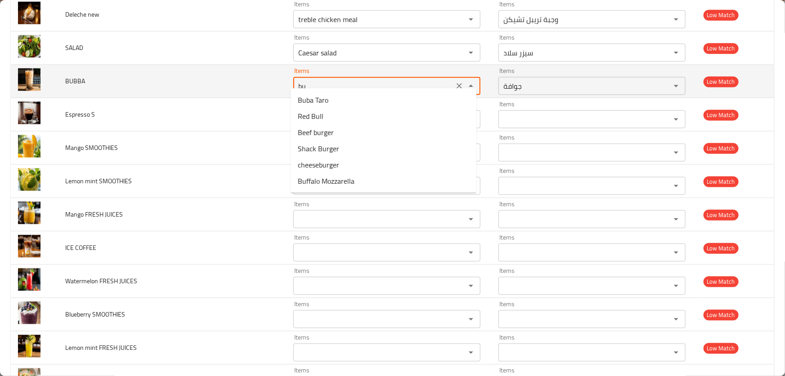
type input "bub"
click at [459, 81] on icon "Clear" at bounding box center [459, 85] width 9 height 9
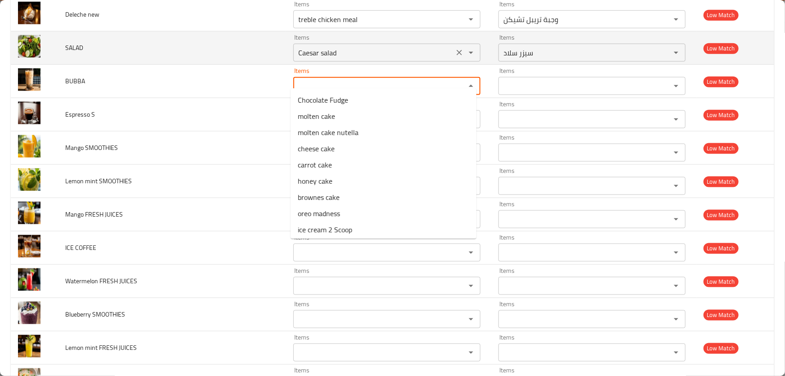
click at [371, 46] on input "Caesar salad" at bounding box center [373, 52] width 155 height 13
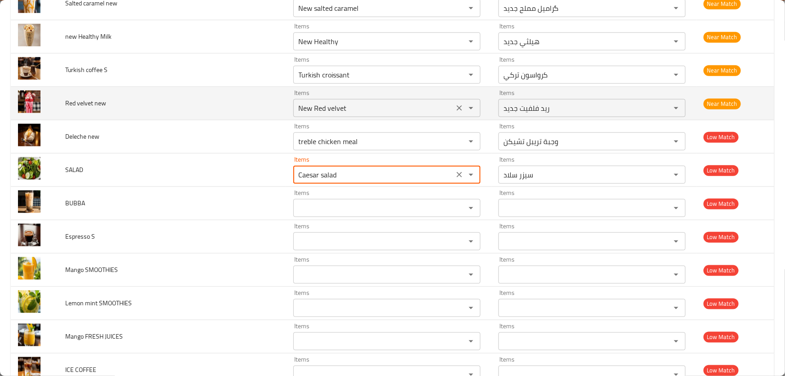
scroll to position [3846, 0]
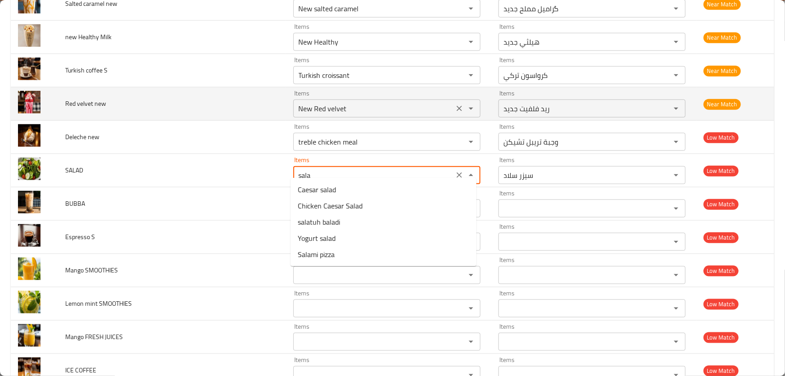
type input "salad"
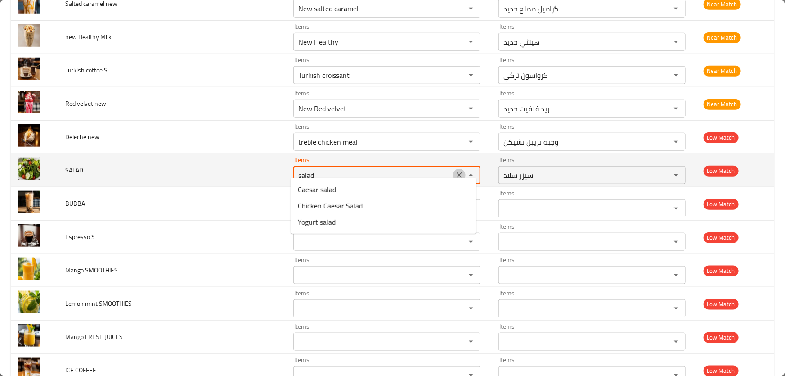
click at [457, 172] on icon "Clear" at bounding box center [459, 174] width 5 height 5
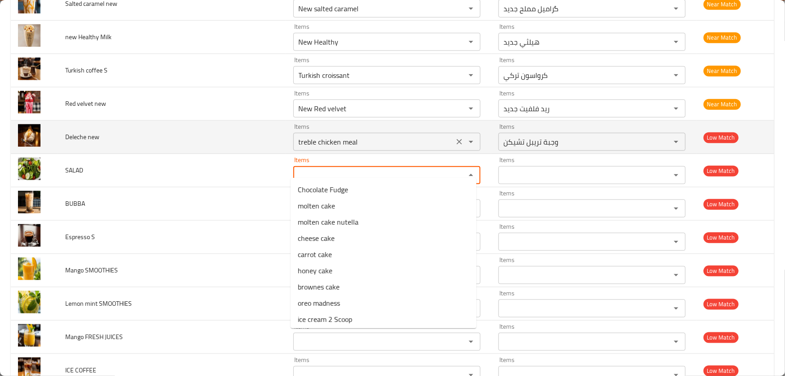
click at [398, 135] on new "treble chicken meal" at bounding box center [373, 141] width 155 height 13
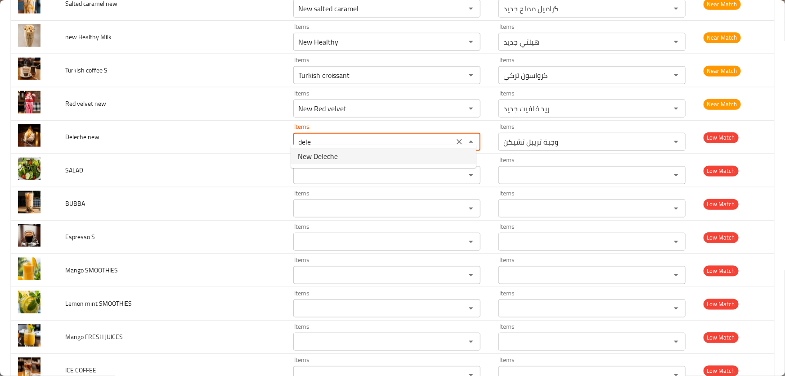
click at [380, 156] on new-option-0 "New Deleche" at bounding box center [384, 156] width 186 height 16
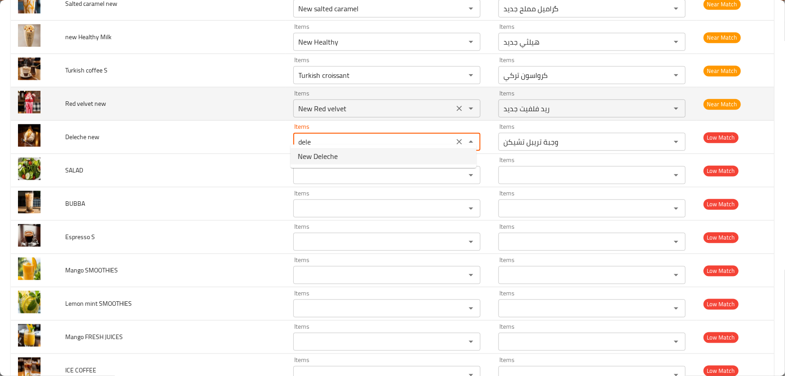
type new "New Deleche"
type new-ar "ديليتشي جديد"
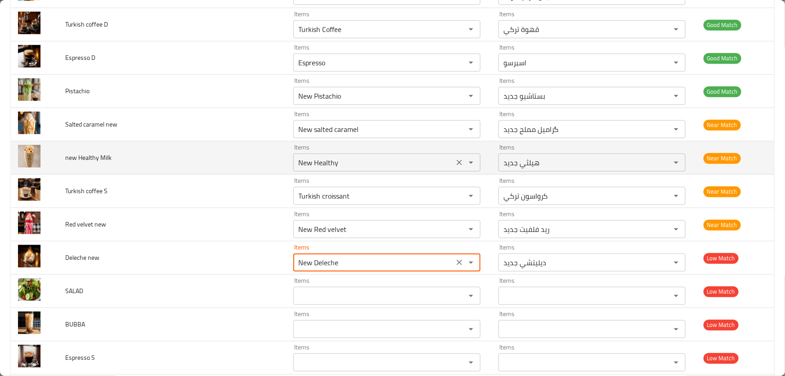
scroll to position [3723, 0]
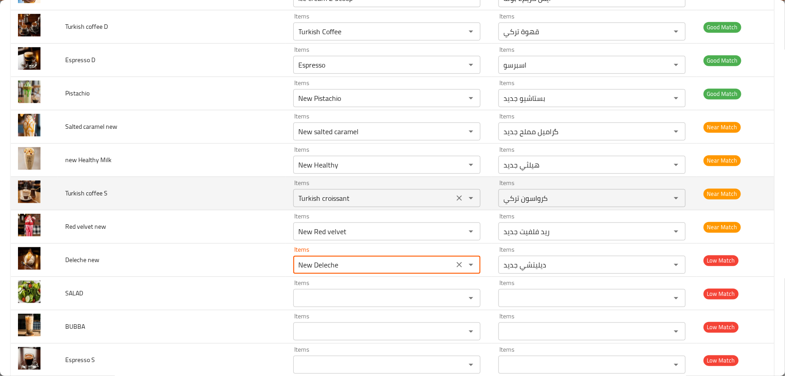
type new "New Deleche"
click at [346, 192] on S "Turkish croissant" at bounding box center [373, 198] width 155 height 13
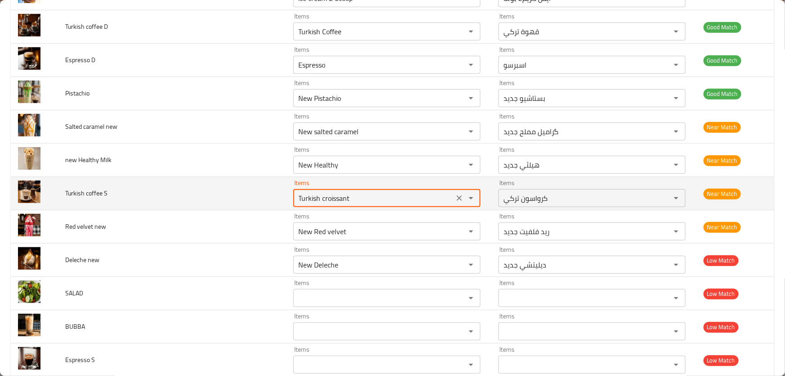
click at [418, 194] on S "Turkish croissant" at bounding box center [373, 198] width 155 height 13
click at [391, 208] on S-option-0 "Turkish Coffee" at bounding box center [384, 212] width 186 height 16
type S "Turkish Coffee"
type S-ar "قهوة تركي"
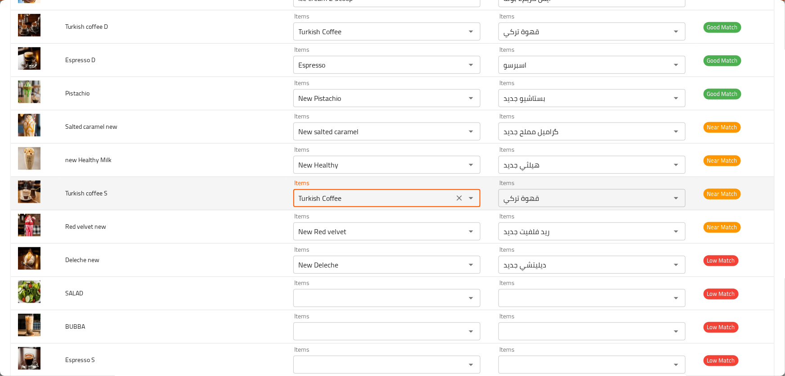
drag, startPoint x: 368, startPoint y: 189, endPoint x: 204, endPoint y: 177, distance: 164.7
click at [204, 177] on tr "Turkish coffee S Items Turkish Coffee Items Items قهوة تركي Items Near Match" at bounding box center [393, 193] width 764 height 33
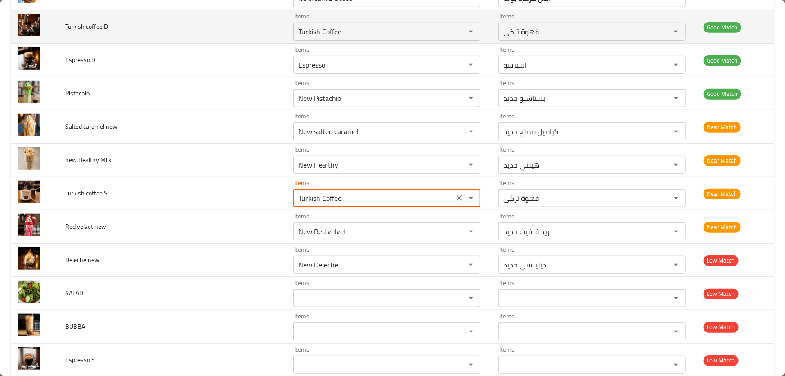
type S "Turkish Coffee"
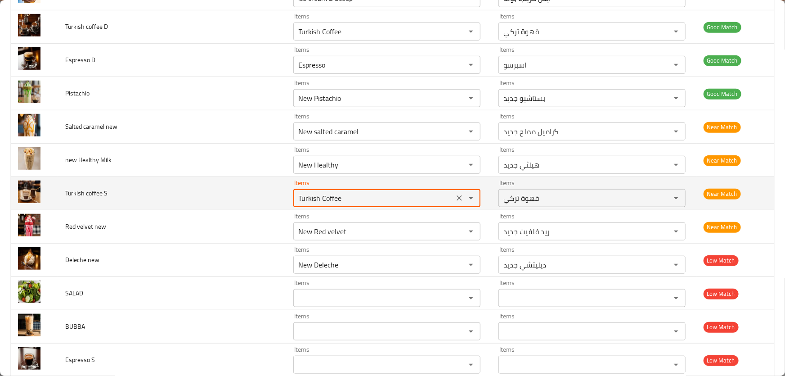
click at [458, 195] on icon "Clear" at bounding box center [459, 197] width 5 height 5
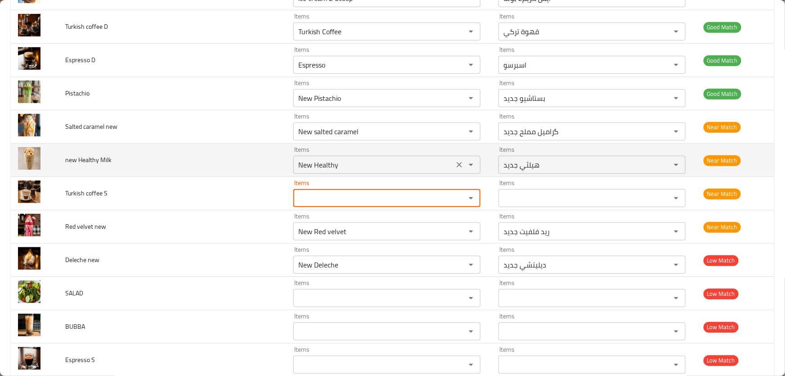
click at [377, 158] on Milk "New Healthy" at bounding box center [373, 164] width 155 height 13
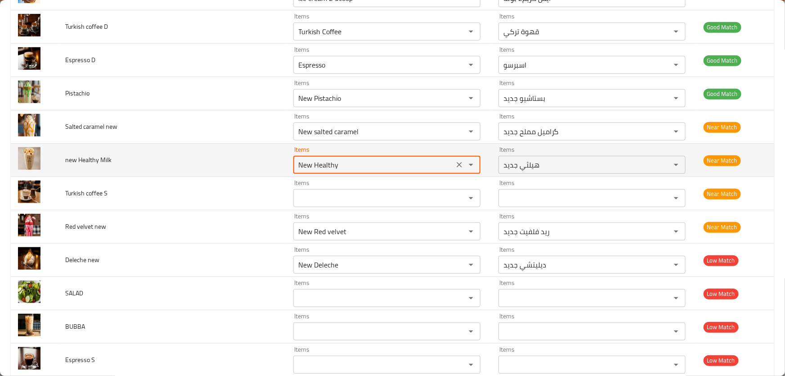
click at [458, 162] on icon "Clear" at bounding box center [459, 164] width 5 height 5
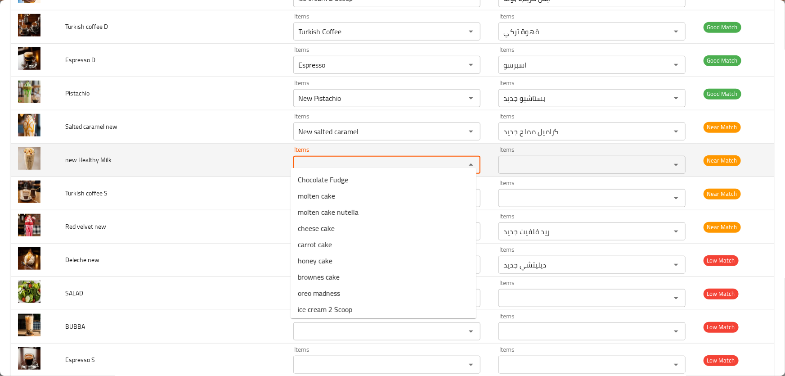
click at [384, 158] on Milk "Items" at bounding box center [373, 164] width 155 height 13
paste Milk "New Healthy"
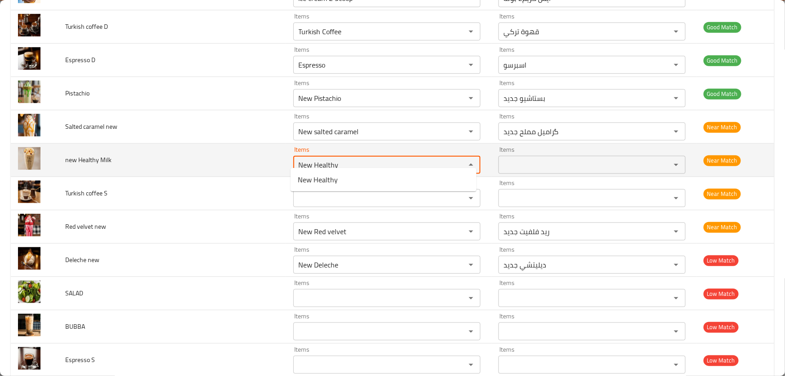
type Milk "New Healthy"
click at [215, 158] on td "new Healthy Milk" at bounding box center [172, 160] width 228 height 33
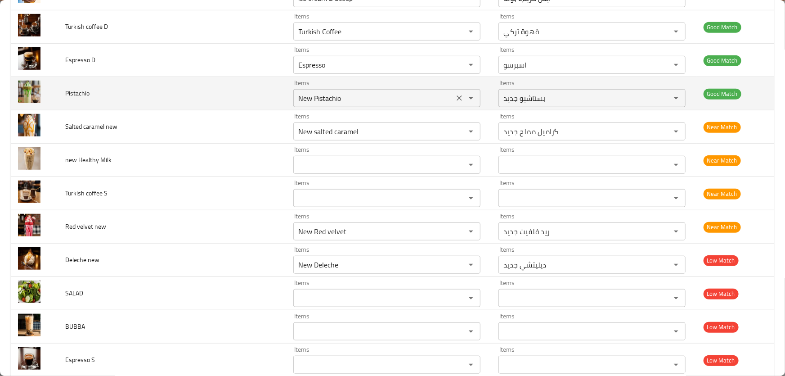
scroll to position [3682, 0]
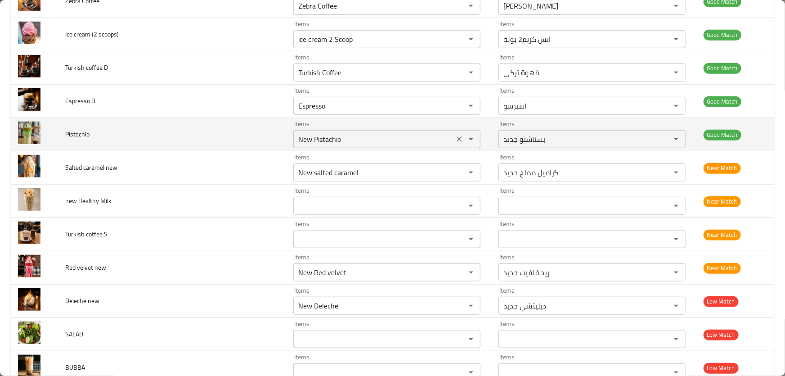
click at [356, 133] on input "New Pistachio" at bounding box center [373, 139] width 155 height 13
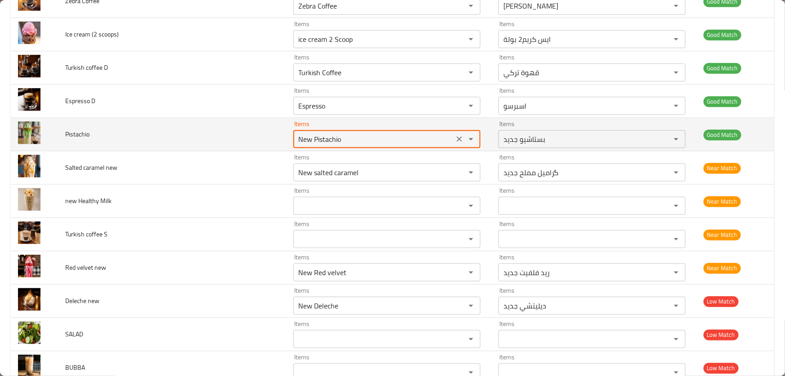
click at [327, 133] on input "New Pistachio" at bounding box center [373, 139] width 155 height 13
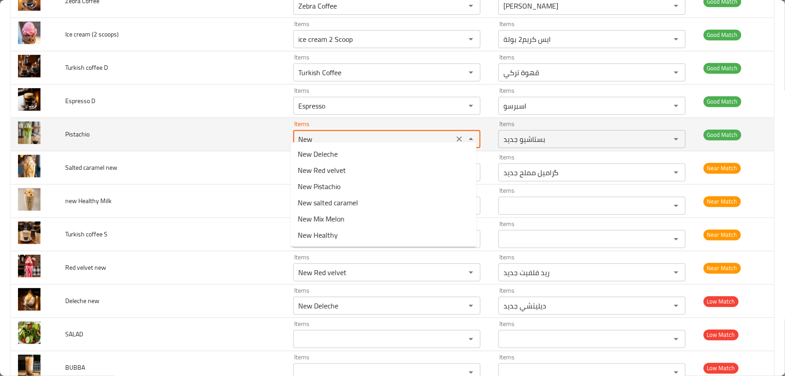
paste input "Pistachio"
type input "New Pistachio"
click at [254, 140] on td "Pistachio" at bounding box center [172, 134] width 228 height 33
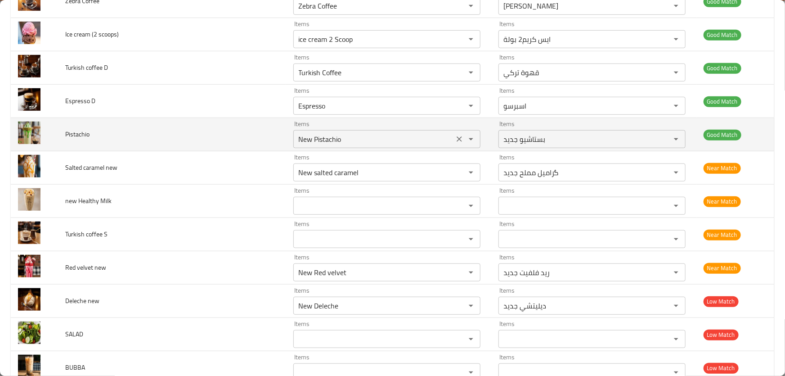
scroll to position [3642, 0]
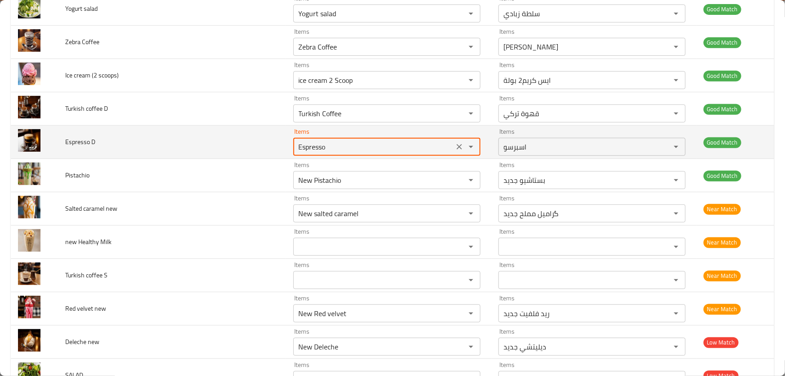
click at [361, 140] on D "Espresso" at bounding box center [373, 146] width 155 height 13
click at [457, 144] on icon "Clear" at bounding box center [459, 146] width 5 height 5
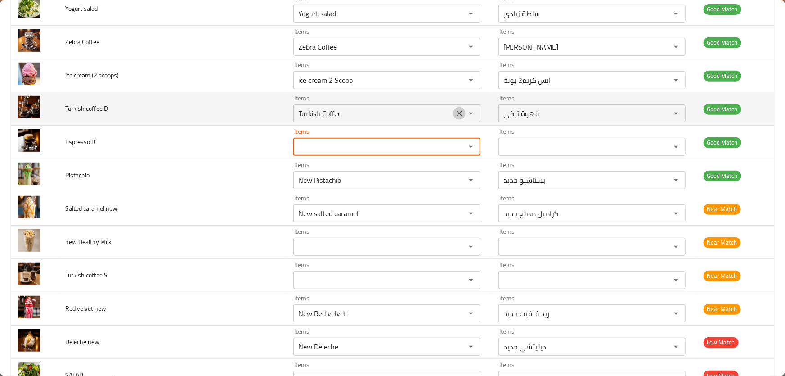
click at [455, 109] on icon "Clear" at bounding box center [459, 113] width 9 height 9
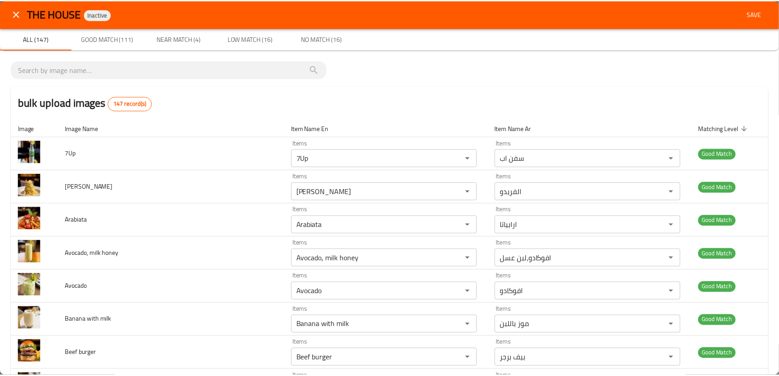
scroll to position [0, 0]
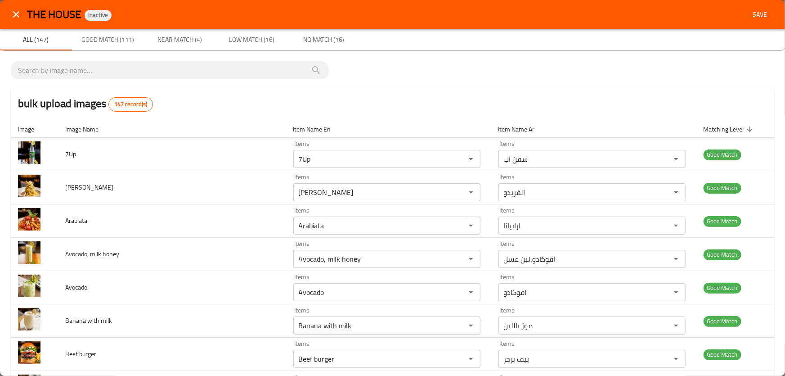
click at [751, 14] on span "Save" at bounding box center [760, 14] width 22 height 11
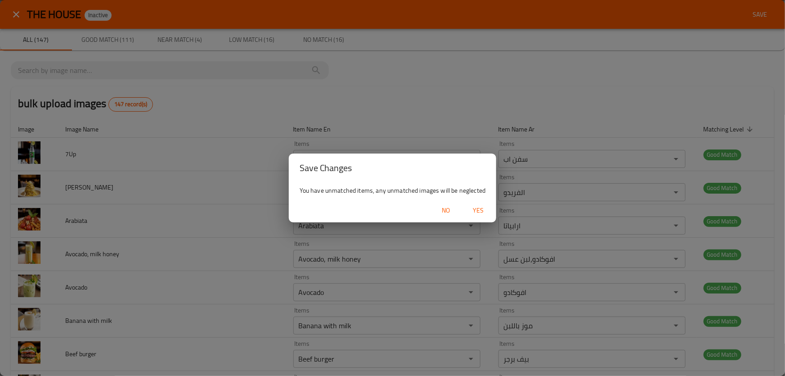
click at [480, 209] on span "Yes" at bounding box center [479, 210] width 22 height 11
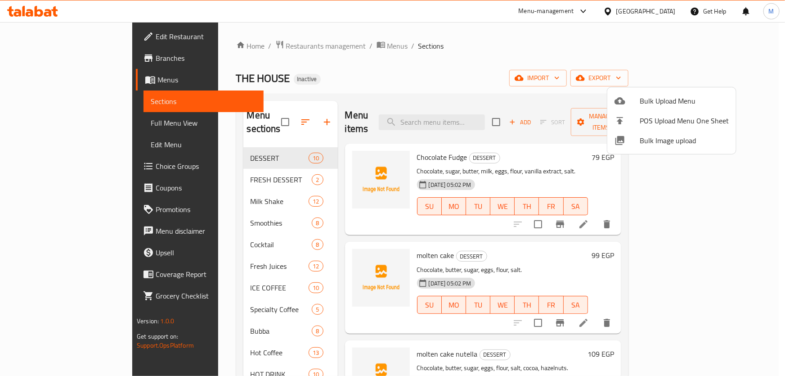
click at [535, 51] on div at bounding box center [392, 188] width 785 height 376
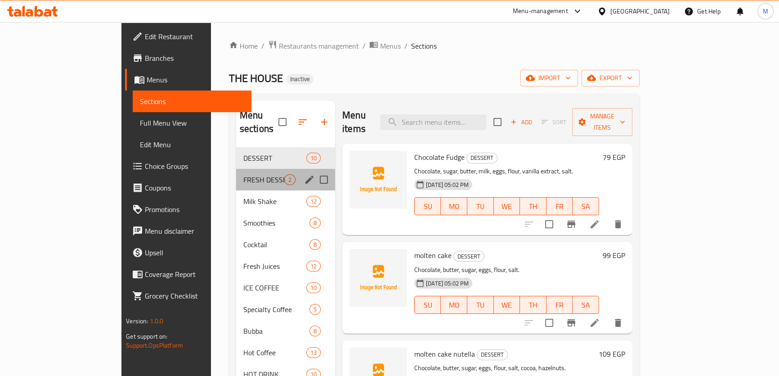
click at [236, 171] on div "FRESH DESSERT 2" at bounding box center [285, 180] width 99 height 22
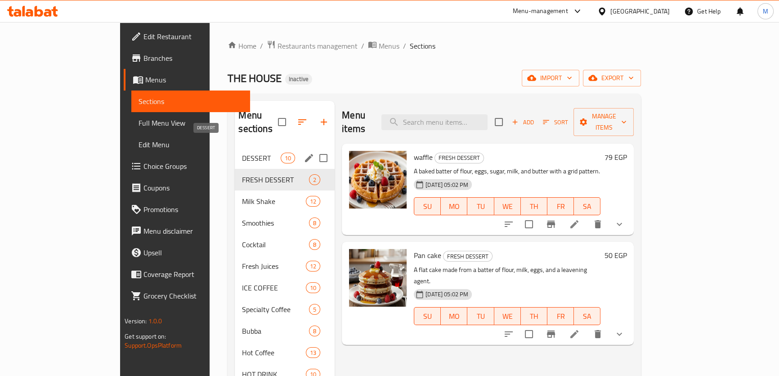
click at [242, 153] on span "DESSERT" at bounding box center [261, 158] width 38 height 11
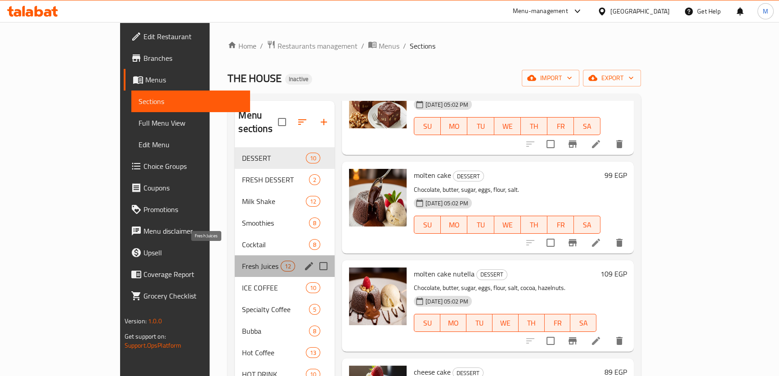
click at [242, 261] on span "Fresh Juices" at bounding box center [261, 266] width 38 height 11
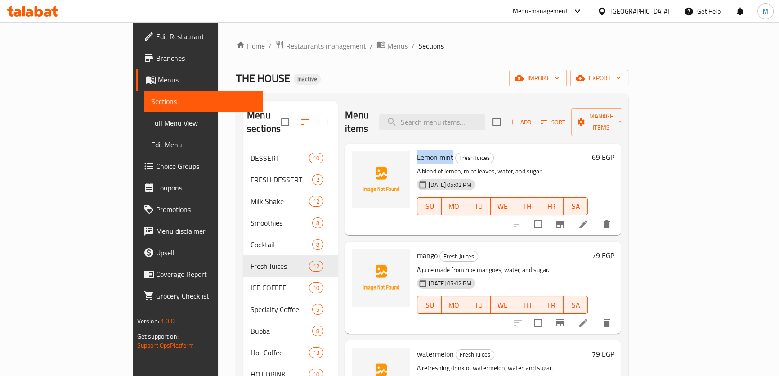
drag, startPoint x: 382, startPoint y: 144, endPoint x: 420, endPoint y: 144, distance: 37.3
click at [420, 147] on div "Lemon mint Fresh Juices A blend of lemon, mint leaves, water, and sugar. 14-08-…" at bounding box center [503, 189] width 178 height 84
copy span "Lemon mint"
click at [472, 114] on input "search" at bounding box center [432, 122] width 106 height 16
paste input "Lemon mint"
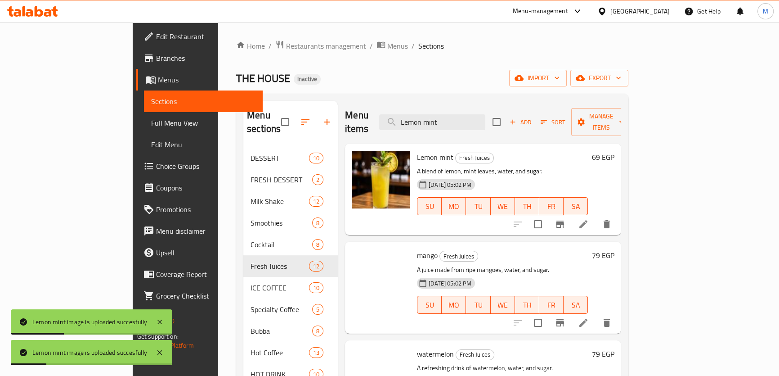
drag, startPoint x: 377, startPoint y: 116, endPoint x: 370, endPoint y: 116, distance: 7.2
click at [373, 116] on div "Menu items Lemon mint Add Sort Manage items" at bounding box center [483, 122] width 276 height 43
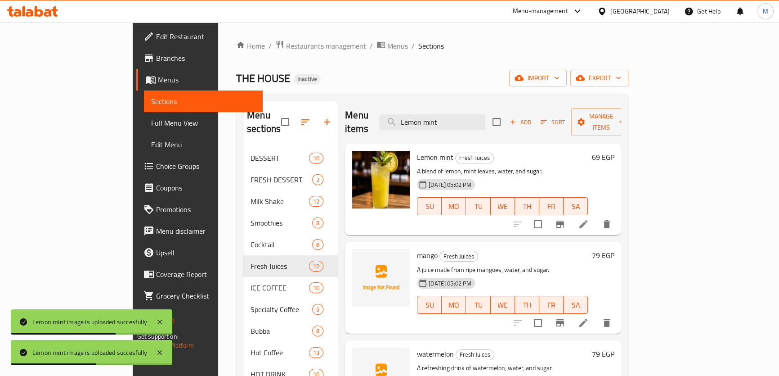
click at [417, 248] on span "mango" at bounding box center [427, 254] width 21 height 13
copy h6 "mango"
drag, startPoint x: 499, startPoint y: 116, endPoint x: 294, endPoint y: 106, distance: 205.0
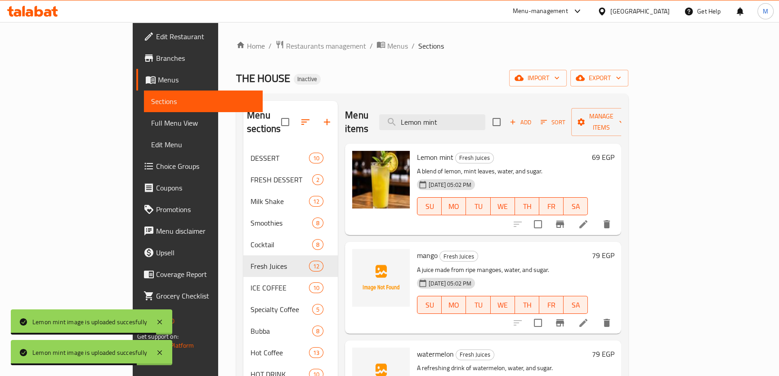
paste input "mango"
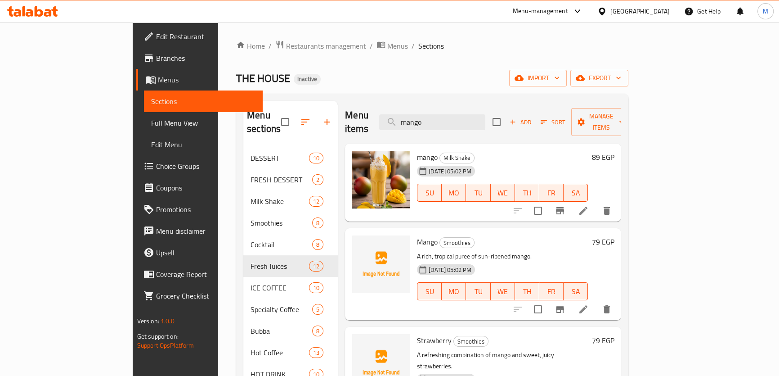
type input "mango"
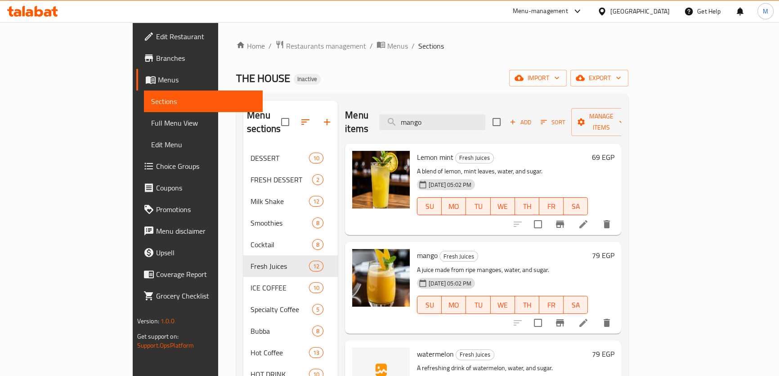
drag, startPoint x: 485, startPoint y: 113, endPoint x: 199, endPoint y: 143, distance: 286.8
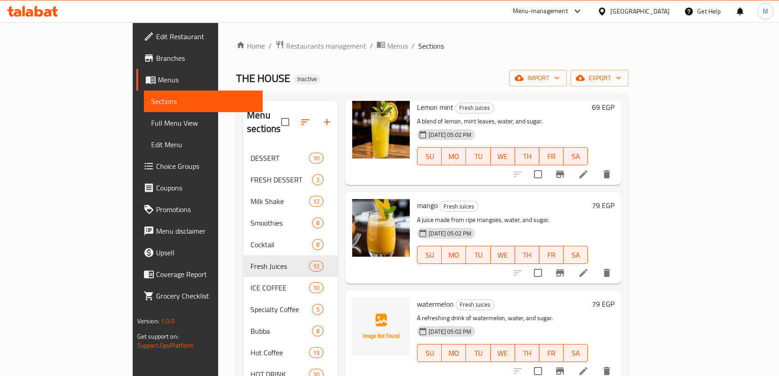
scroll to position [122, 0]
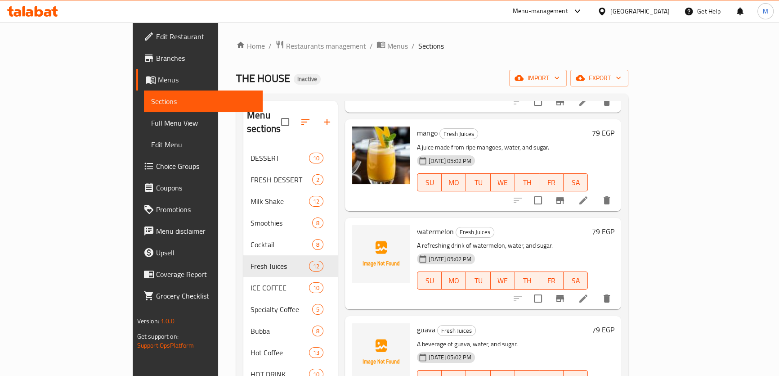
click at [417, 225] on span "watermelon" at bounding box center [435, 231] width 37 height 13
copy h6 "watermelon"
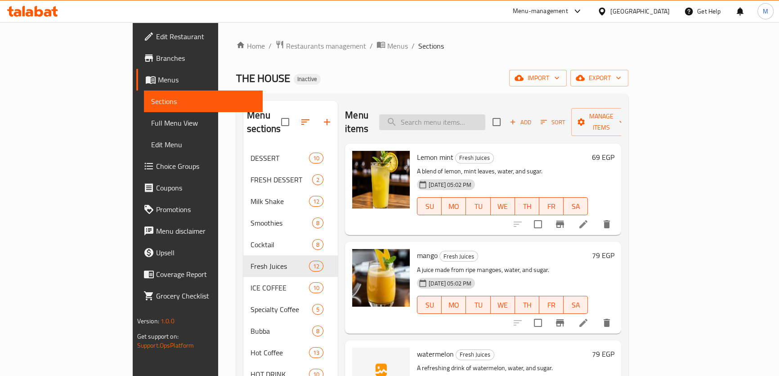
click at [486, 117] on input "search" at bounding box center [432, 122] width 106 height 16
paste input "watermelon"
drag, startPoint x: 499, startPoint y: 117, endPoint x: 351, endPoint y: 116, distance: 148.0
click at [351, 116] on div "Menu items watermelon Add Sort Manage items" at bounding box center [483, 122] width 276 height 43
paste input "search"
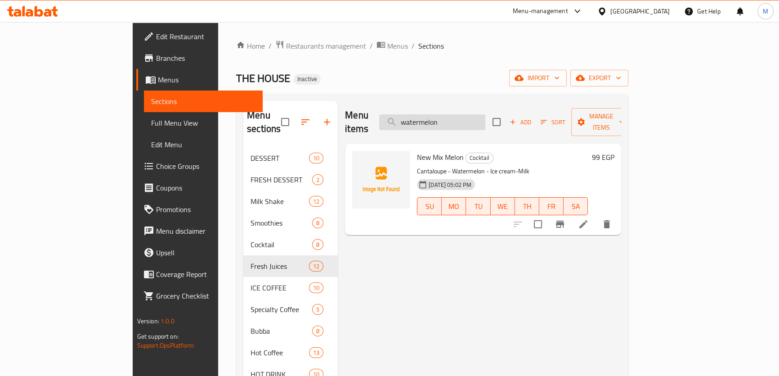
type input "watermelon"
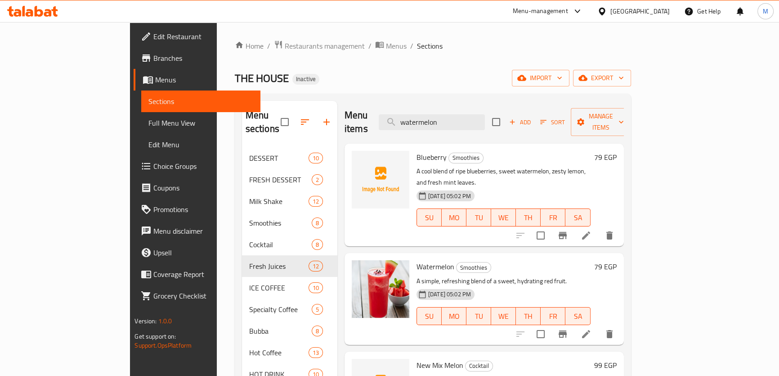
drag, startPoint x: 502, startPoint y: 119, endPoint x: 354, endPoint y: 115, distance: 148.1
click at [355, 115] on div "Menu items watermelon Add Sort Manage items" at bounding box center [484, 122] width 279 height 43
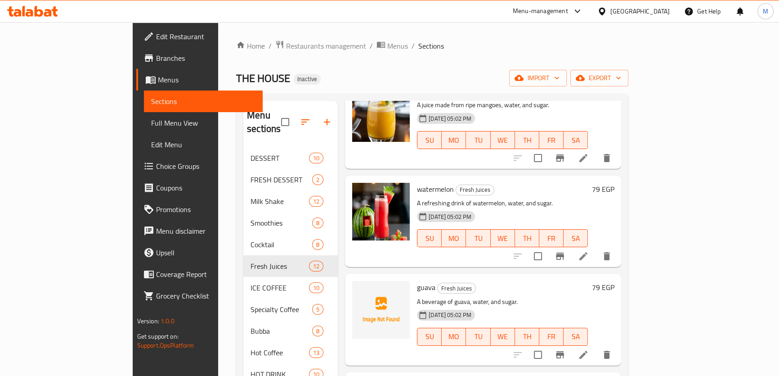
scroll to position [204, 0]
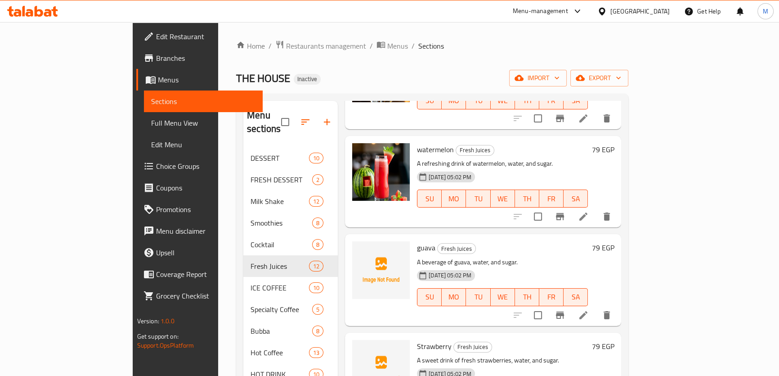
click at [417, 241] on span "guava" at bounding box center [426, 247] width 18 height 13
copy h6 "guava"
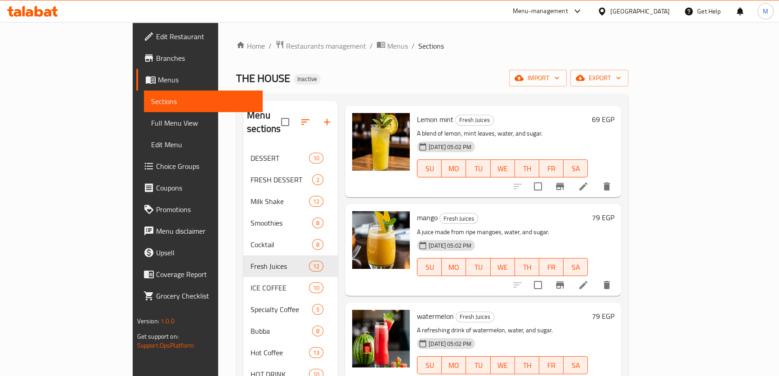
scroll to position [0, 0]
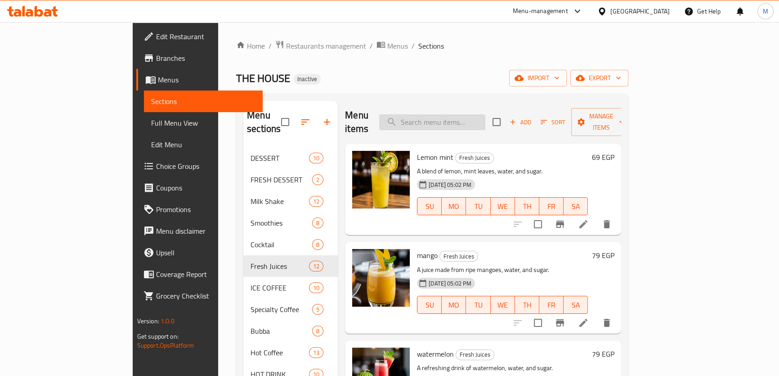
click at [473, 114] on input "search" at bounding box center [432, 122] width 106 height 16
paste input "guava"
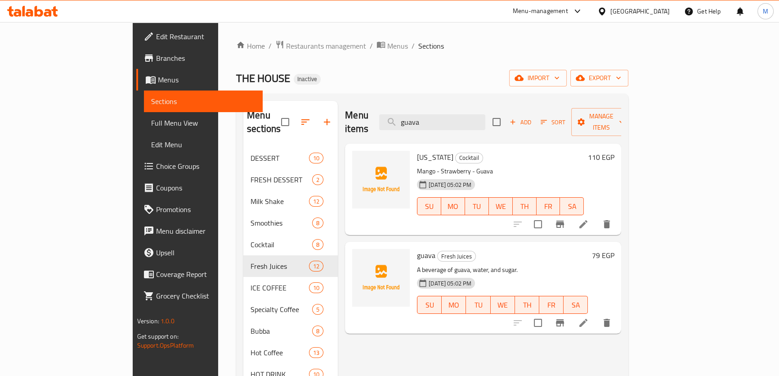
type input "guava"
drag, startPoint x: 495, startPoint y: 115, endPoint x: 270, endPoint y: 114, distance: 225.4
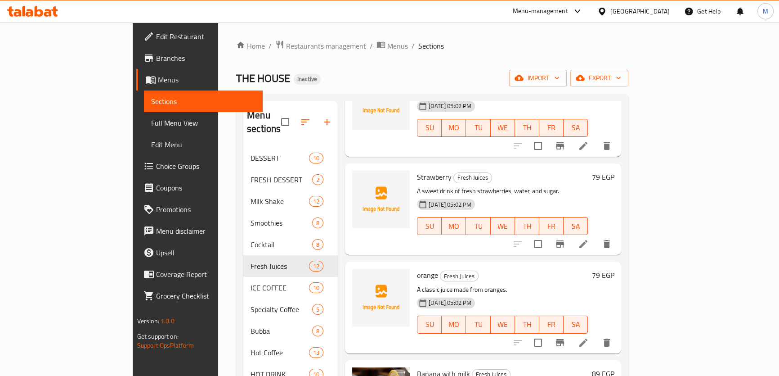
scroll to position [327, 0]
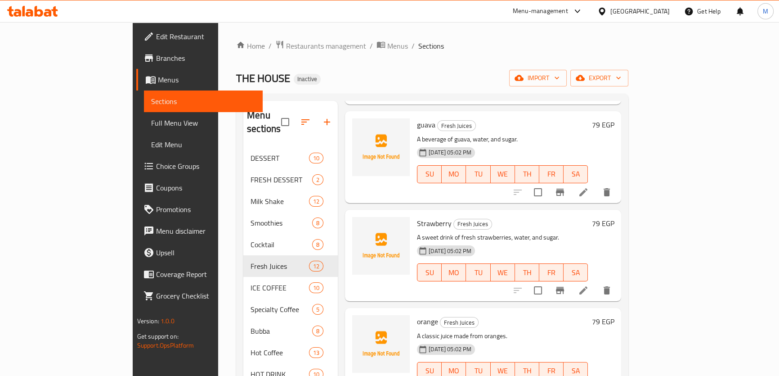
click at [417, 216] on span "Strawberry" at bounding box center [434, 222] width 35 height 13
copy h6 "Strawberry"
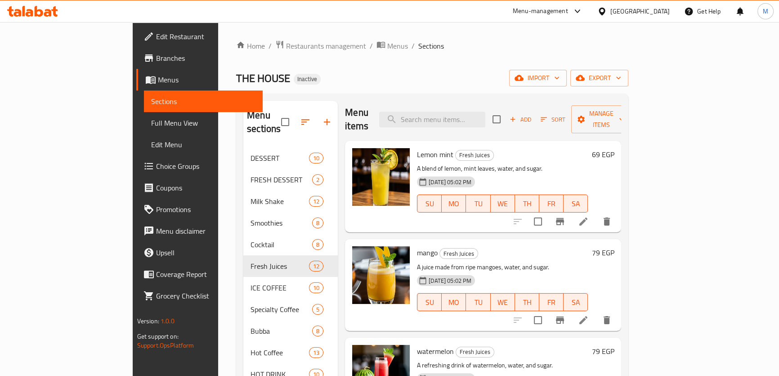
scroll to position [0, 0]
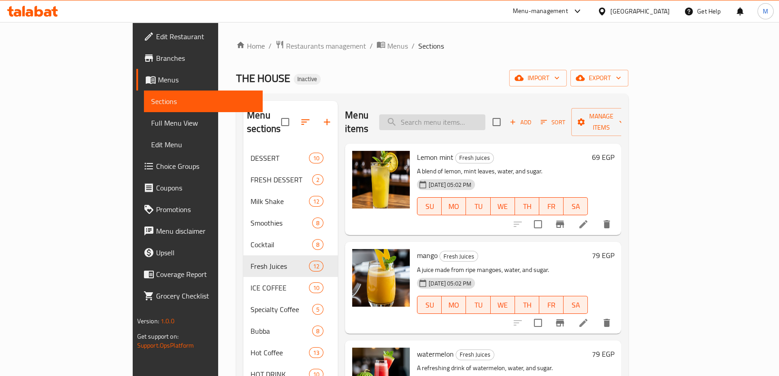
click at [473, 114] on input "search" at bounding box center [432, 122] width 106 height 16
paste input "Strawberry"
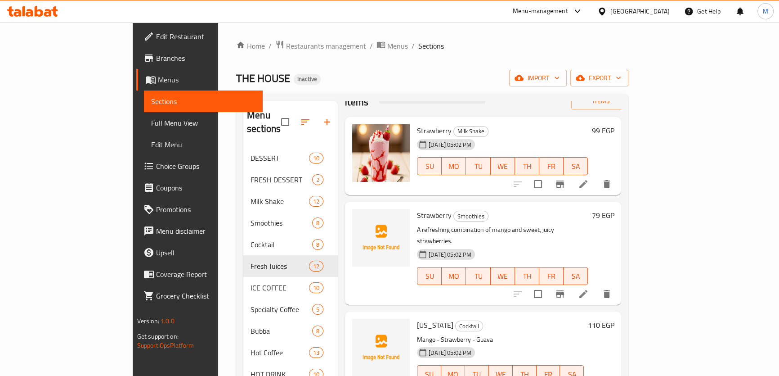
scroll to position [40, 0]
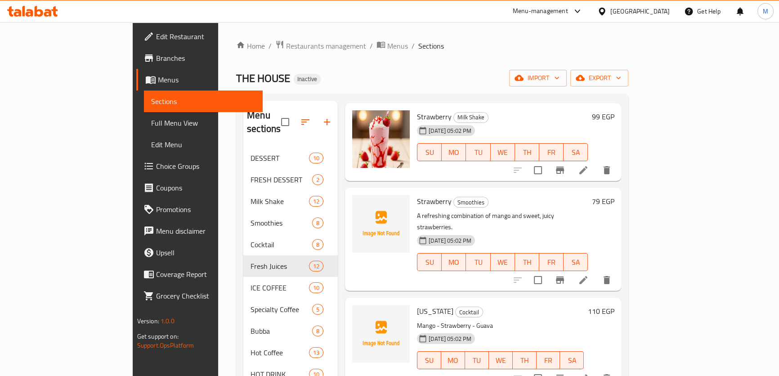
type input "Strawberry"
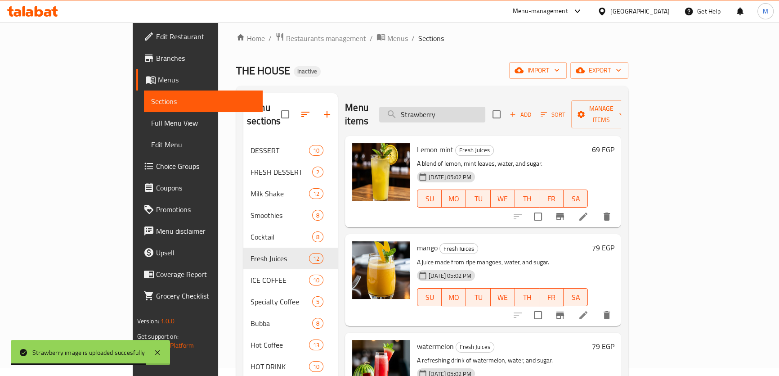
scroll to position [0, 0]
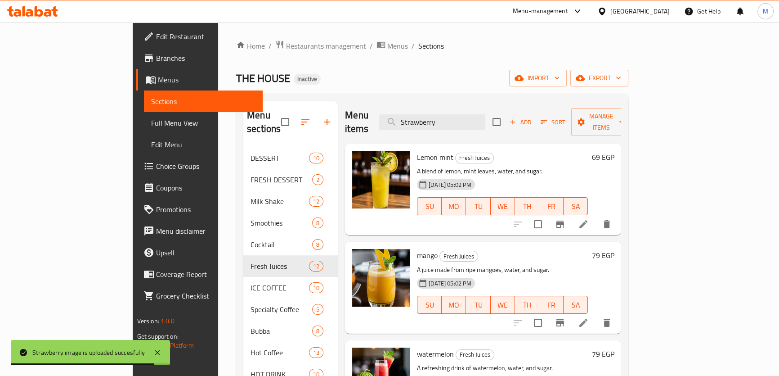
drag, startPoint x: 490, startPoint y: 115, endPoint x: 263, endPoint y: 98, distance: 228.3
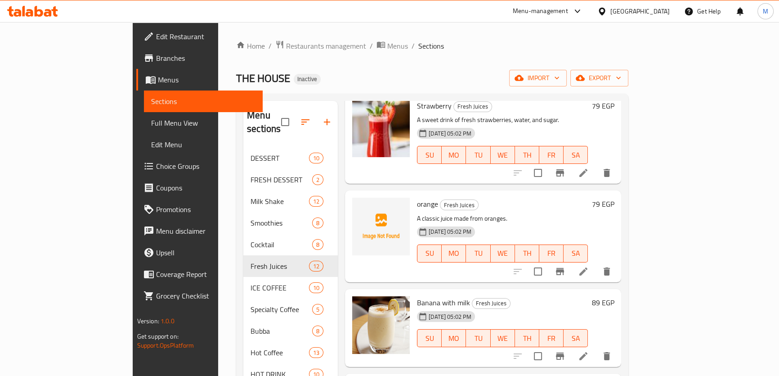
scroll to position [450, 0]
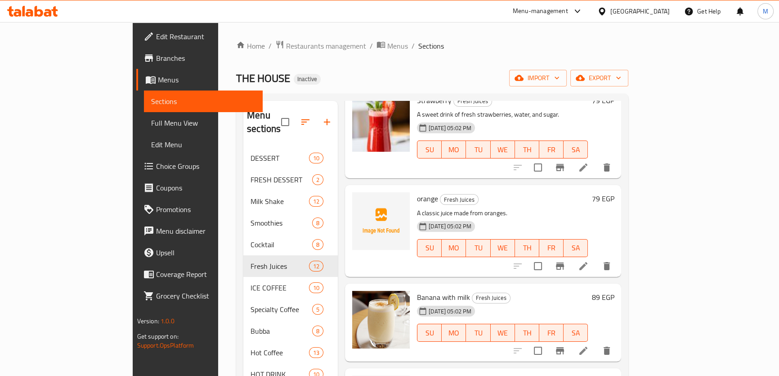
click at [417, 192] on span "orange" at bounding box center [427, 198] width 21 height 13
copy h6 "orange"
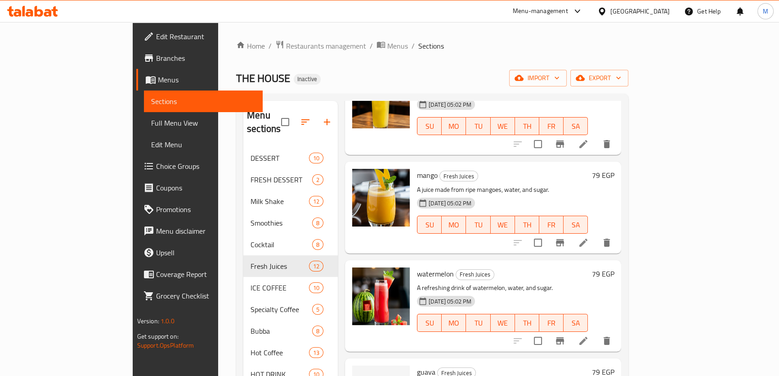
scroll to position [0, 0]
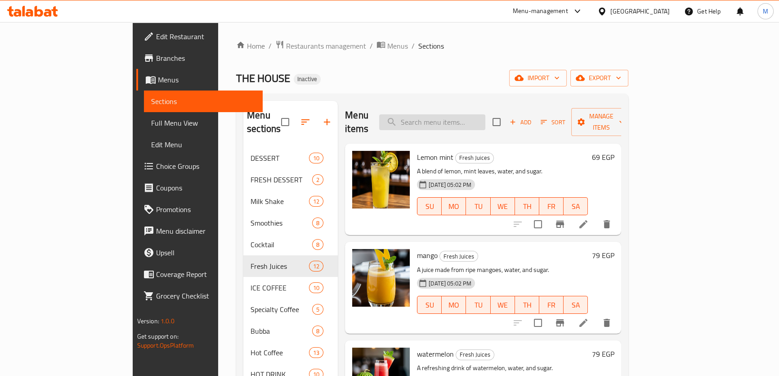
click at [477, 114] on input "search" at bounding box center [432, 122] width 106 height 16
paste input "orange"
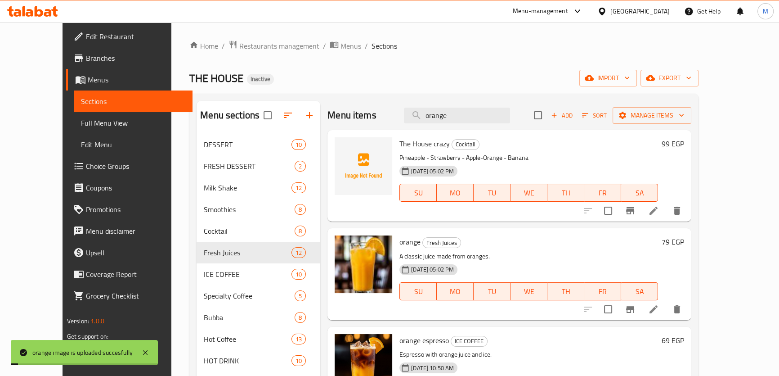
click at [407, 142] on span "The House crazy" at bounding box center [425, 143] width 50 height 13
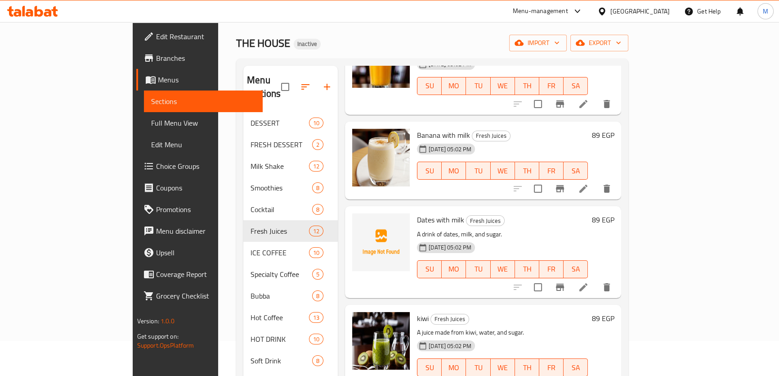
scroll to position [122, 0]
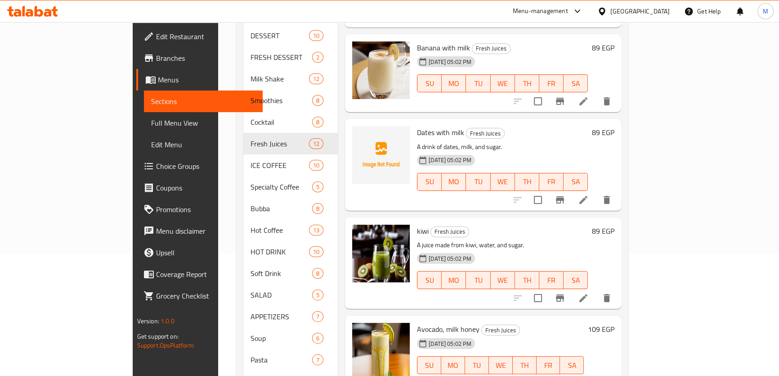
click at [417, 126] on span "Dates with milk" at bounding box center [440, 132] width 47 height 13
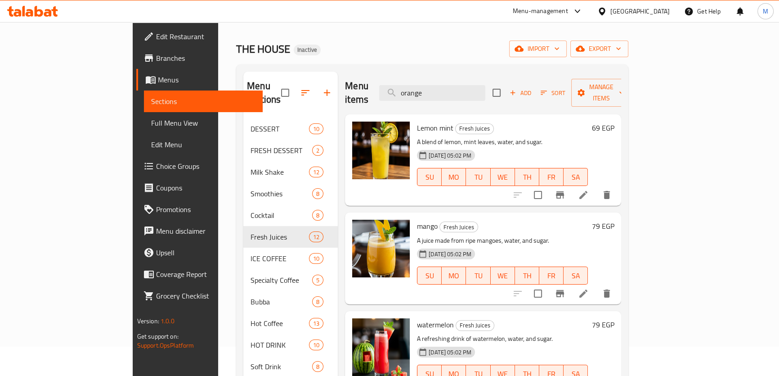
scroll to position [0, 0]
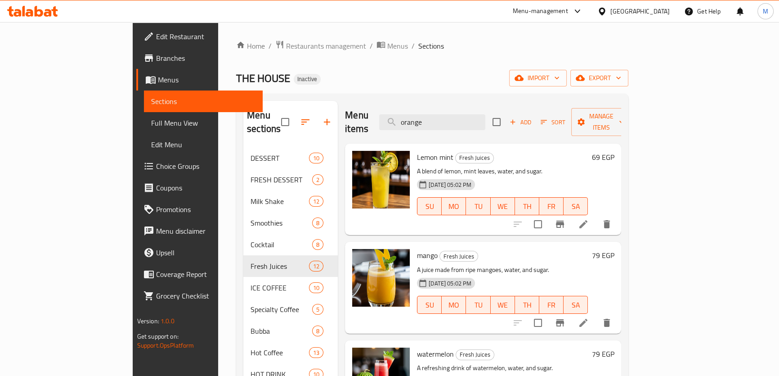
drag, startPoint x: 489, startPoint y: 115, endPoint x: 278, endPoint y: 101, distance: 211.5
paste input "Dates"
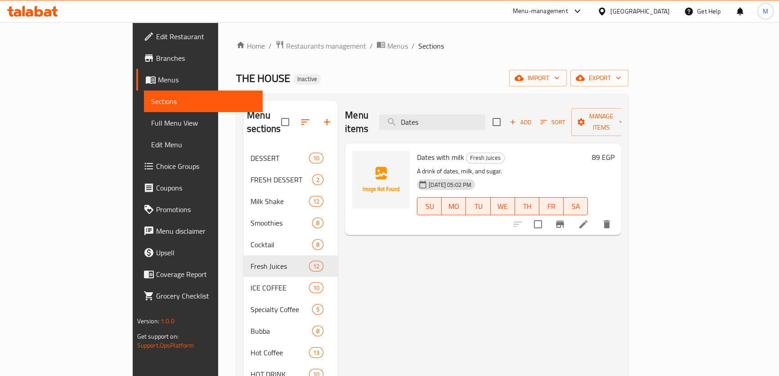
type input "Dates"
drag, startPoint x: 482, startPoint y: 112, endPoint x: 340, endPoint y: 98, distance: 142.5
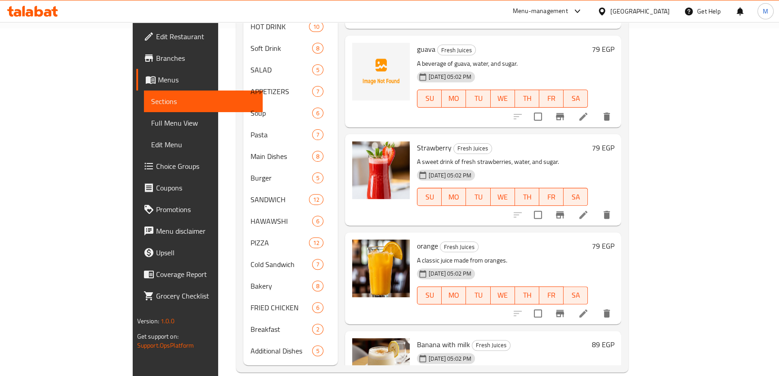
scroll to position [286, 0]
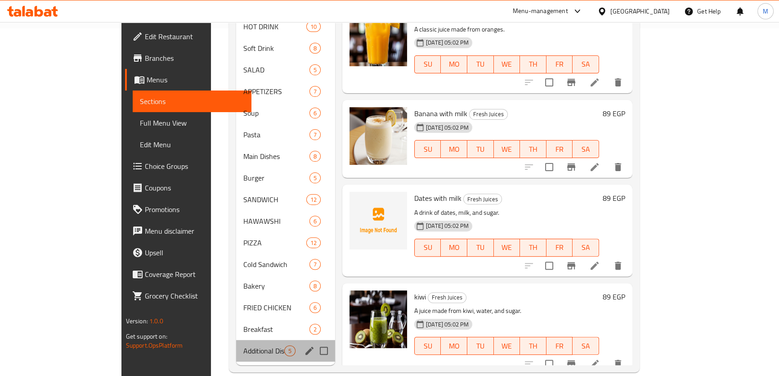
click at [236, 342] on div "Additional Dishes 5" at bounding box center [285, 351] width 99 height 22
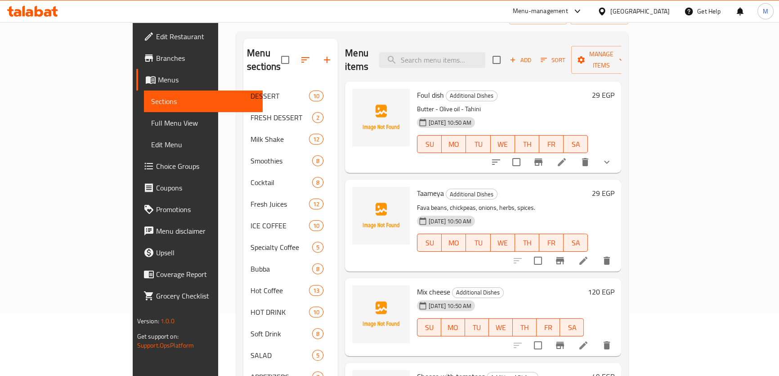
scroll to position [61, 0]
click at [417, 89] on span "Foul dish" at bounding box center [430, 95] width 27 height 13
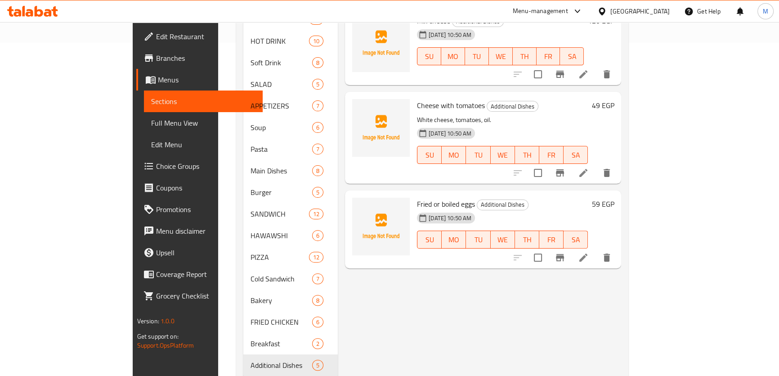
scroll to position [347, 0]
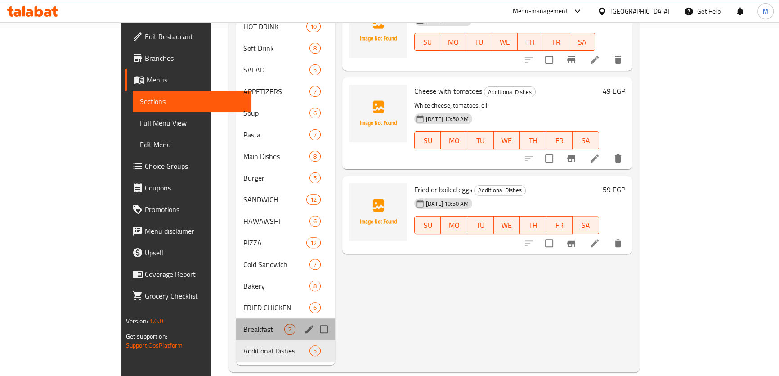
click at [236, 318] on div "Breakfast 2" at bounding box center [285, 329] width 99 height 22
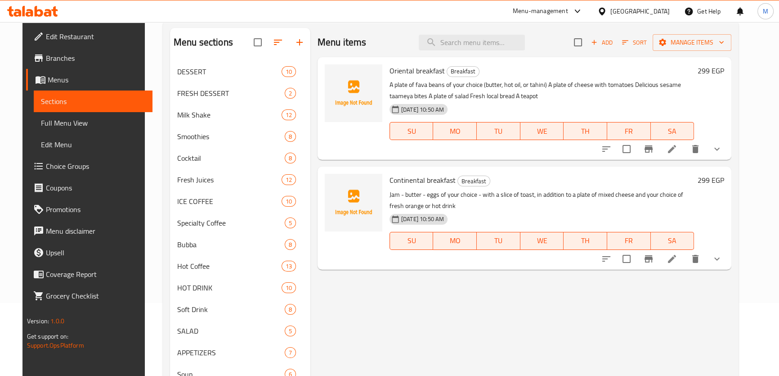
scroll to position [61, 0]
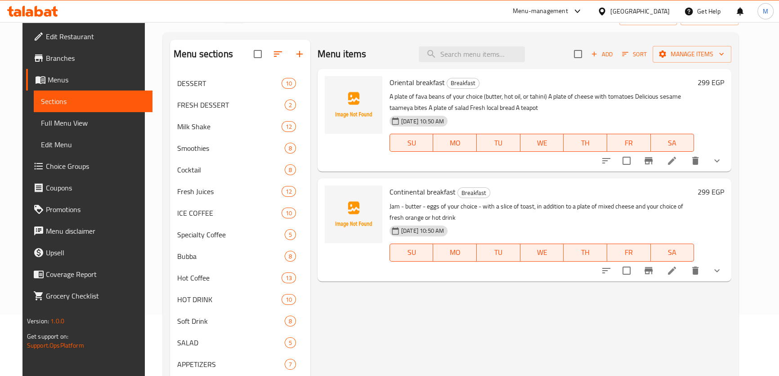
click at [396, 81] on span "Oriental breakfast" at bounding box center [417, 82] width 55 height 13
click at [401, 193] on span "Continental breakfast" at bounding box center [423, 191] width 66 height 13
click at [432, 191] on span "Continental breakfast" at bounding box center [423, 191] width 66 height 13
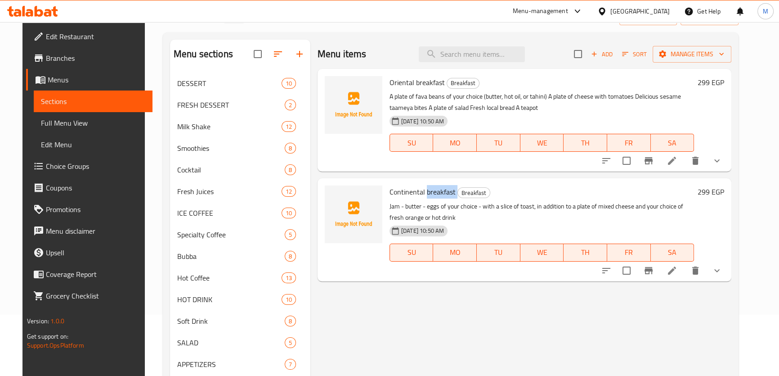
click at [432, 191] on span "Continental breakfast" at bounding box center [423, 191] width 66 height 13
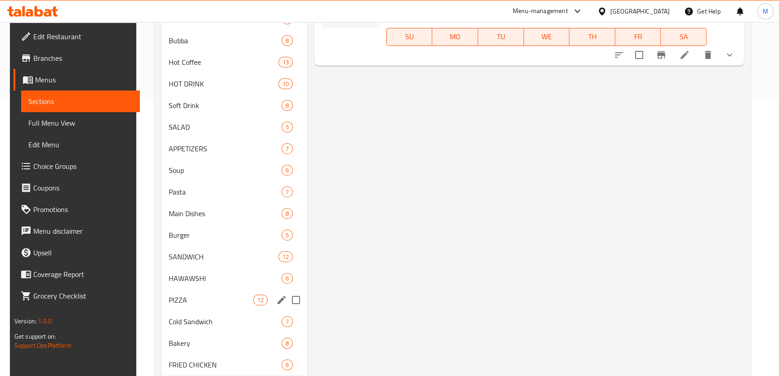
scroll to position [347, 0]
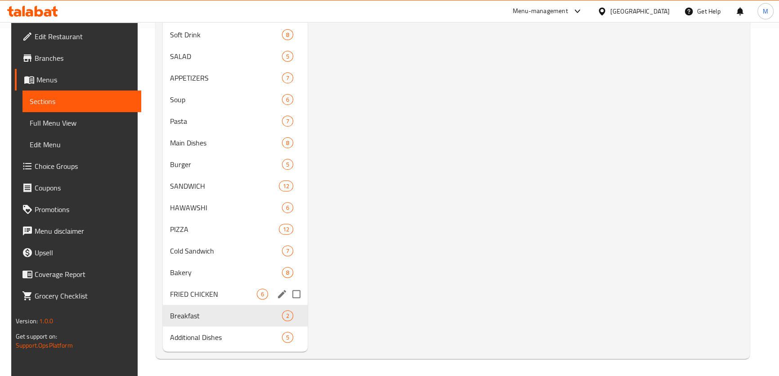
click at [220, 288] on span "FRIED CHICKEN" at bounding box center [213, 293] width 87 height 11
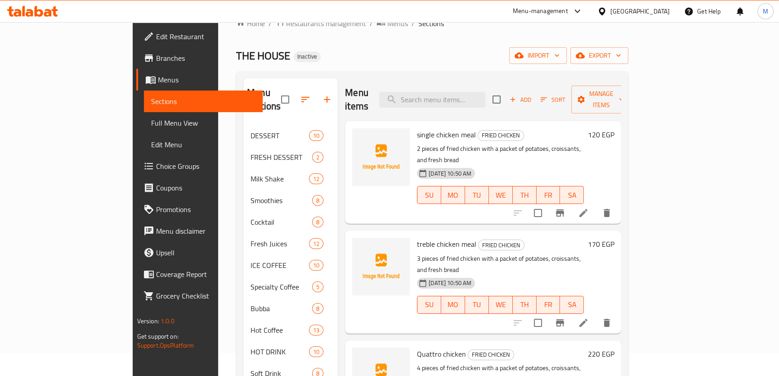
scroll to position [20, 0]
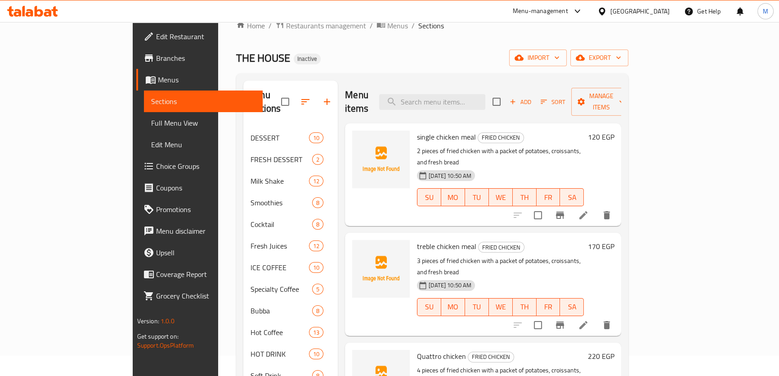
click at [431, 130] on span "single chicken meal" at bounding box center [446, 136] width 59 height 13
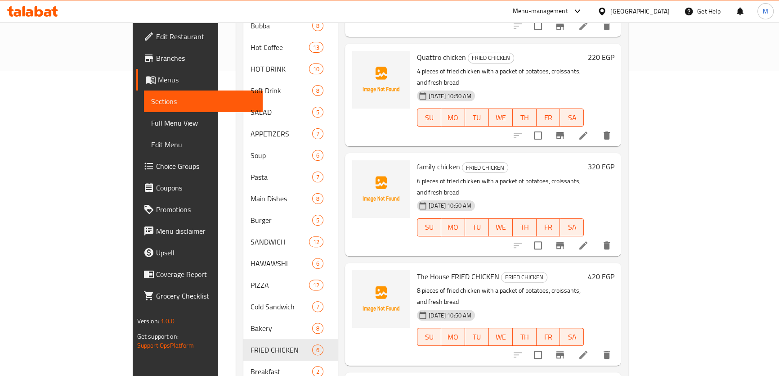
scroll to position [347, 0]
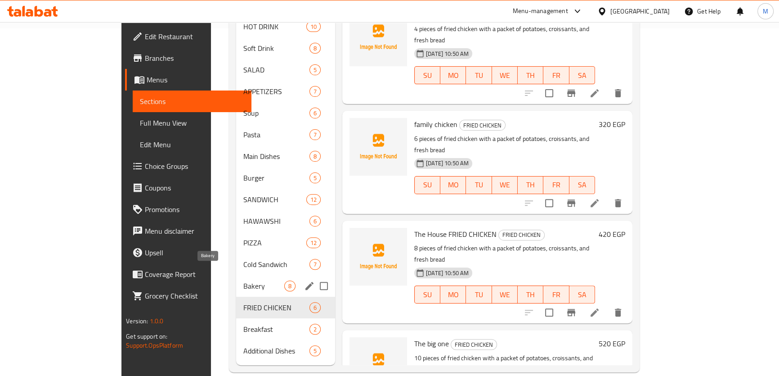
click at [243, 280] on span "Bakery" at bounding box center [263, 285] width 41 height 11
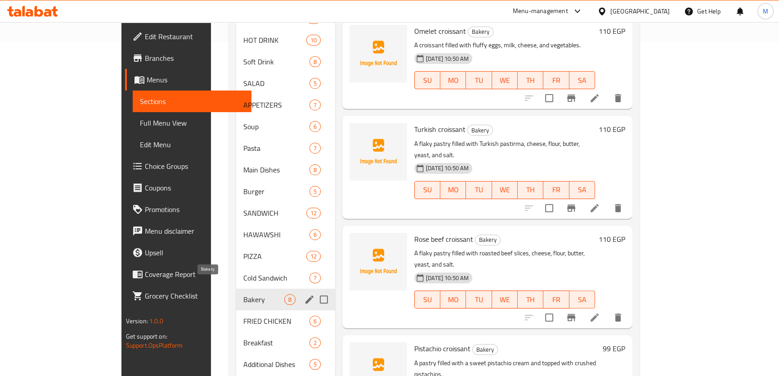
scroll to position [347, 0]
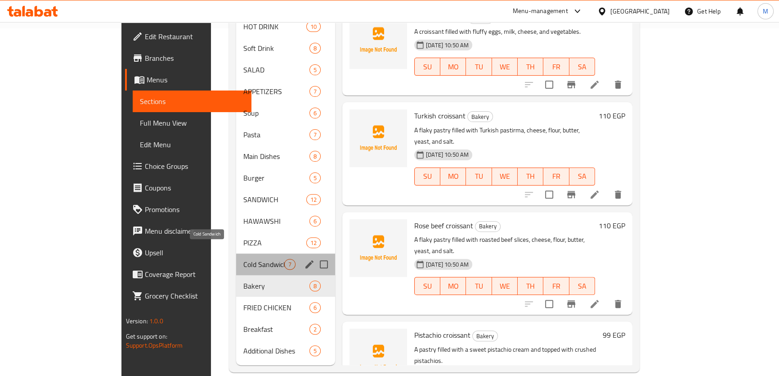
click at [243, 259] on span "Cold Sandwich" at bounding box center [263, 264] width 41 height 11
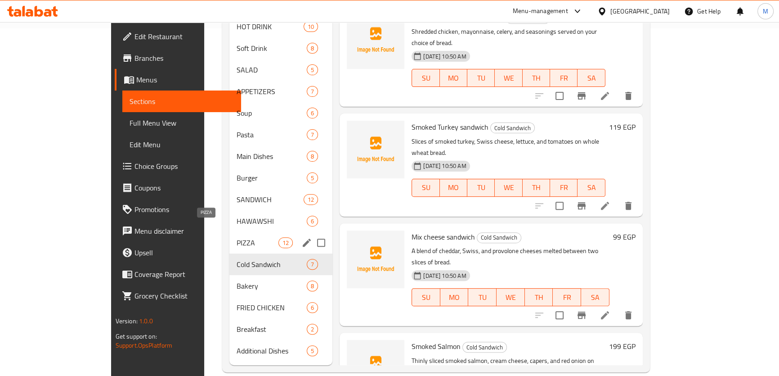
click at [237, 237] on span "PIZZA" at bounding box center [258, 242] width 42 height 11
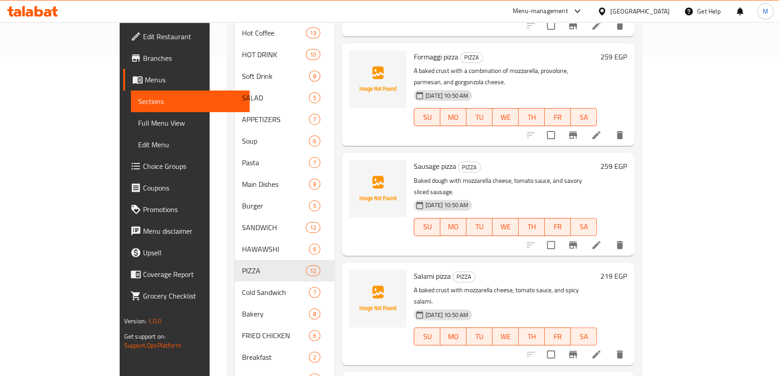
scroll to position [265, 0]
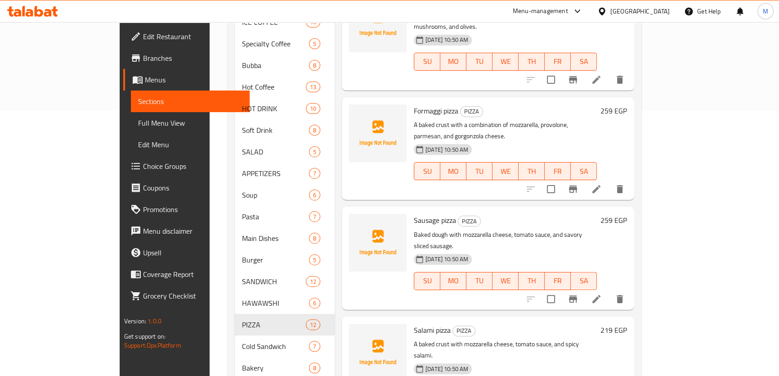
click at [414, 213] on span "Sausage pizza" at bounding box center [435, 219] width 42 height 13
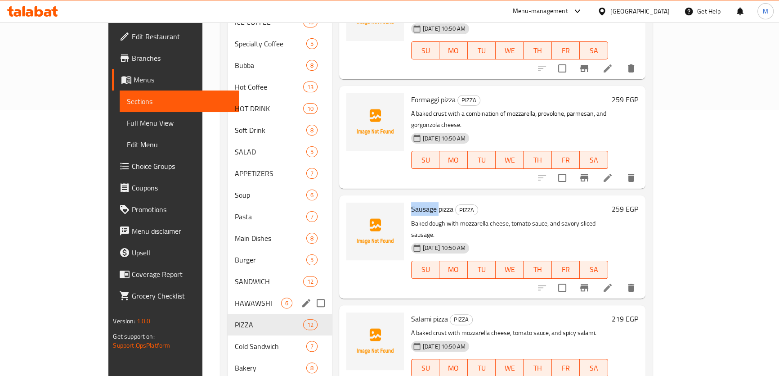
drag, startPoint x: 193, startPoint y: 291, endPoint x: 202, endPoint y: 290, distance: 8.6
click at [235, 297] on span "HAWAWSHI" at bounding box center [258, 302] width 46 height 11
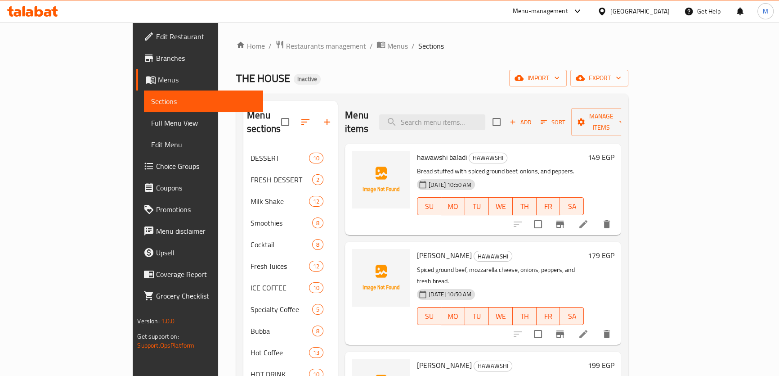
click at [417, 150] on span "hawawshi baladi" at bounding box center [442, 156] width 50 height 13
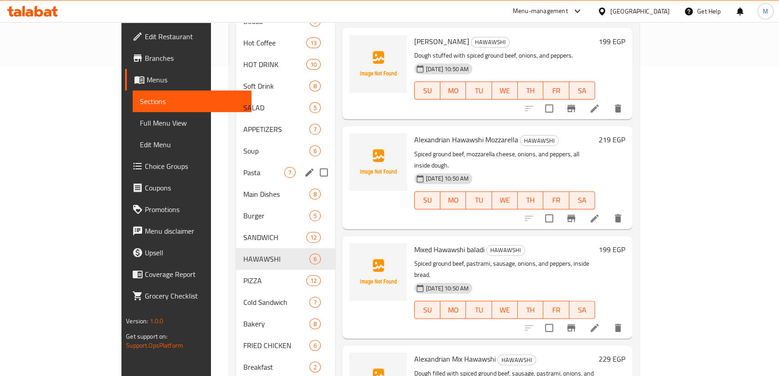
scroll to position [327, 0]
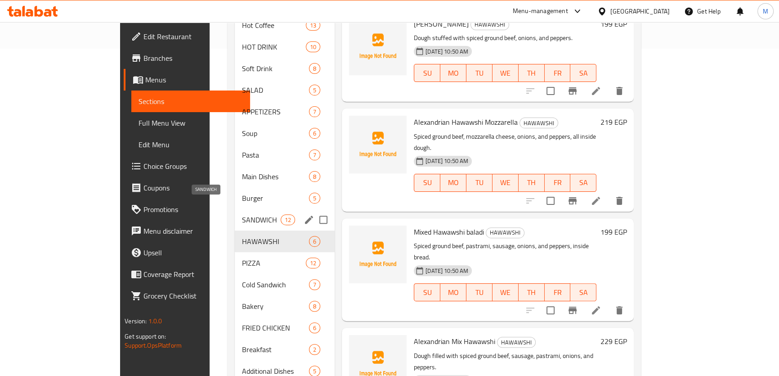
click at [242, 214] on span "SANDWICH" at bounding box center [261, 219] width 38 height 11
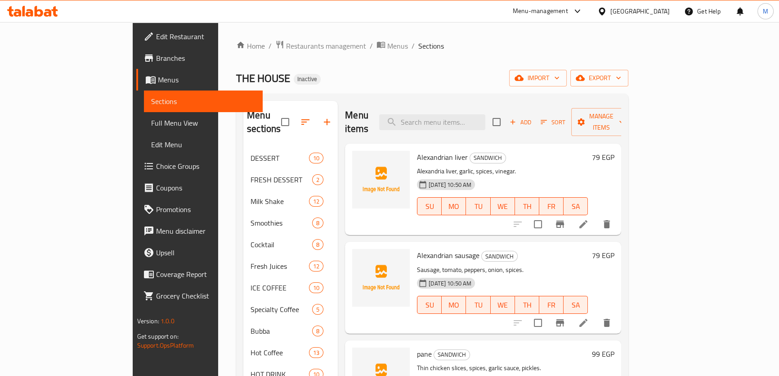
click at [417, 150] on span "Alexandrian liver" at bounding box center [442, 156] width 51 height 13
click at [426, 150] on span "Alexandrian liver" at bounding box center [442, 156] width 51 height 13
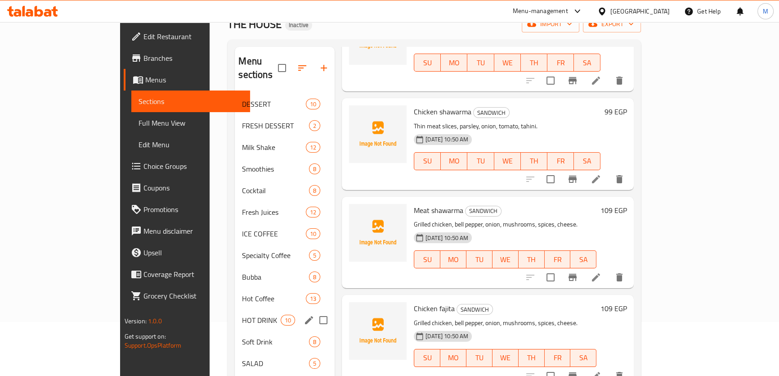
scroll to position [204, 0]
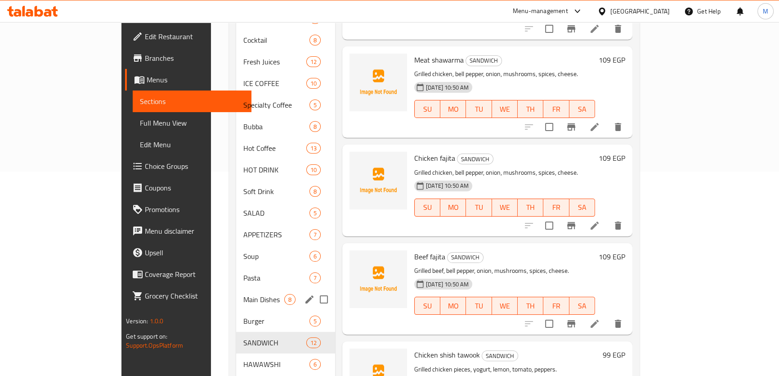
click at [243, 294] on span "Main Dishes" at bounding box center [263, 299] width 41 height 11
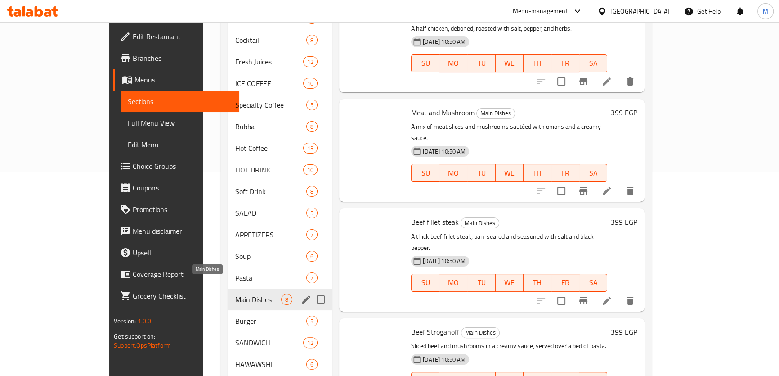
scroll to position [211, 0]
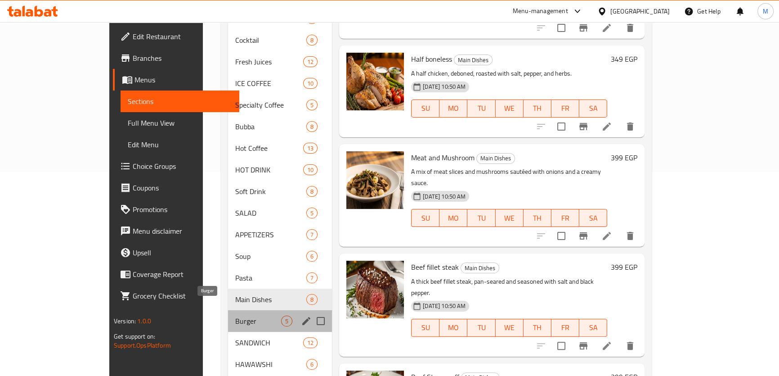
click at [235, 315] on span "Burger" at bounding box center [258, 320] width 46 height 11
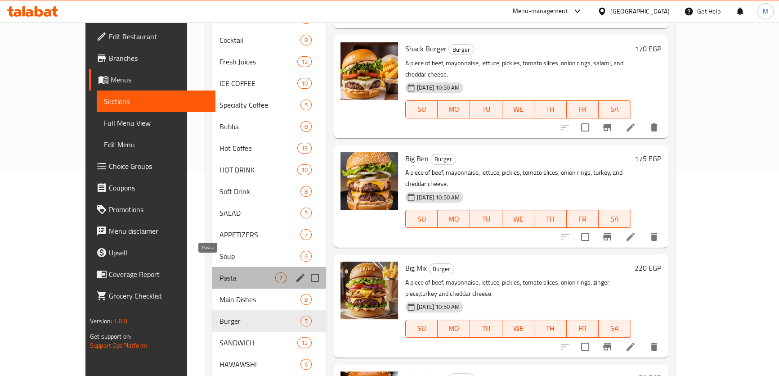
click at [220, 272] on span "Pasta" at bounding box center [248, 277] width 56 height 11
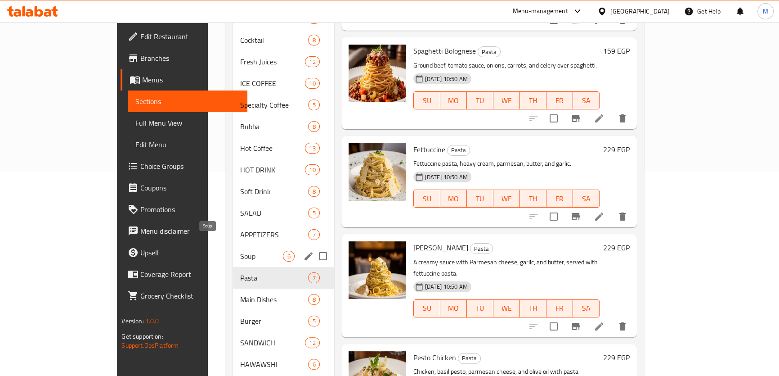
click at [240, 251] on span "Soup" at bounding box center [261, 256] width 43 height 11
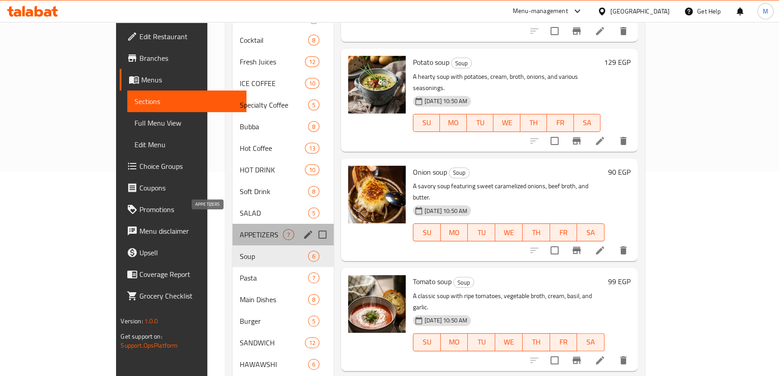
click at [240, 229] on span "APPETIZERS" at bounding box center [261, 234] width 43 height 11
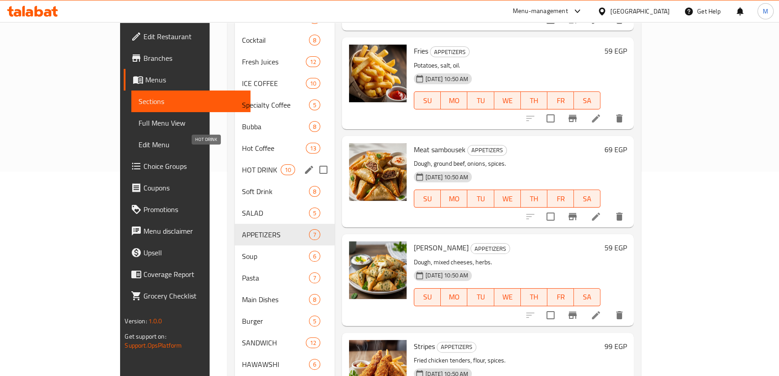
click at [242, 164] on span "HOT DRINK" at bounding box center [261, 169] width 38 height 11
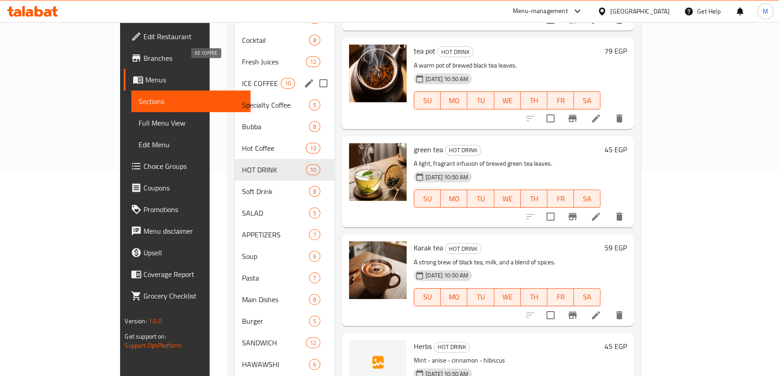
click at [242, 78] on span "ICE COFFEE" at bounding box center [261, 83] width 38 height 11
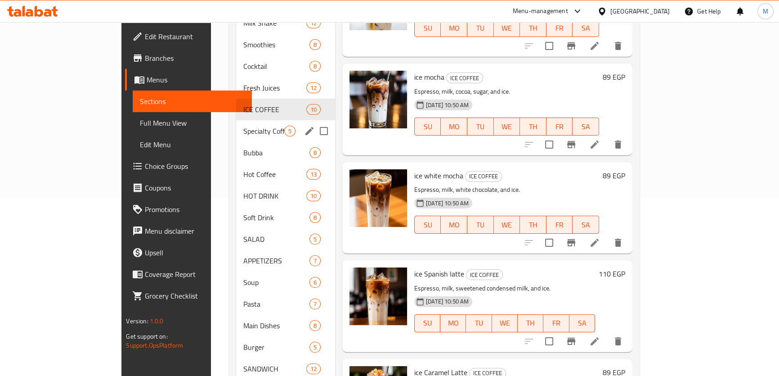
scroll to position [163, 0]
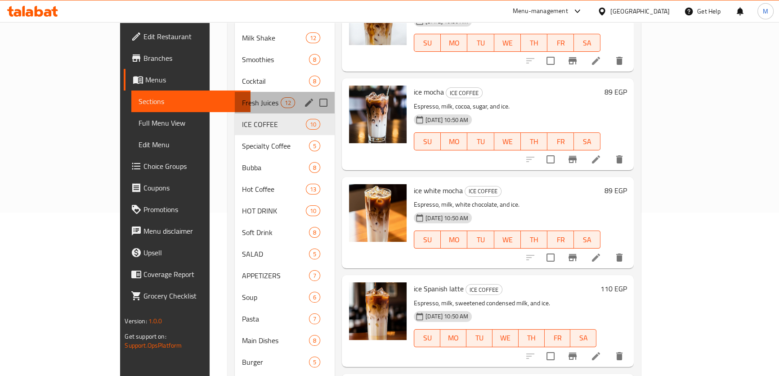
click at [235, 92] on div "Fresh Juices 12" at bounding box center [285, 103] width 100 height 22
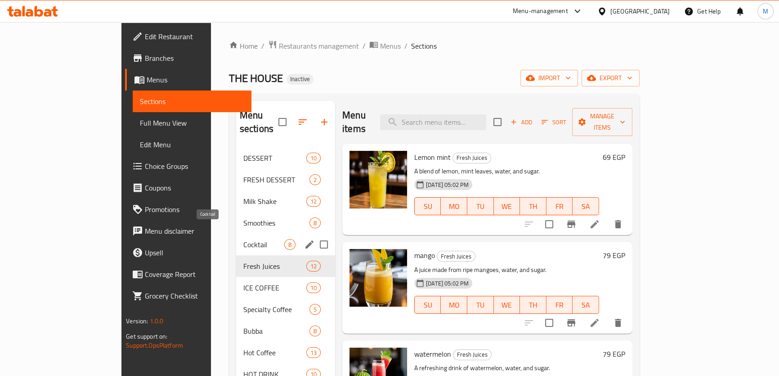
click at [243, 239] on span "Cocktail" at bounding box center [263, 244] width 41 height 11
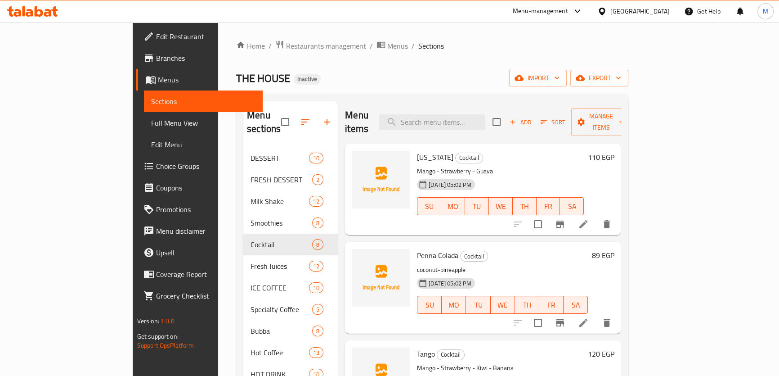
click at [417, 150] on span "[US_STATE]" at bounding box center [435, 156] width 36 height 13
click at [417, 248] on span "Penna Colada" at bounding box center [437, 254] width 41 height 13
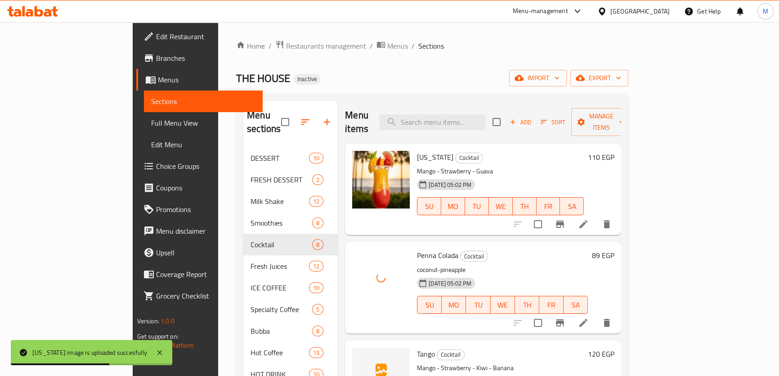
click at [417, 347] on span "Tango" at bounding box center [426, 353] width 18 height 13
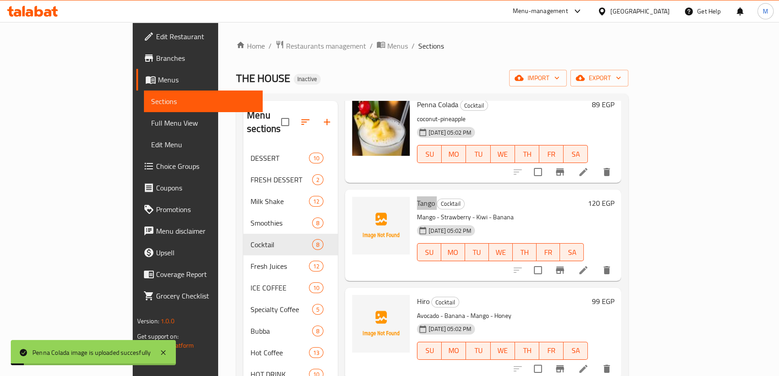
scroll to position [163, 0]
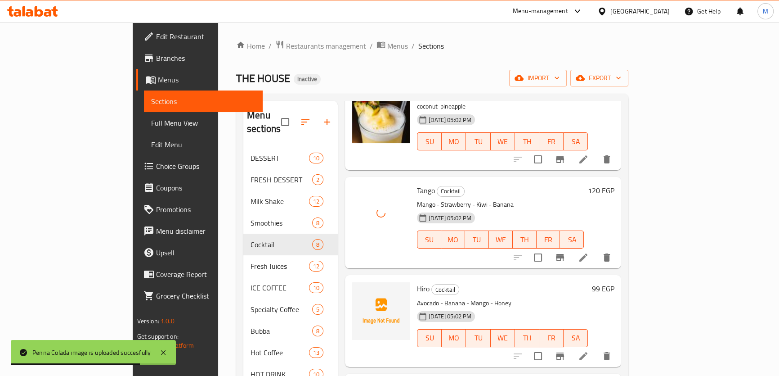
click at [417, 282] on span "Hiro" at bounding box center [423, 288] width 13 height 13
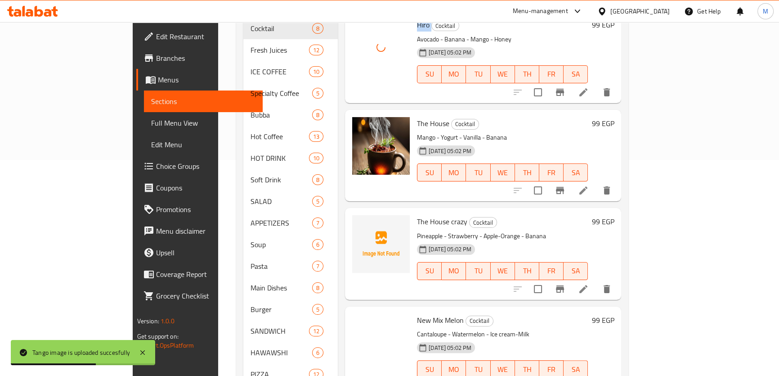
scroll to position [245, 0]
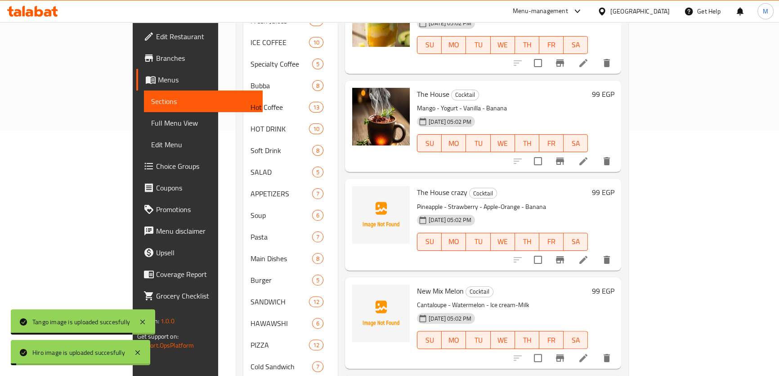
click at [427, 185] on span "The House crazy" at bounding box center [442, 191] width 50 height 13
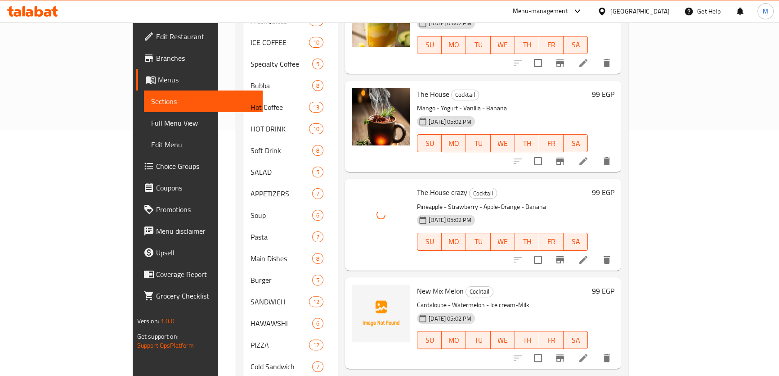
click at [417, 284] on span "New Mix Melon" at bounding box center [440, 290] width 47 height 13
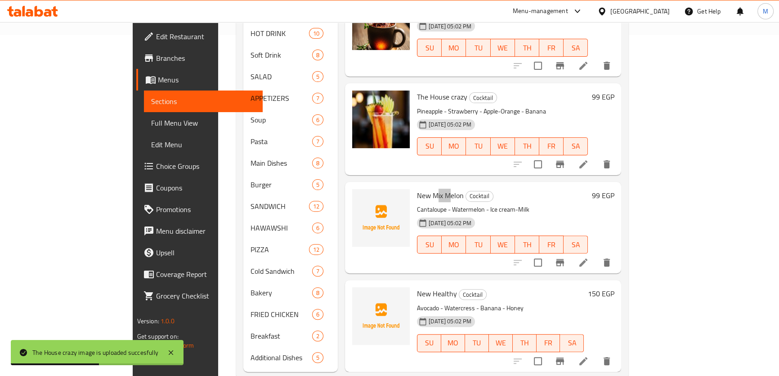
scroll to position [347, 0]
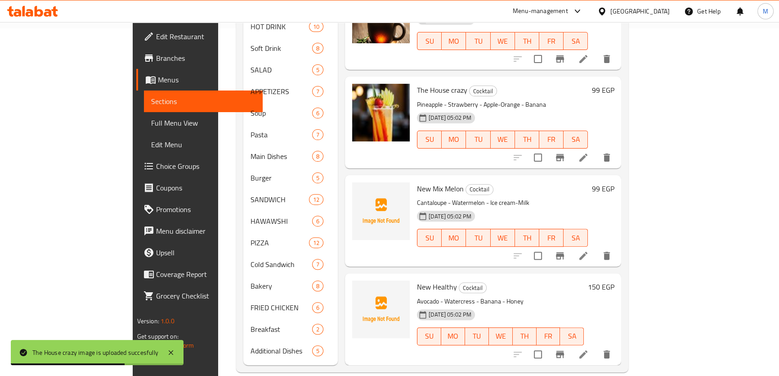
click at [417, 280] on span "New Healthy" at bounding box center [437, 286] width 40 height 13
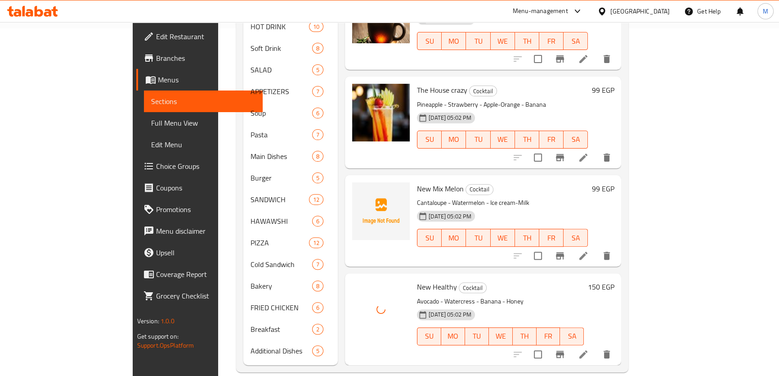
click at [419, 182] on span "New Mix Melon" at bounding box center [440, 188] width 47 height 13
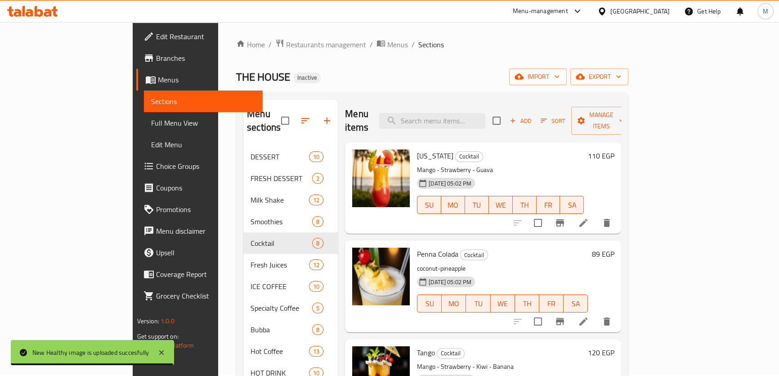
scroll to position [0, 0]
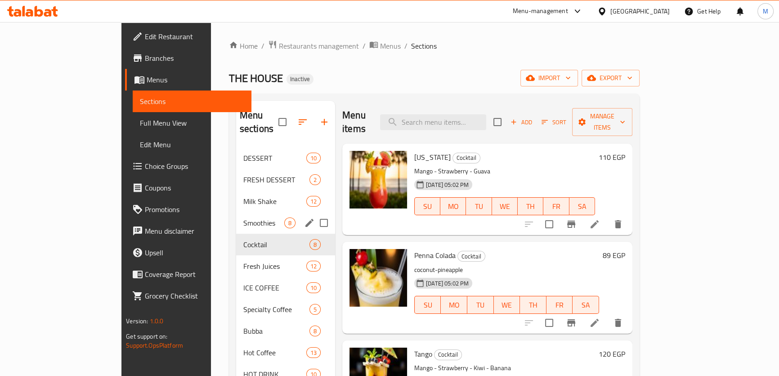
click at [243, 217] on span "Smoothies" at bounding box center [263, 222] width 41 height 11
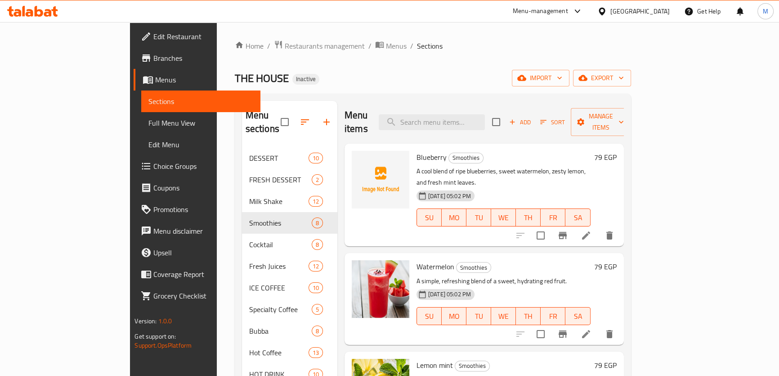
click at [417, 150] on span "Blueberry" at bounding box center [432, 156] width 30 height 13
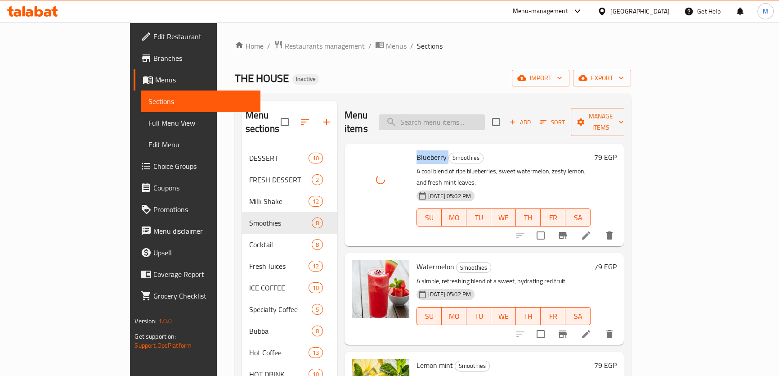
click at [485, 115] on input "search" at bounding box center [432, 122] width 106 height 16
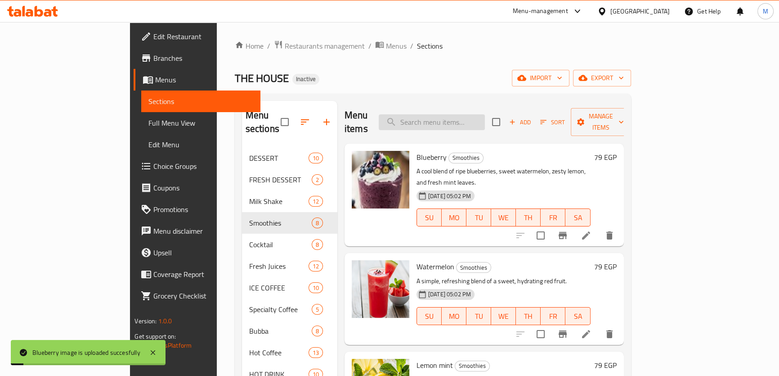
paste input "Blueberry"
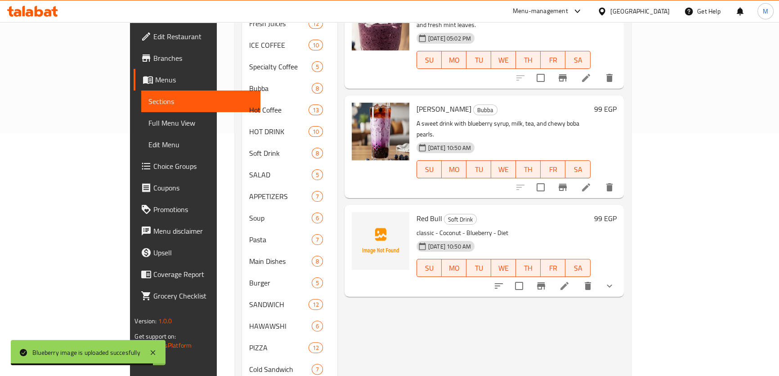
scroll to position [245, 0]
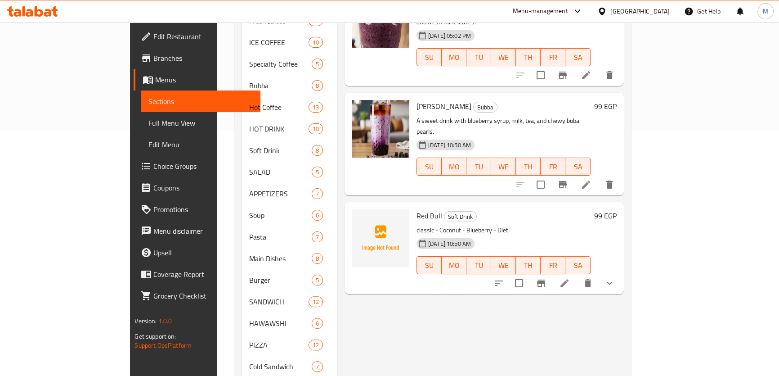
type input "Blueberry"
click at [620, 272] on button "show more" at bounding box center [610, 283] width 22 height 22
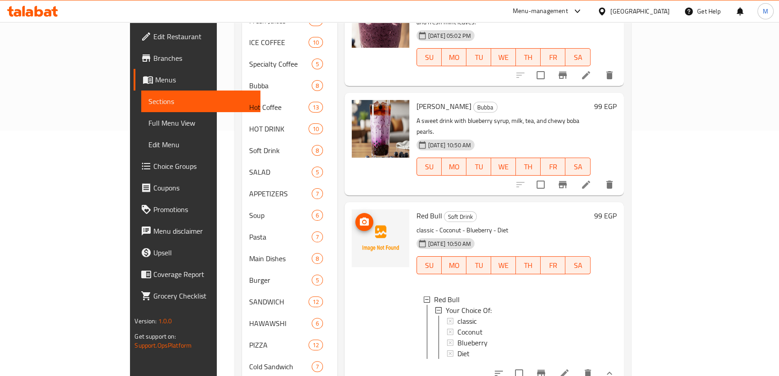
scroll to position [0, 0]
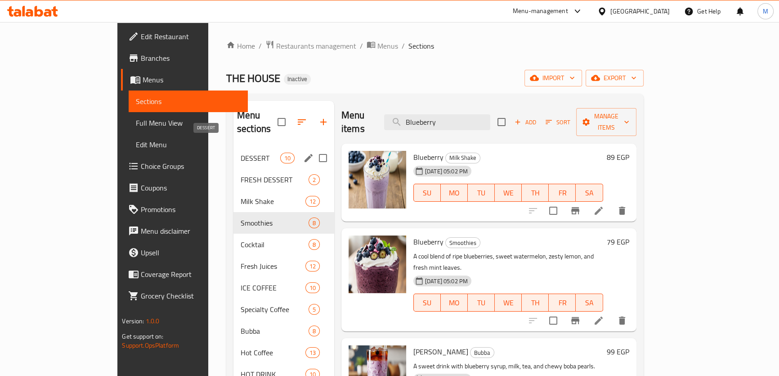
click at [241, 153] on span "DESSERT" at bounding box center [261, 158] width 40 height 11
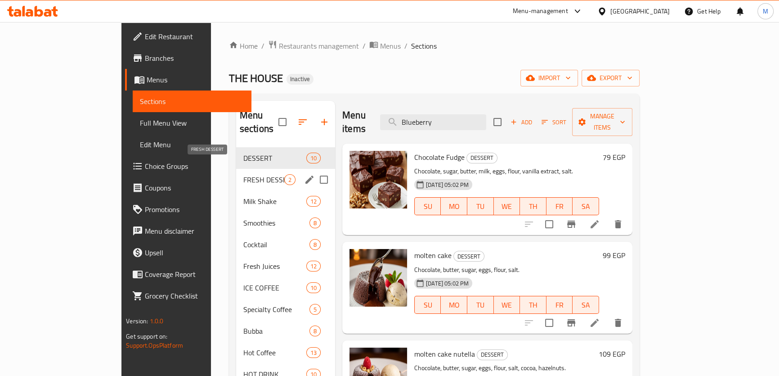
click at [243, 174] on span "FRESH DESSERT" at bounding box center [263, 179] width 41 height 11
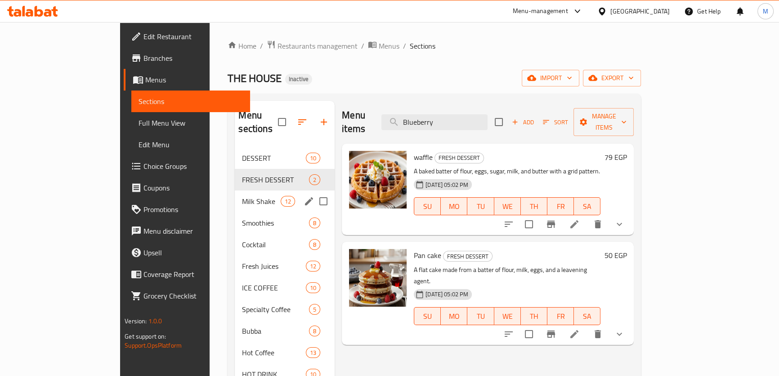
click at [235, 190] on div "Milk Shake 12" at bounding box center [285, 201] width 100 height 22
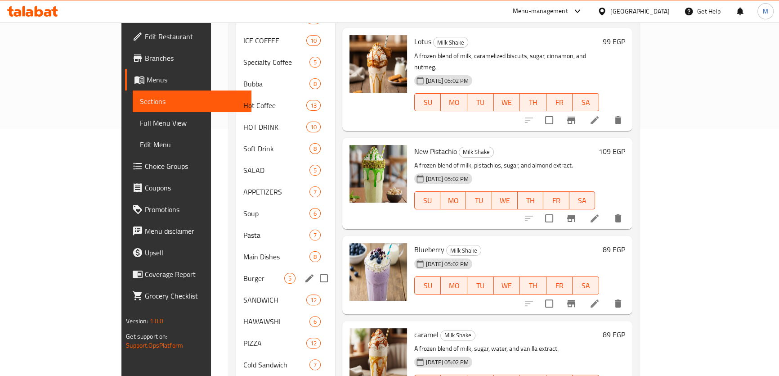
scroll to position [143, 0]
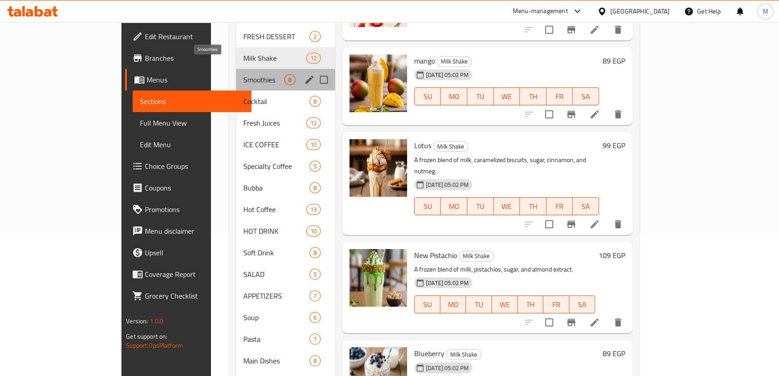
click at [243, 74] on span "Smoothies" at bounding box center [263, 79] width 41 height 11
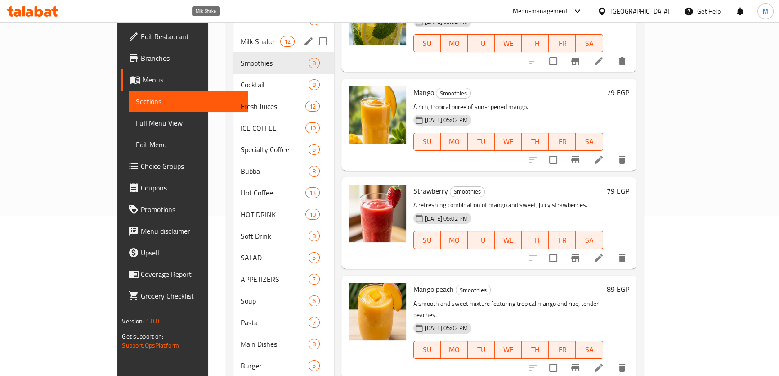
scroll to position [61, 0]
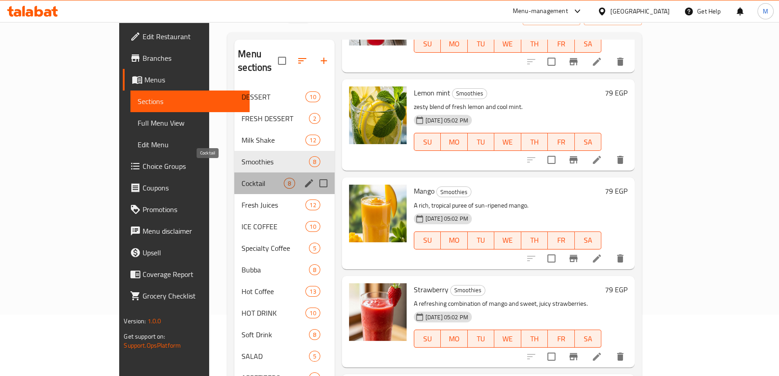
click at [242, 178] on span "Cocktail" at bounding box center [263, 183] width 42 height 11
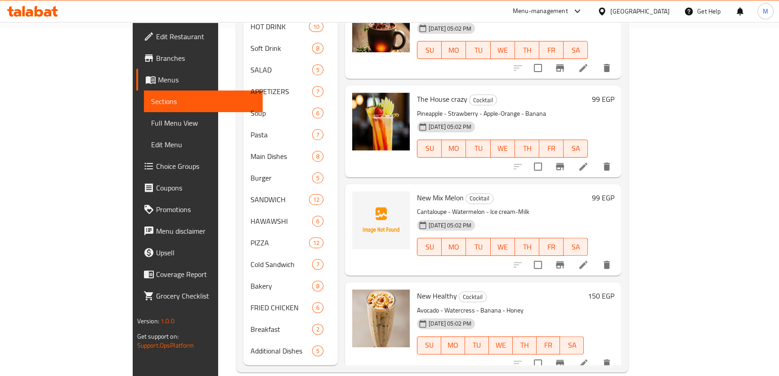
scroll to position [211, 0]
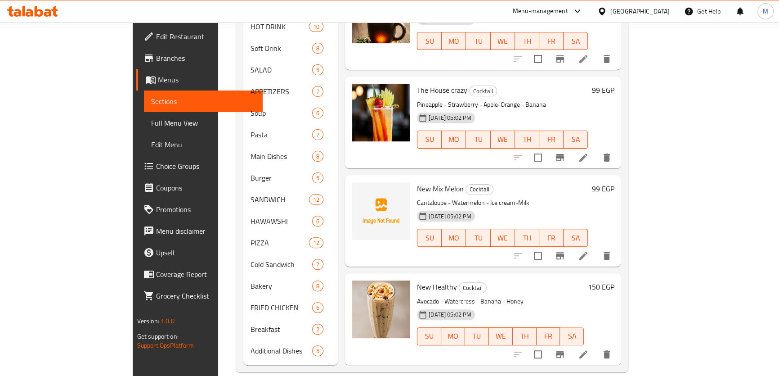
click at [417, 182] on span "New Mix Melon" at bounding box center [440, 188] width 47 height 13
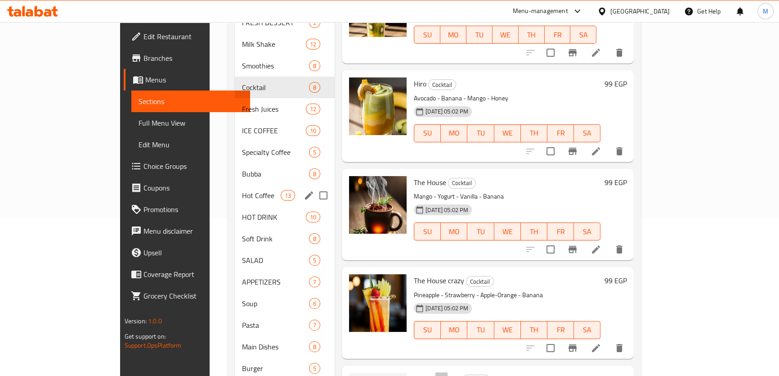
scroll to position [102, 0]
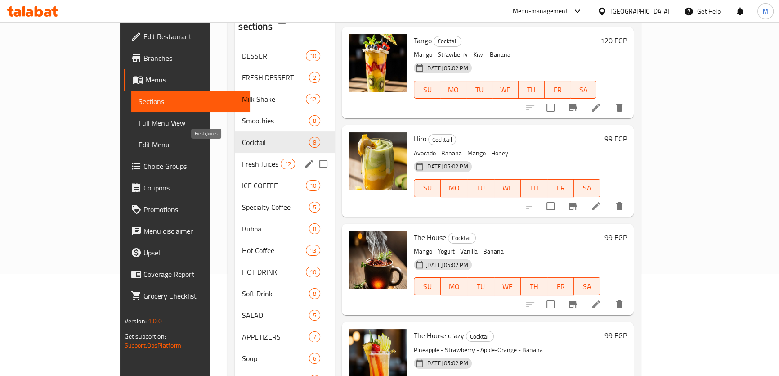
click at [242, 158] on span "Fresh Juices" at bounding box center [261, 163] width 38 height 11
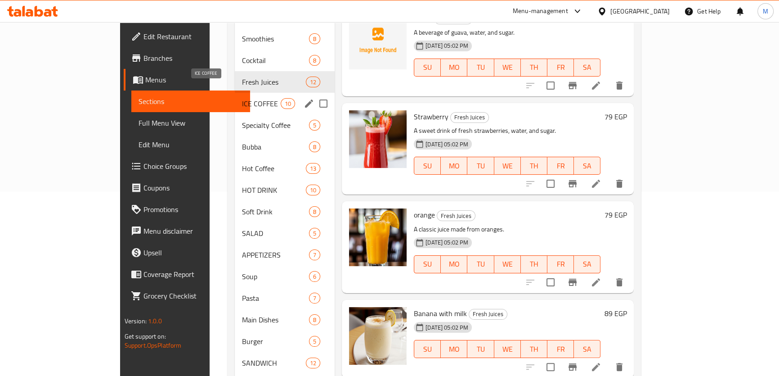
click at [242, 98] on span "ICE COFFEE" at bounding box center [261, 103] width 38 height 11
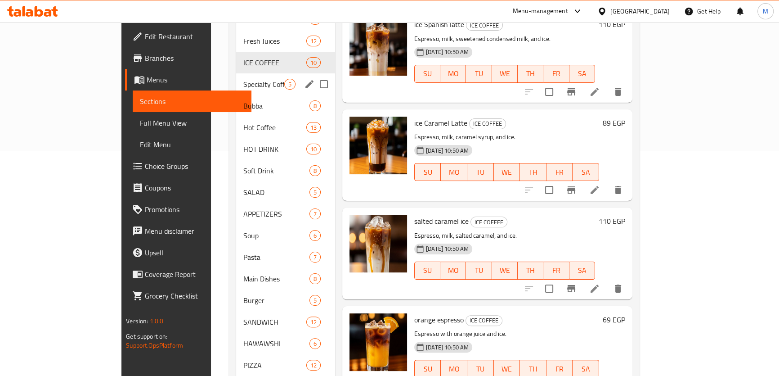
click at [236, 76] on div "Specialty Coffee 5" at bounding box center [285, 84] width 99 height 22
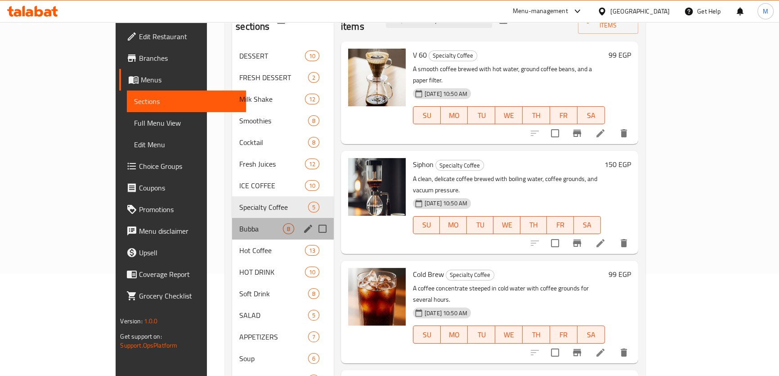
click at [232, 218] on div "Bubba 8" at bounding box center [283, 229] width 102 height 22
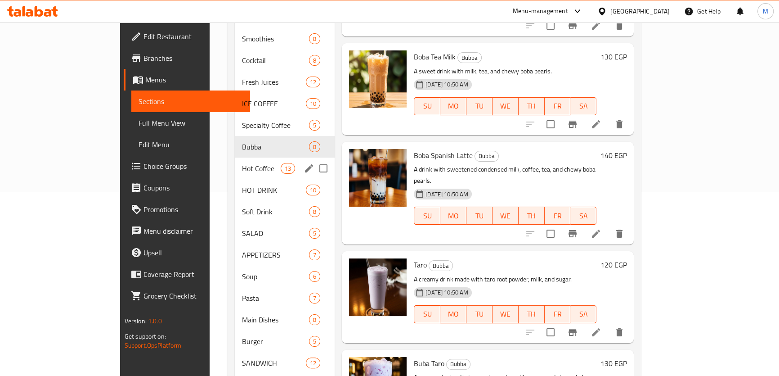
click at [242, 163] on span "Hot Coffee" at bounding box center [261, 168] width 38 height 11
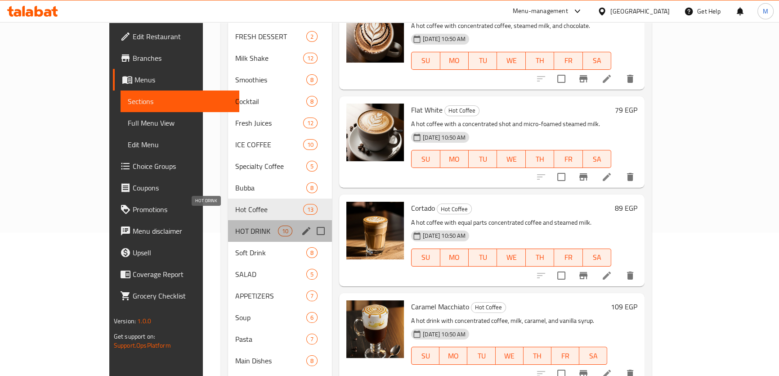
click at [235, 225] on span "HOT DRINK" at bounding box center [256, 230] width 43 height 11
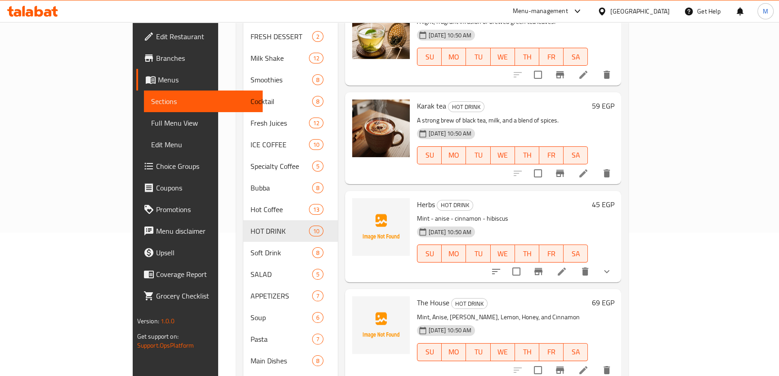
click at [618, 261] on div at bounding box center [552, 272] width 132 height 22
click at [618, 261] on button "show more" at bounding box center [607, 272] width 22 height 22
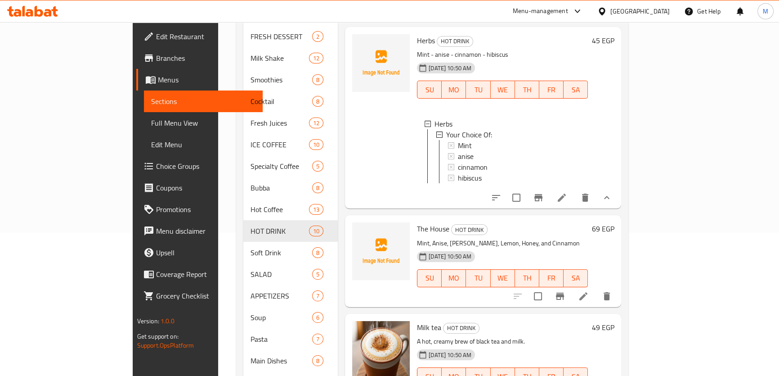
click at [417, 222] on span "The House" at bounding box center [433, 228] width 32 height 13
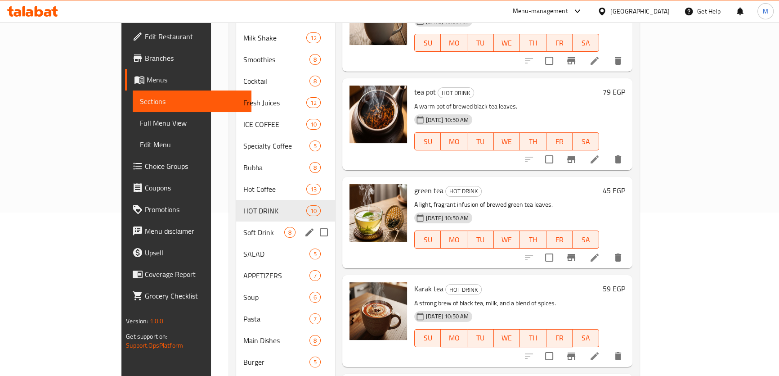
click at [236, 228] on div "Soft Drink 8" at bounding box center [285, 232] width 99 height 22
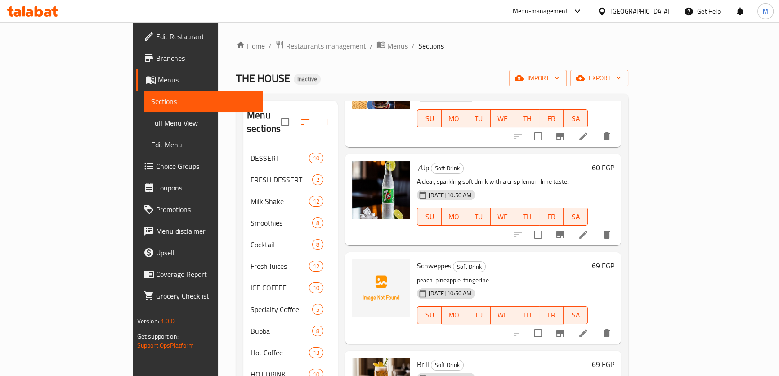
click at [417, 259] on span "Schweppes" at bounding box center [434, 265] width 34 height 13
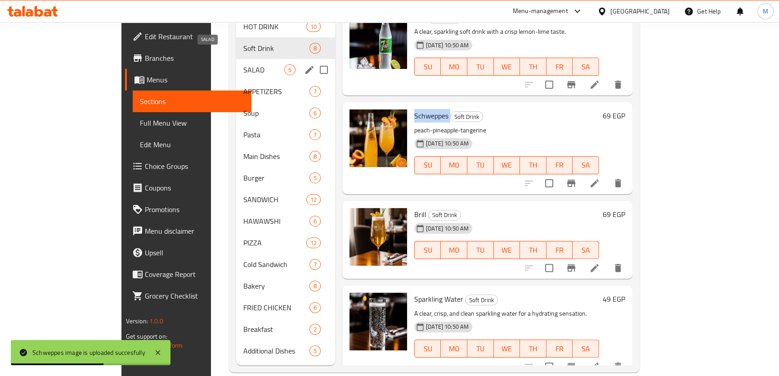
click at [243, 64] on span "SALAD" at bounding box center [263, 69] width 41 height 11
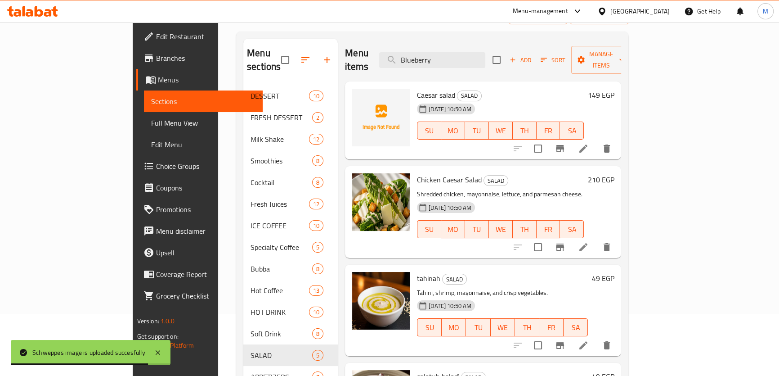
scroll to position [20, 0]
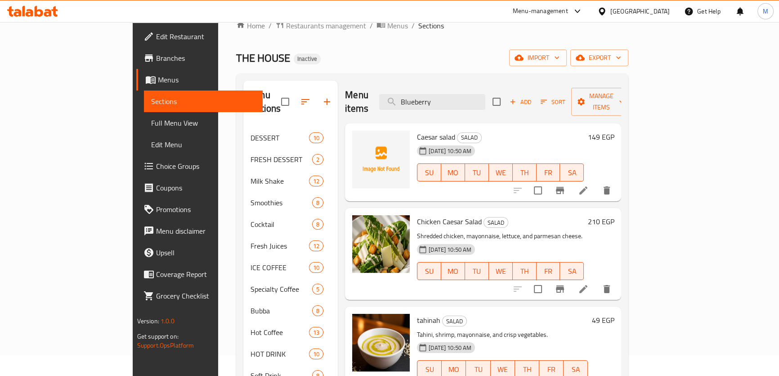
click at [417, 130] on span "Caesar salad" at bounding box center [436, 136] width 38 height 13
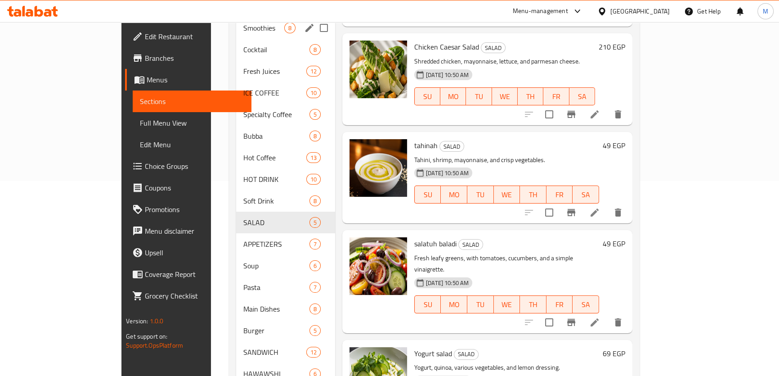
scroll to position [225, 0]
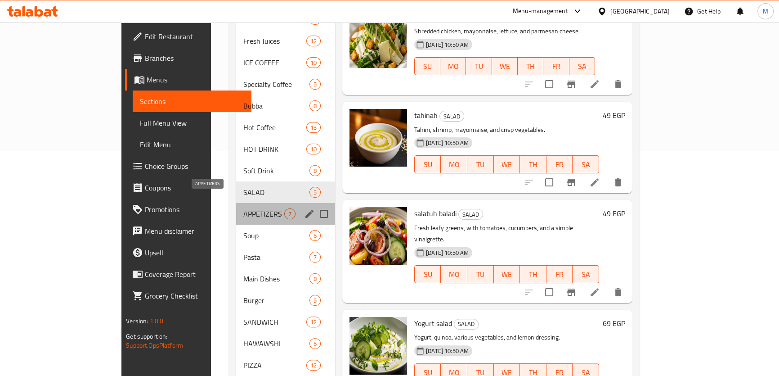
click at [243, 208] on span "APPETIZERS" at bounding box center [263, 213] width 41 height 11
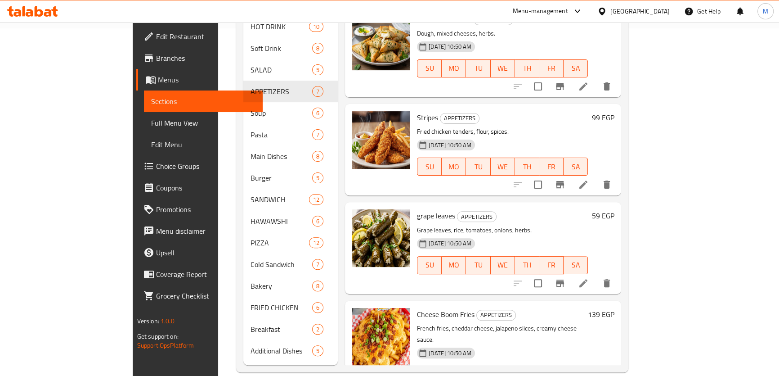
scroll to position [112, 0]
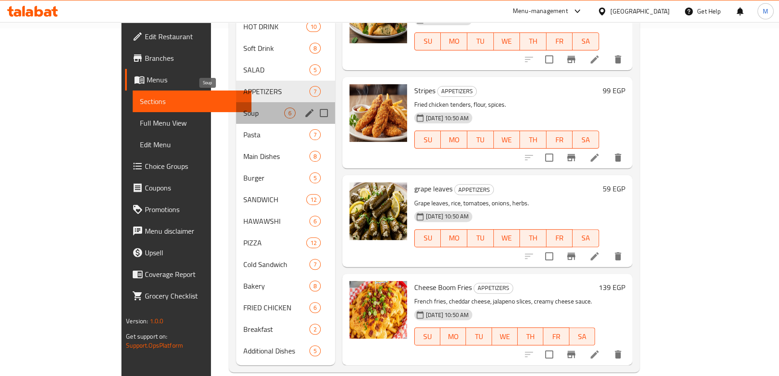
click at [243, 108] on span "Soup" at bounding box center [263, 113] width 41 height 11
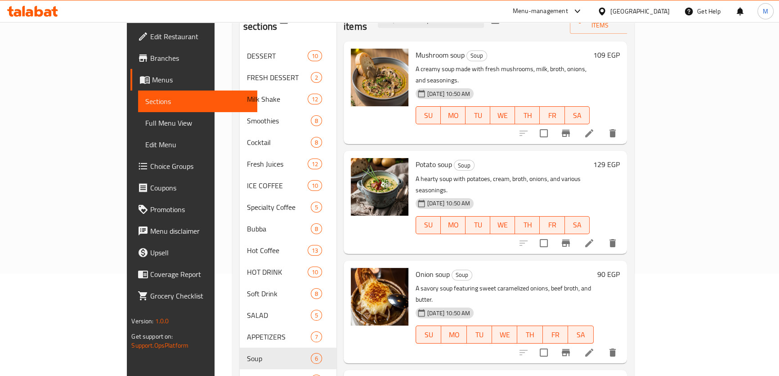
scroll to position [4, 0]
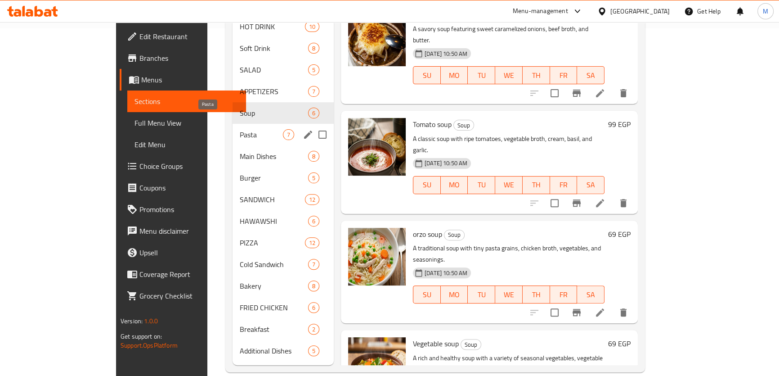
click at [240, 129] on span "Pasta" at bounding box center [261, 134] width 43 height 11
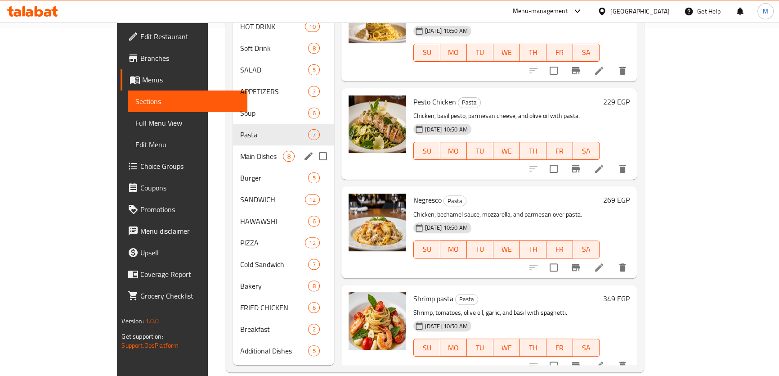
click at [240, 151] on span "Main Dishes" at bounding box center [261, 156] width 43 height 11
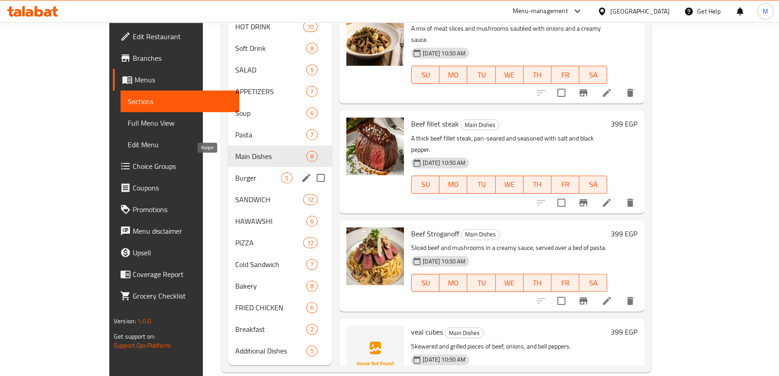
click at [235, 172] on span "Burger" at bounding box center [258, 177] width 46 height 11
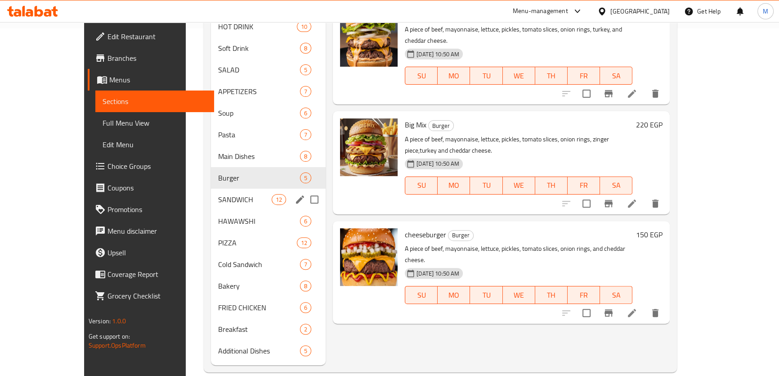
click at [218, 194] on span "SANDWICH" at bounding box center [245, 199] width 54 height 11
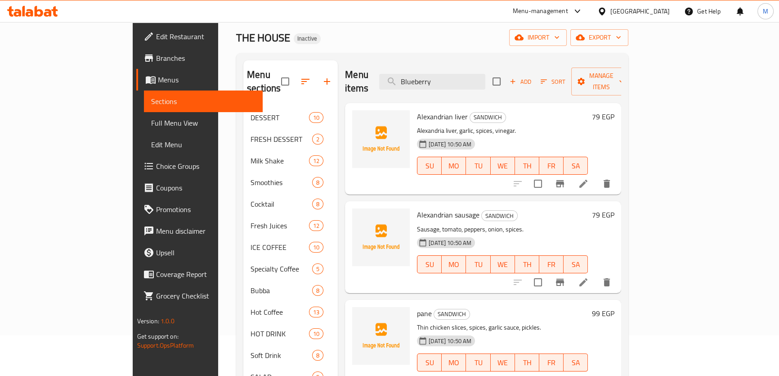
click at [417, 208] on span "Alexandrian sausage" at bounding box center [448, 214] width 63 height 13
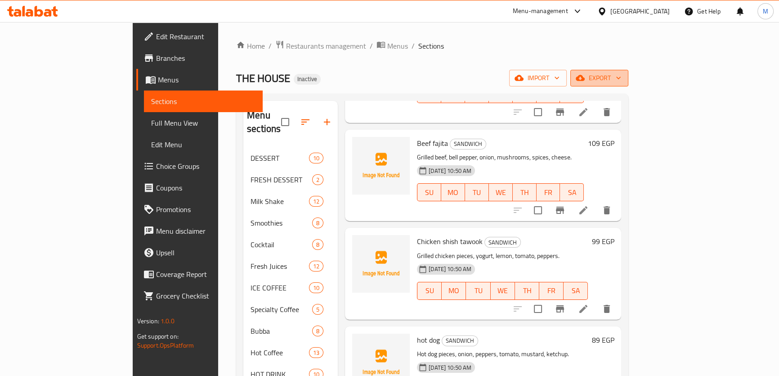
click at [621, 79] on icon "button" at bounding box center [618, 78] width 4 height 3
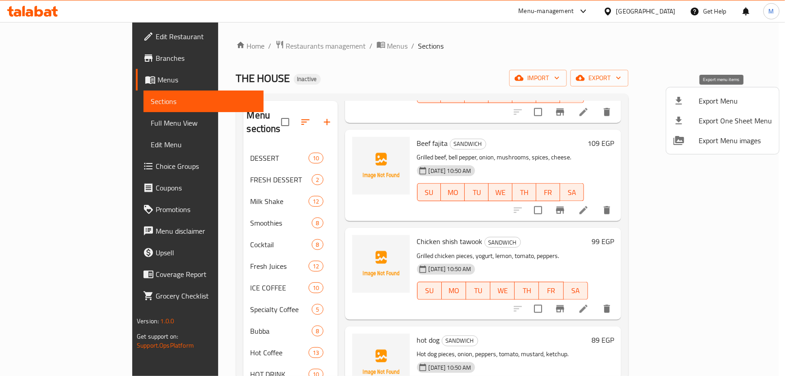
click at [735, 98] on span "Export Menu" at bounding box center [735, 100] width 73 height 11
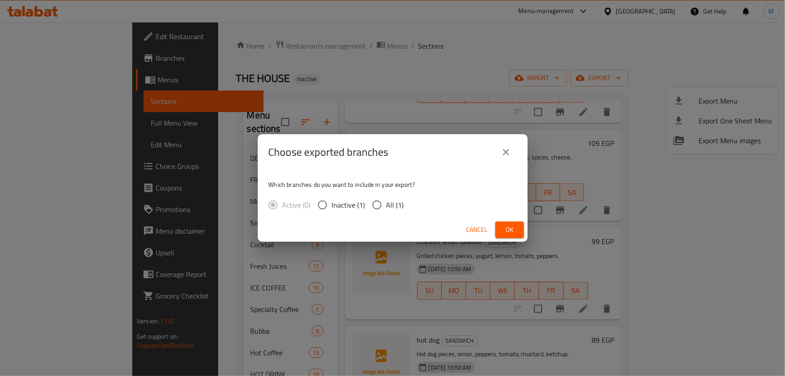
click at [376, 202] on input "All (1)" at bounding box center [377, 204] width 19 height 19
radio input "true"
click at [509, 233] on span "Ok" at bounding box center [510, 229] width 14 height 11
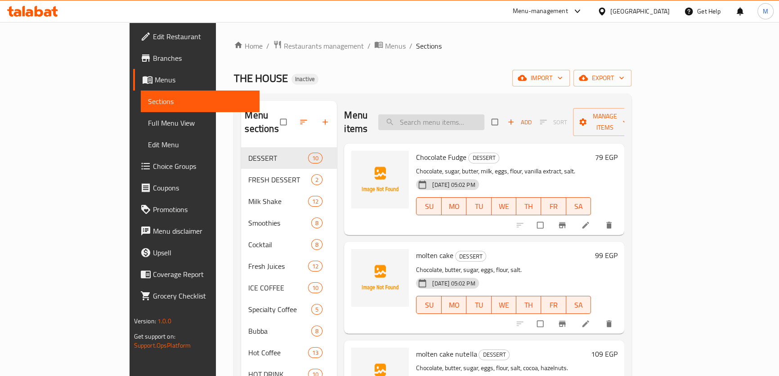
click at [455, 119] on input "search" at bounding box center [431, 122] width 106 height 16
paste input "Flavor tea"
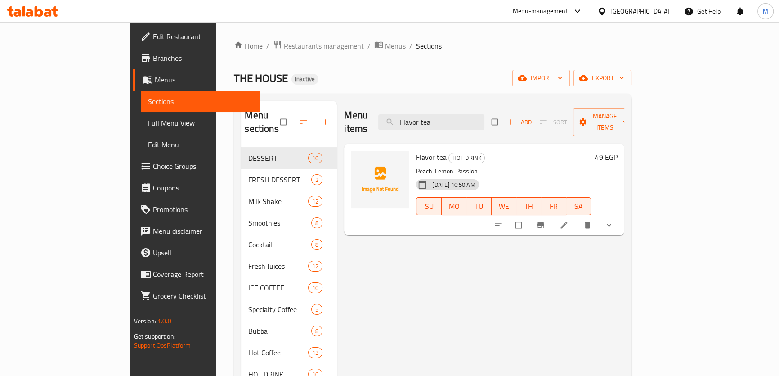
drag, startPoint x: 486, startPoint y: 116, endPoint x: 298, endPoint y: 106, distance: 188.8
paste input "orida"
drag, startPoint x: 445, startPoint y: 112, endPoint x: 311, endPoint y: 112, distance: 134.1
click at [344, 112] on div "Menu items [US_STATE] Add Sort Manage items" at bounding box center [484, 122] width 280 height 43
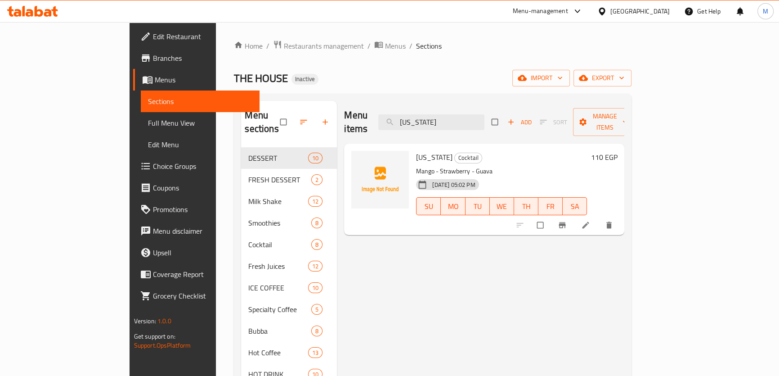
paste input "Herbs Mint"
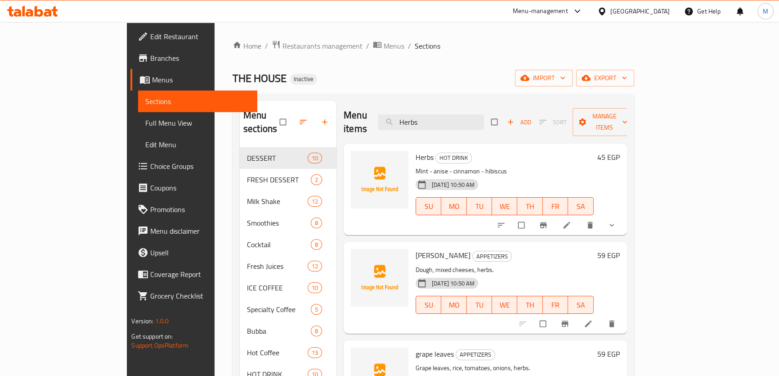
drag, startPoint x: 468, startPoint y: 116, endPoint x: 247, endPoint y: 86, distance: 222.0
click at [475, 116] on input "Herbs" at bounding box center [431, 122] width 106 height 16
paste input "Mango passion"
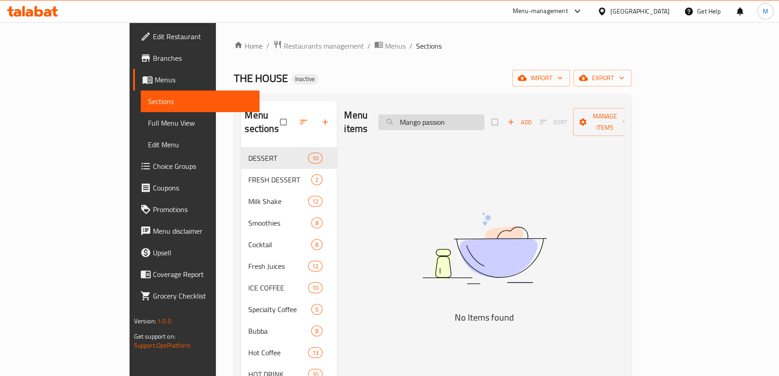
click at [458, 114] on input "Mango passion" at bounding box center [431, 122] width 106 height 16
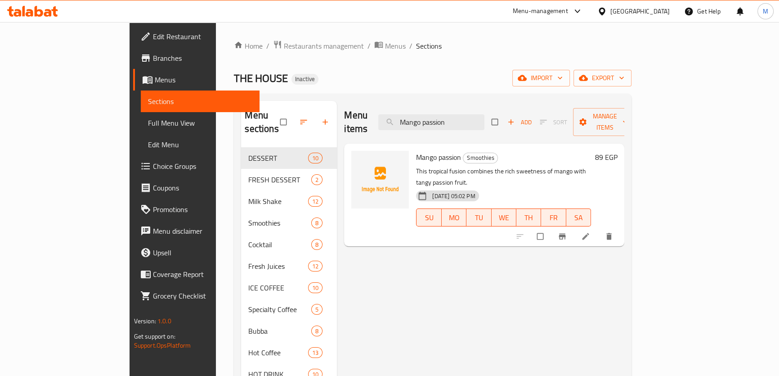
drag, startPoint x: 503, startPoint y: 112, endPoint x: 257, endPoint y: 115, distance: 245.7
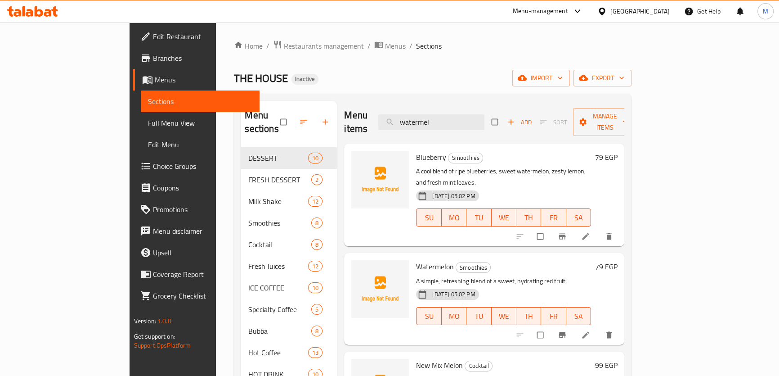
drag, startPoint x: 498, startPoint y: 117, endPoint x: 337, endPoint y: 109, distance: 161.3
click at [344, 110] on div "Menu items watermel Add Sort Manage items" at bounding box center [484, 122] width 280 height 43
paste input "Espresso"
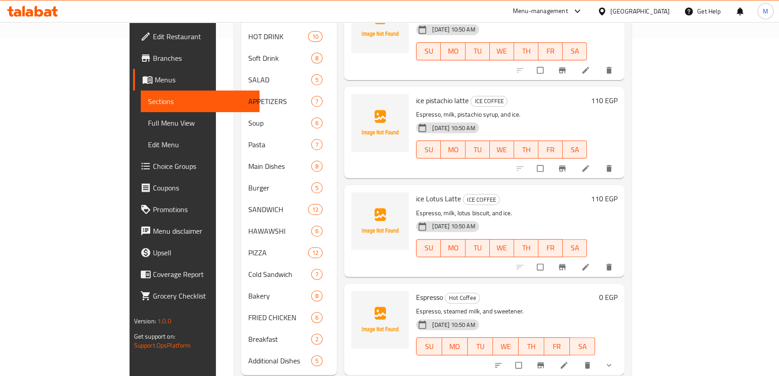
scroll to position [347, 0]
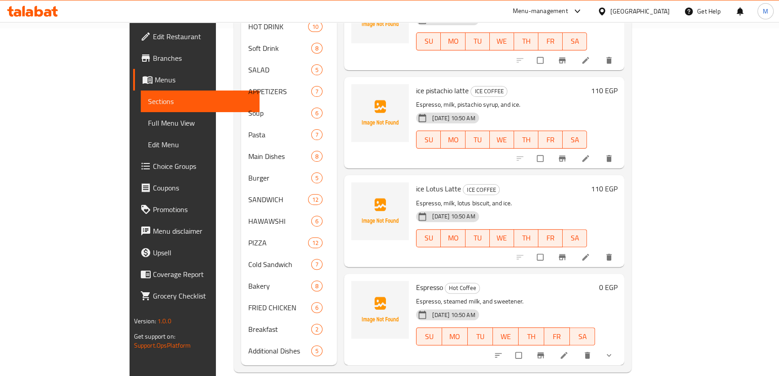
click at [614, 351] on icon "show more" at bounding box center [609, 355] width 9 height 9
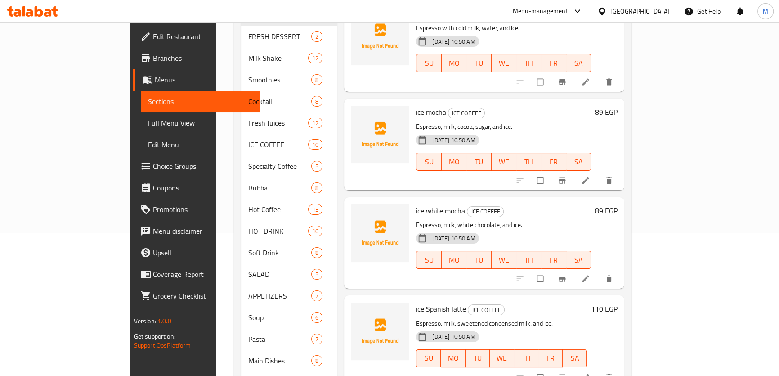
scroll to position [0, 0]
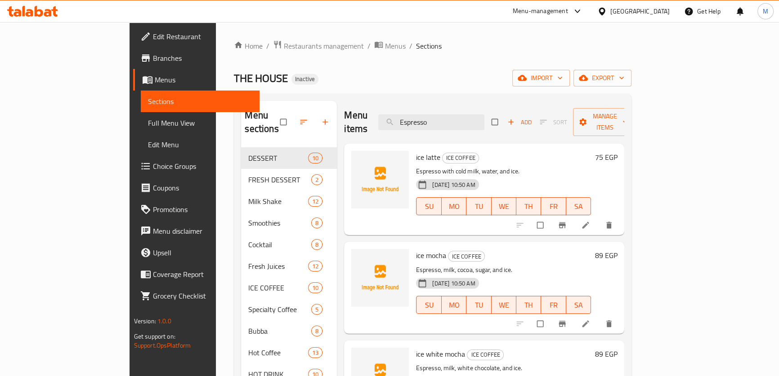
drag, startPoint x: 487, startPoint y: 112, endPoint x: 311, endPoint y: 112, distance: 175.9
click at [344, 112] on div "Menu items Espresso Add Sort Manage items" at bounding box center [484, 122] width 280 height 43
paste input "Turkish Coffee"
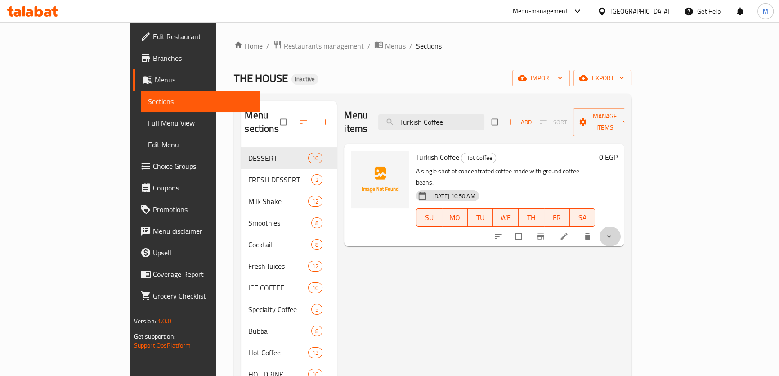
click at [621, 226] on button "show more" at bounding box center [610, 236] width 22 height 20
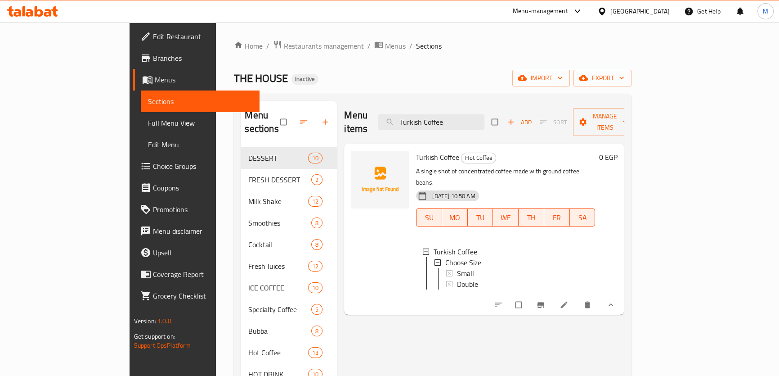
drag, startPoint x: 494, startPoint y: 116, endPoint x: 284, endPoint y: 103, distance: 210.1
paste input "New Healthy"
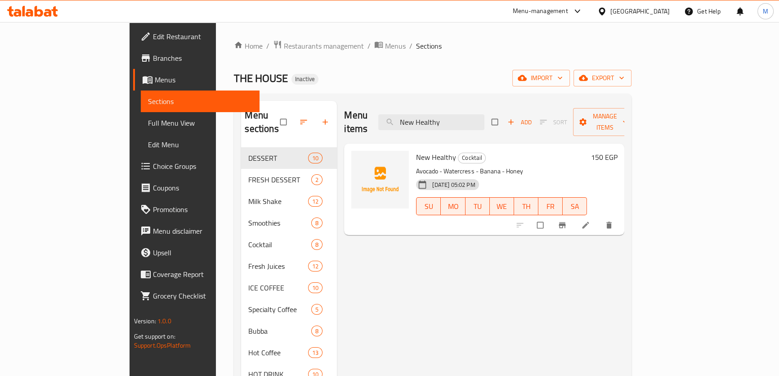
type input "New Healthy"
